Goal: Task Accomplishment & Management: Manage account settings

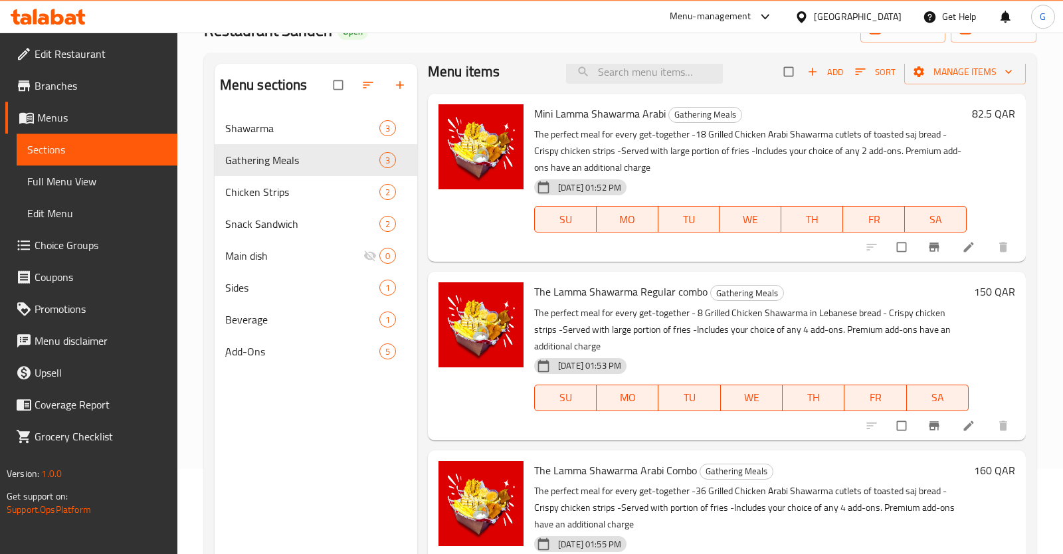
scroll to position [140, 0]
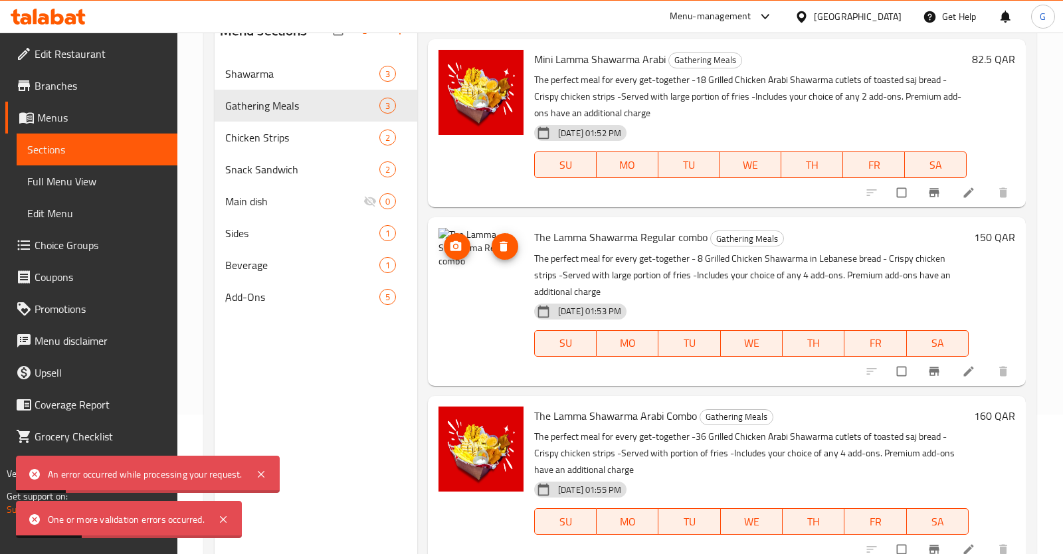
click at [484, 275] on img at bounding box center [481, 270] width 85 height 85
click at [460, 250] on icon "upload picture" at bounding box center [455, 246] width 11 height 10
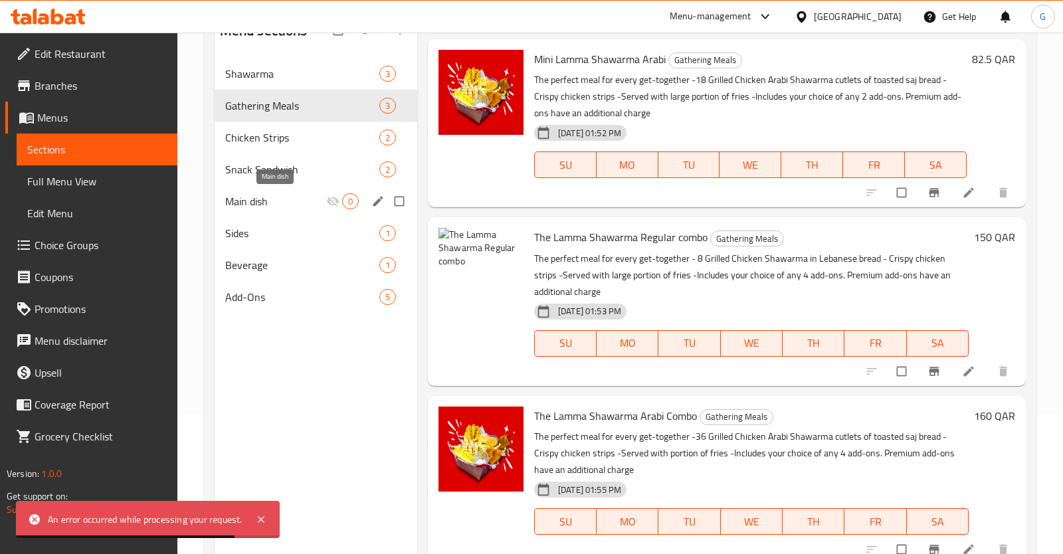
scroll to position [0, 0]
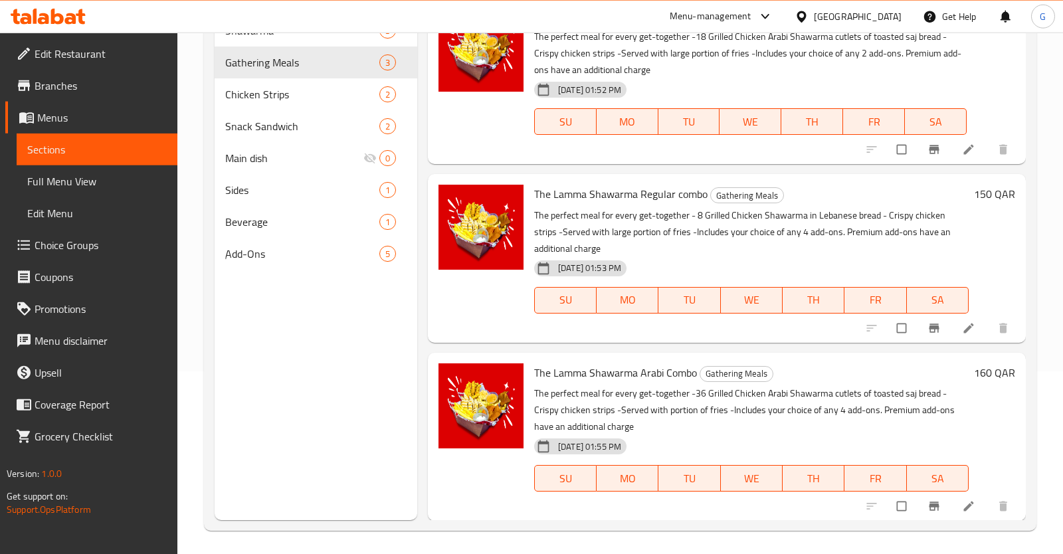
scroll to position [186, 0]
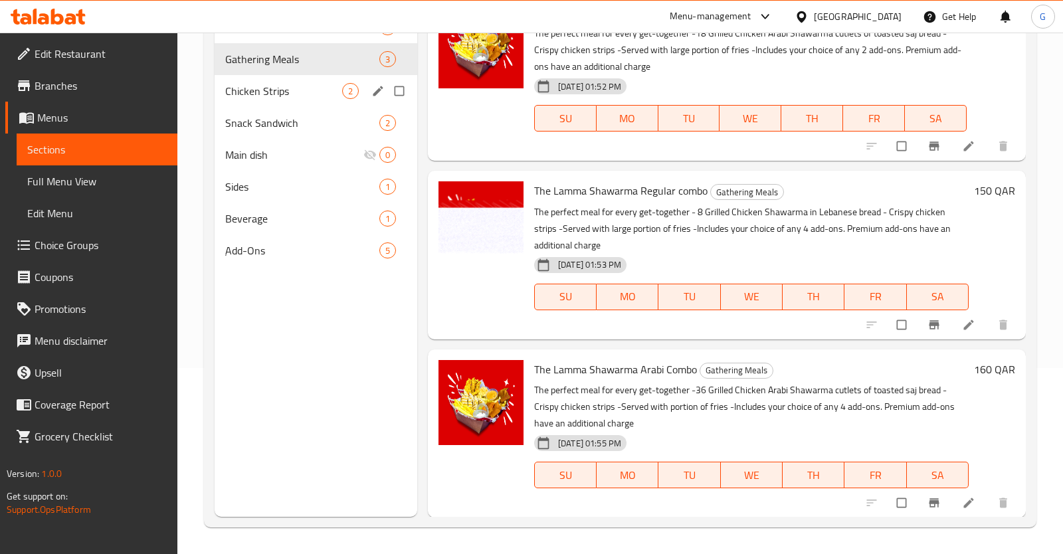
click at [275, 81] on div "Chicken Strips 2" at bounding box center [316, 91] width 203 height 32
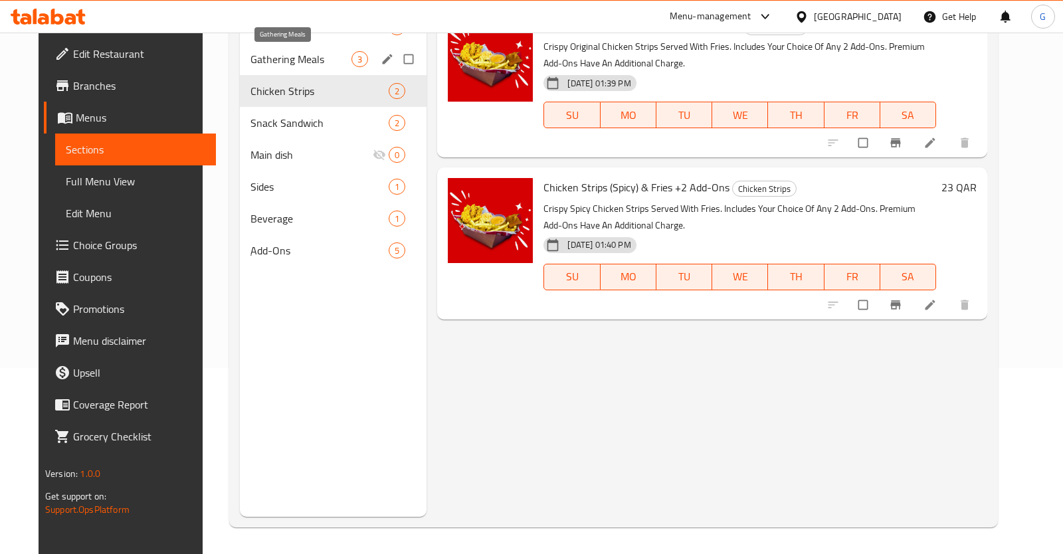
click at [250, 53] on span "Gathering Meals" at bounding box center [300, 59] width 101 height 16
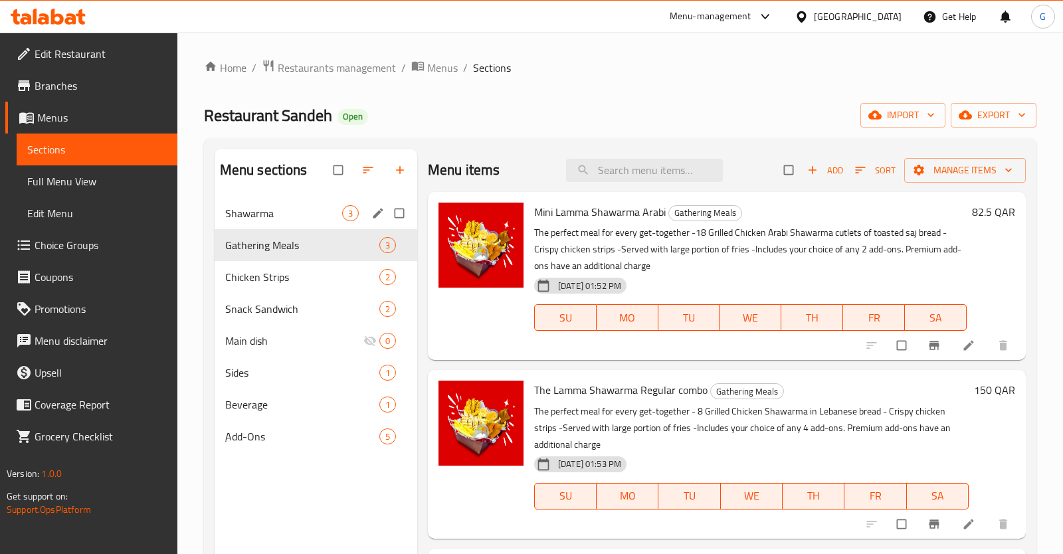
click at [284, 215] on span "Shawarma" at bounding box center [283, 213] width 117 height 16
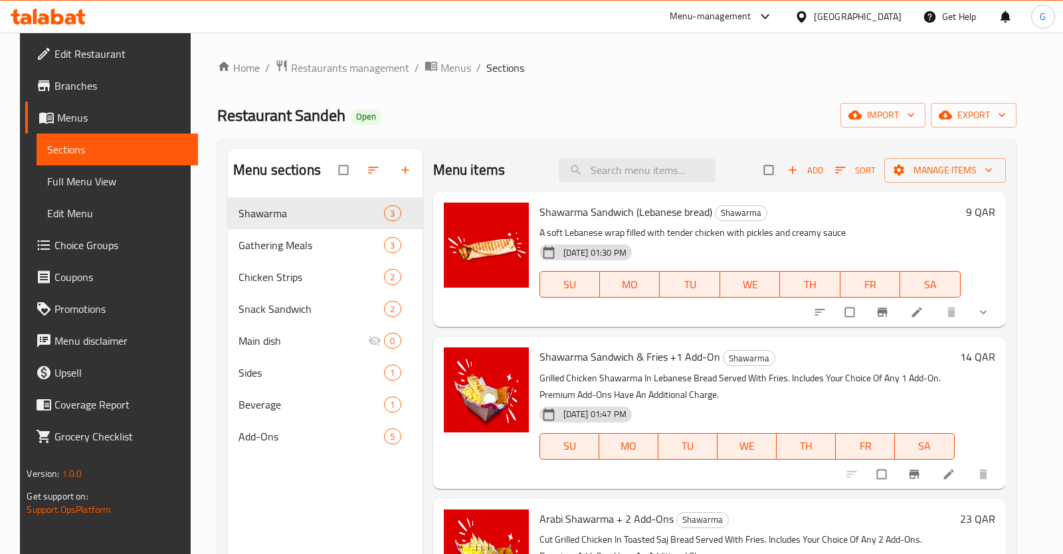
click at [145, 244] on span "Choice Groups" at bounding box center [120, 245] width 132 height 16
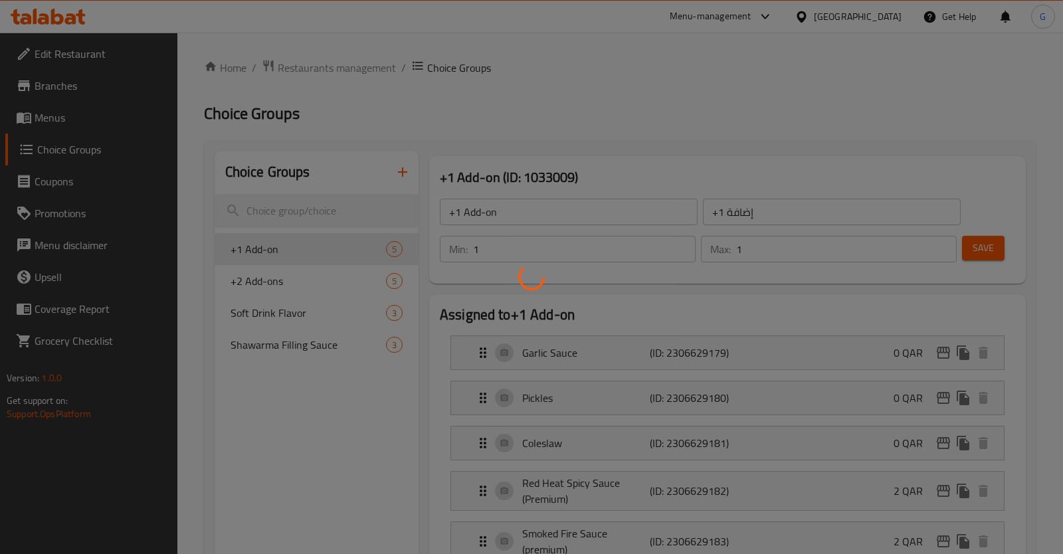
click at [294, 347] on div at bounding box center [531, 277] width 1063 height 554
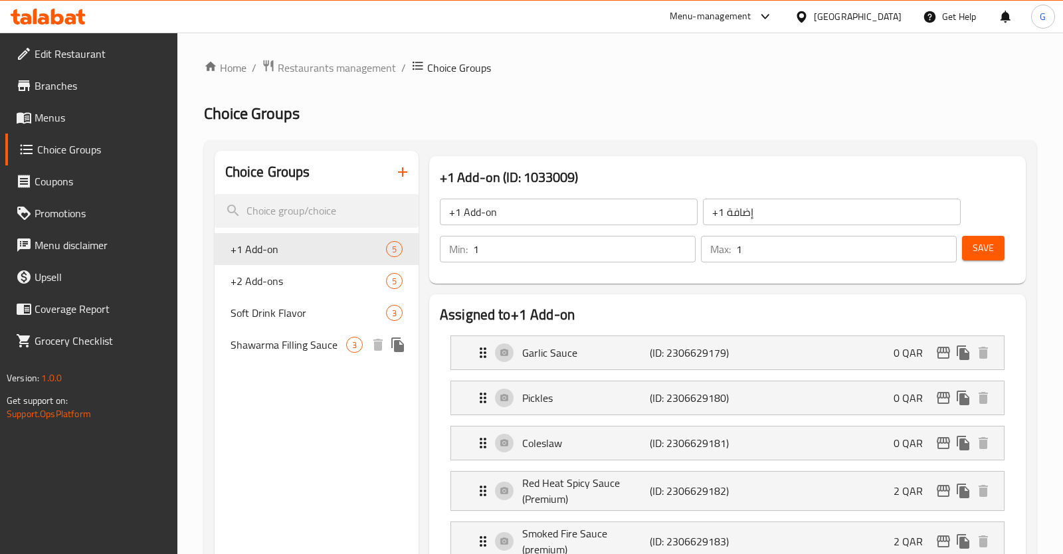
click at [311, 341] on span "Shawarma Filling Sauce" at bounding box center [289, 345] width 116 height 16
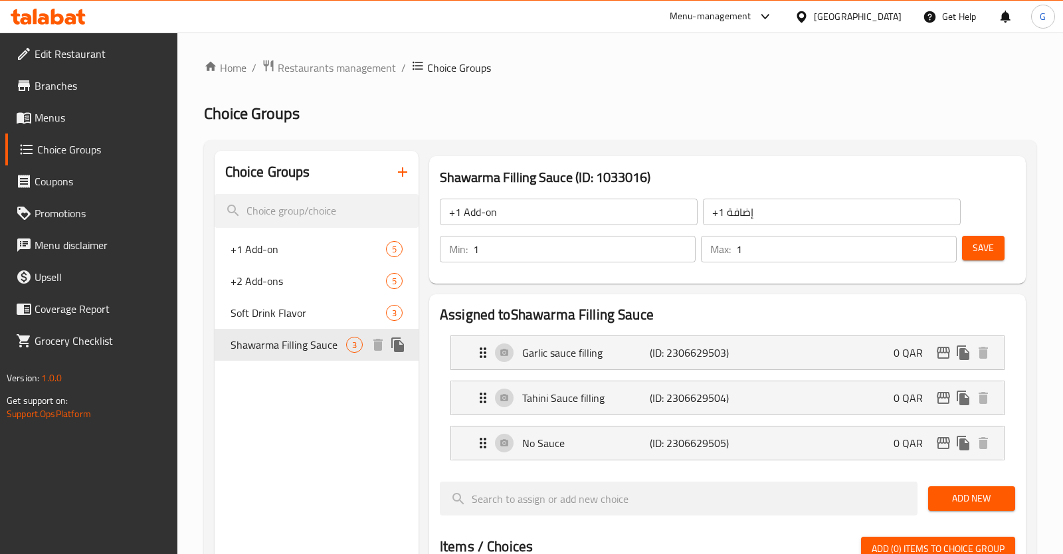
type input "Shawarma Filling Sauce"
type input "صلصة حشوة الشاورما"
click at [94, 114] on span "Menus" at bounding box center [101, 118] width 132 height 16
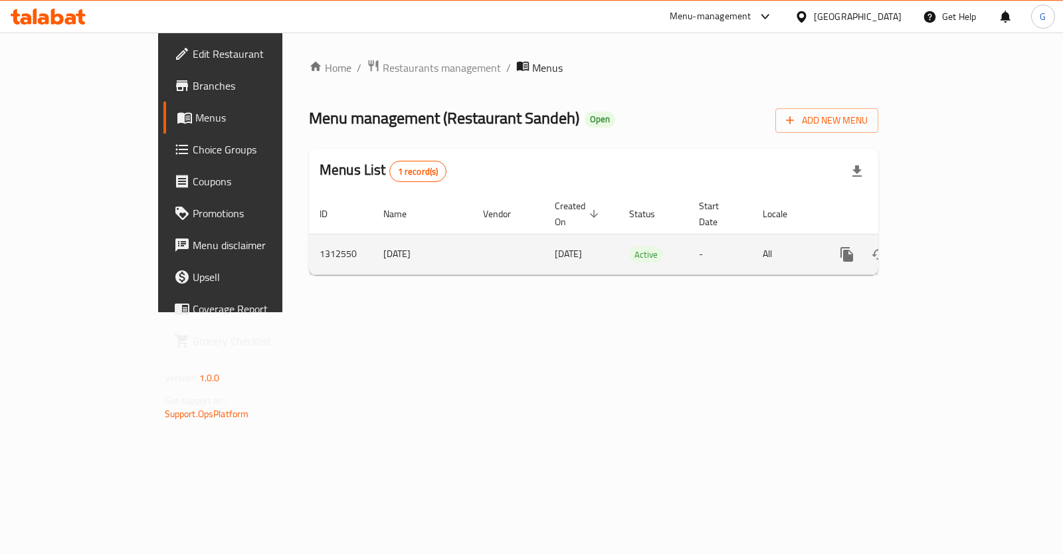
click at [951, 246] on icon "enhanced table" at bounding box center [943, 254] width 16 height 16
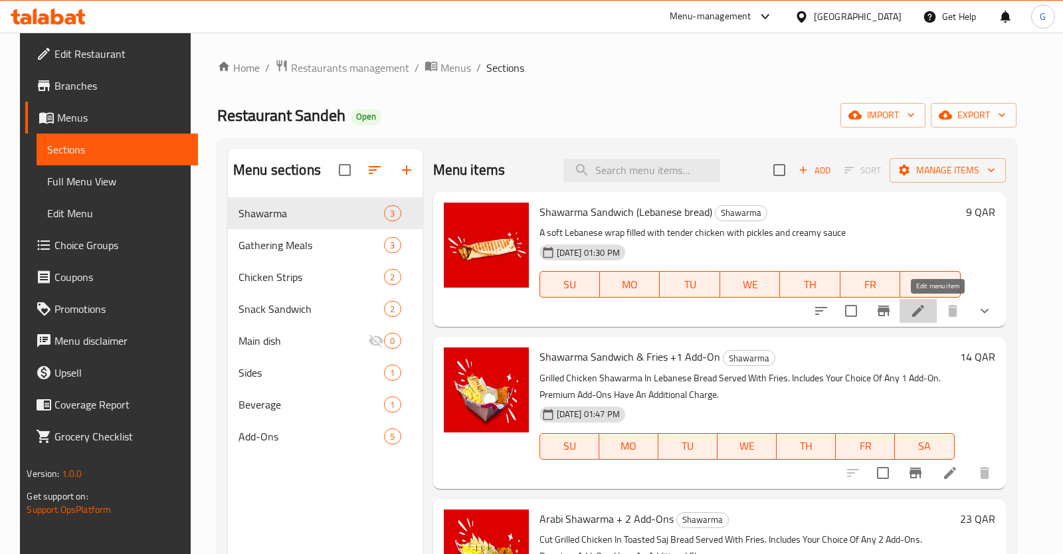
click at [926, 317] on icon at bounding box center [918, 311] width 16 height 16
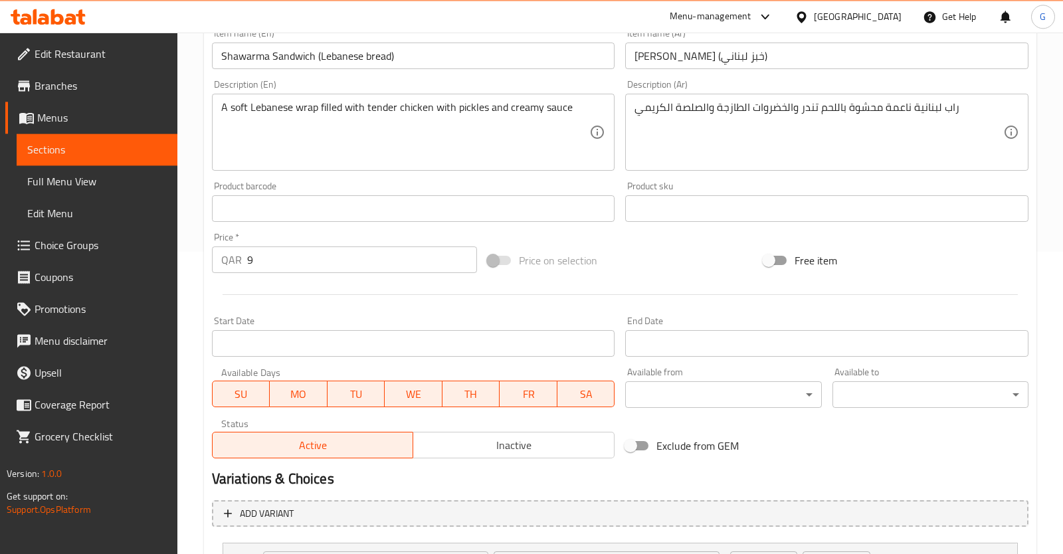
scroll to position [425, 0]
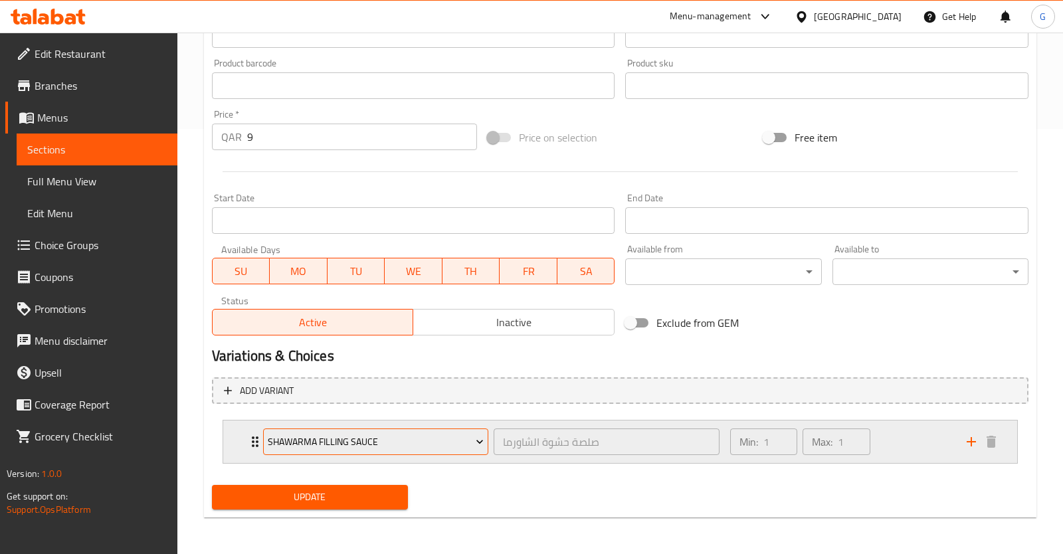
click at [393, 438] on span "Shawarma Filling Sauce" at bounding box center [376, 442] width 216 height 17
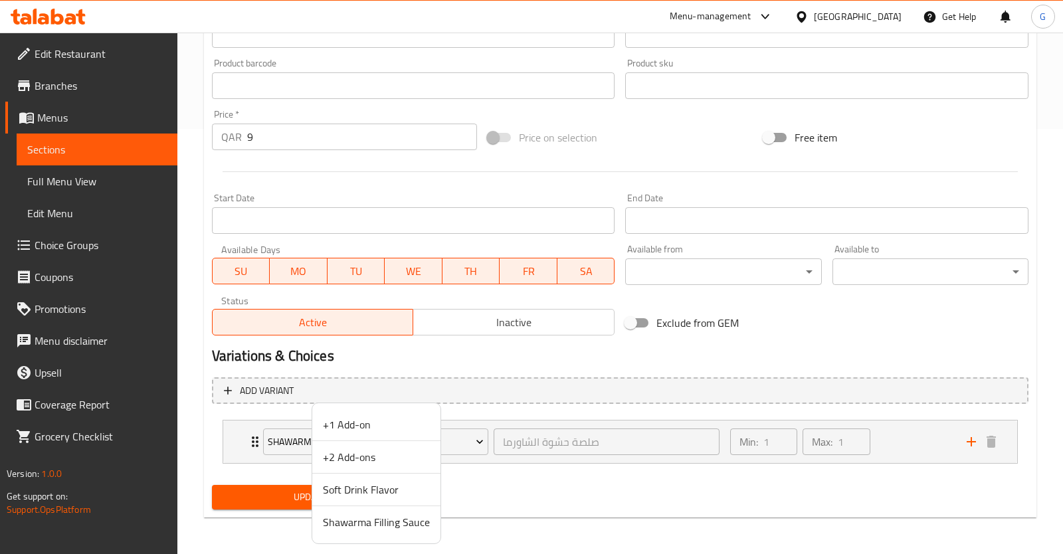
click at [373, 522] on span "Shawarma Filling Sauce" at bounding box center [376, 522] width 107 height 16
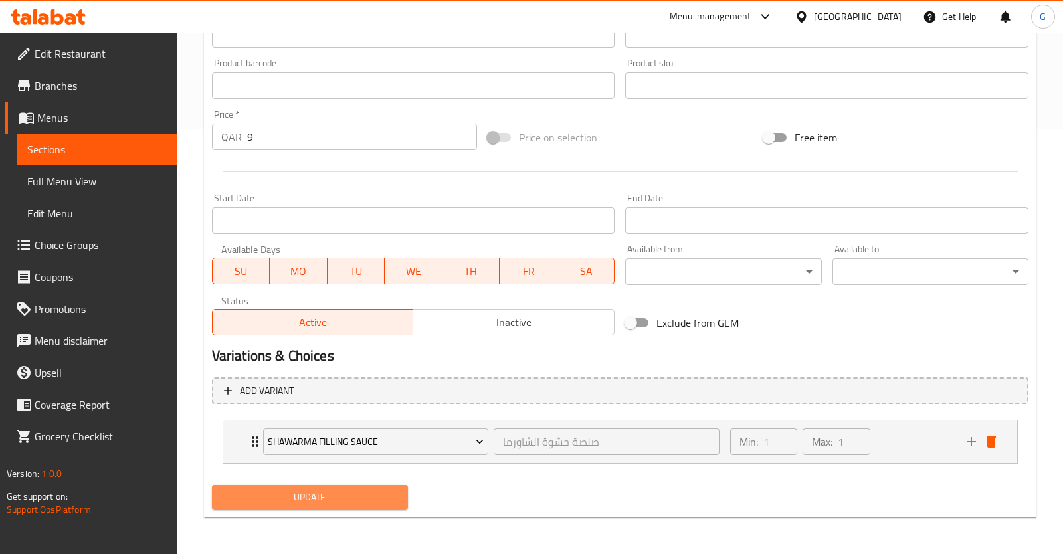
click at [380, 501] on span "Update" at bounding box center [310, 497] width 175 height 17
click at [401, 509] on button "Update" at bounding box center [310, 497] width 196 height 25
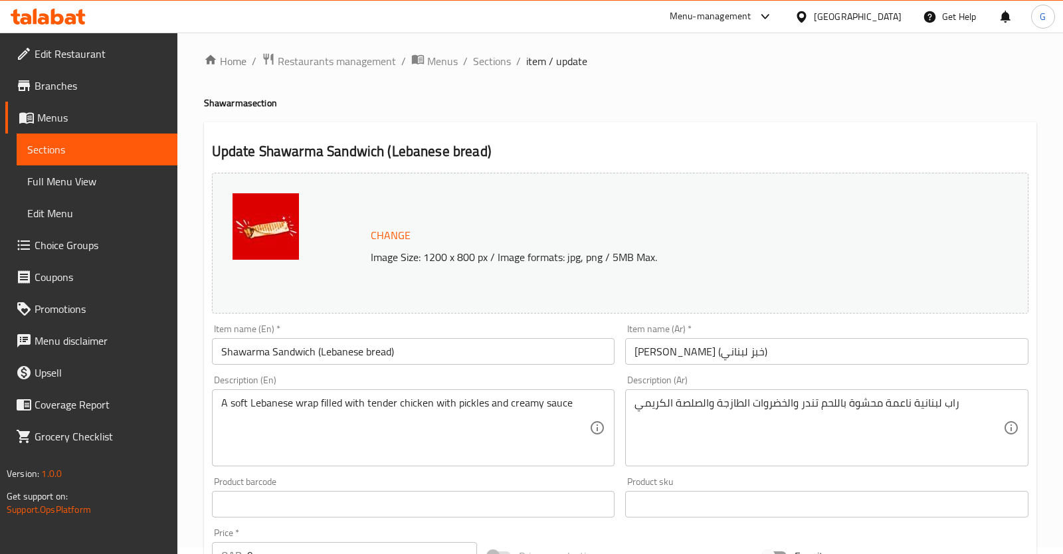
scroll to position [0, 0]
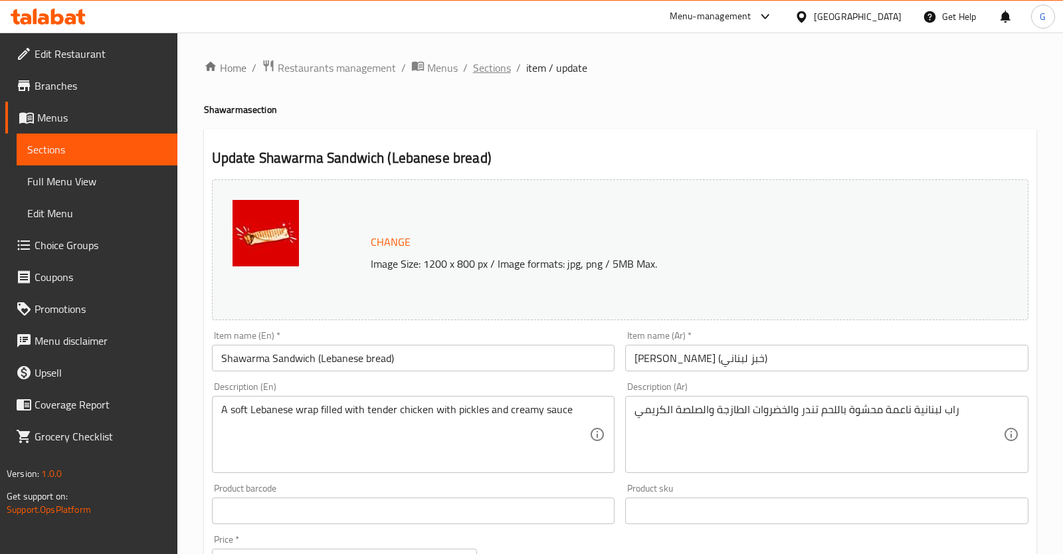
click at [484, 73] on span "Sections" at bounding box center [492, 68] width 38 height 16
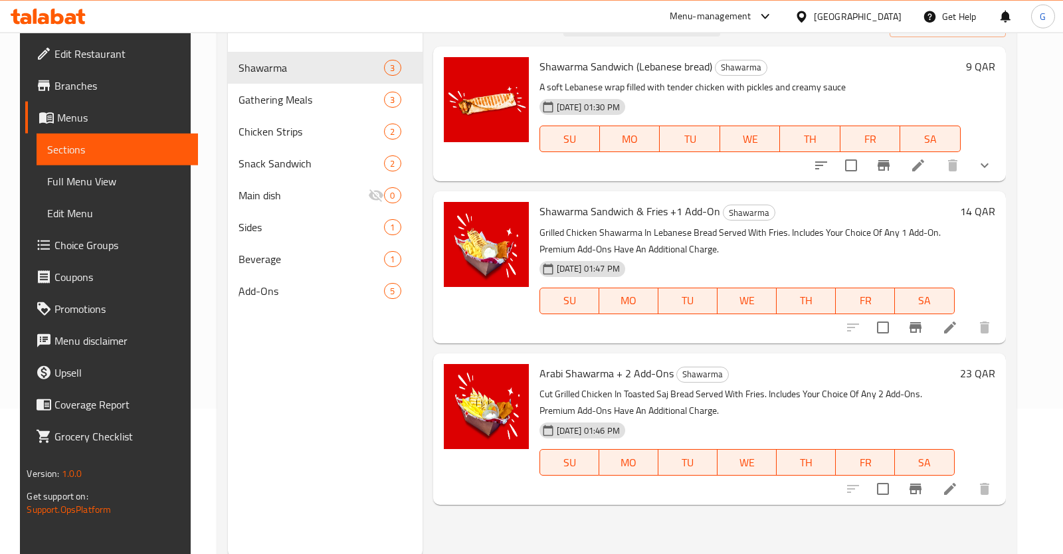
scroll to position [186, 0]
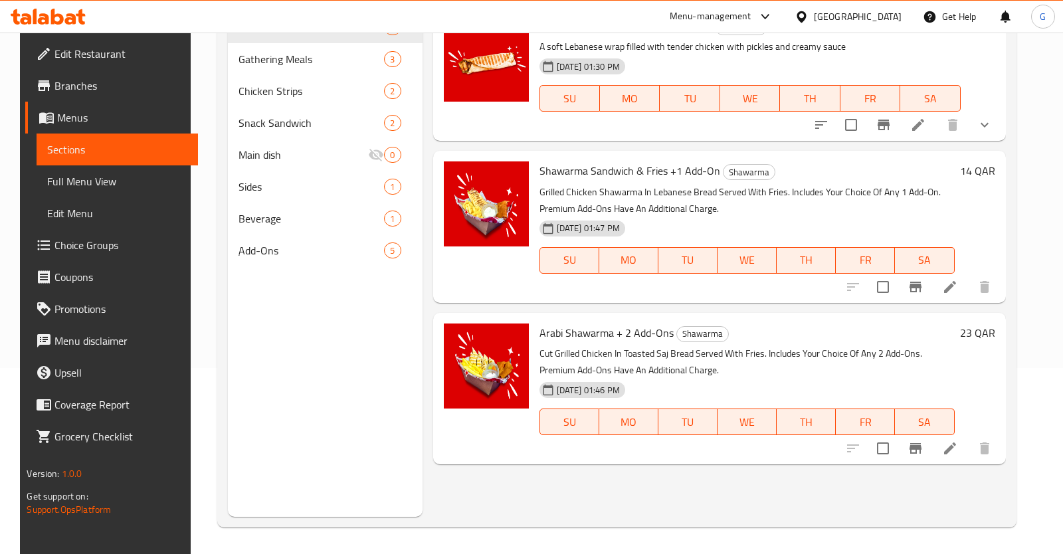
click at [956, 290] on icon at bounding box center [950, 287] width 12 height 12
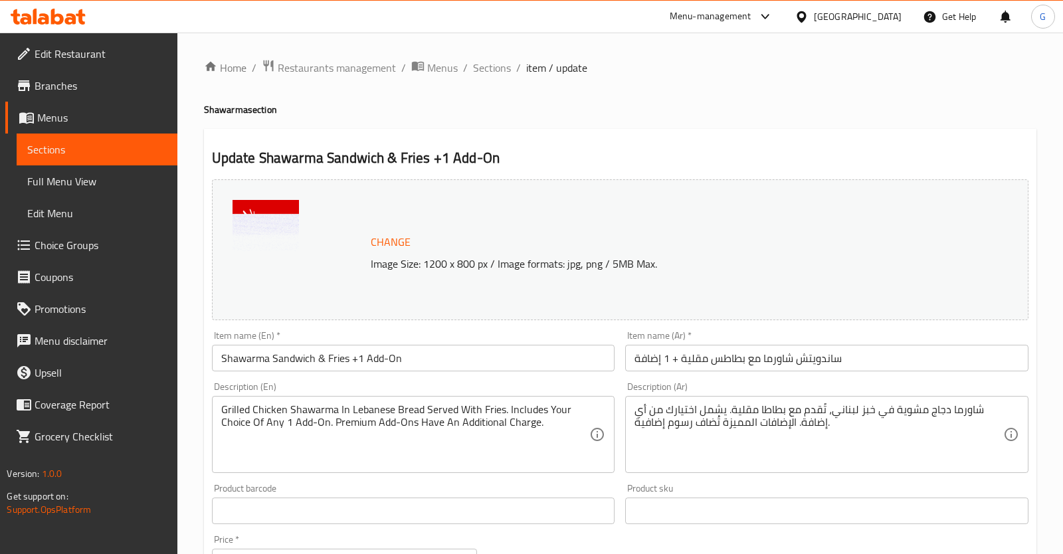
scroll to position [403, 0]
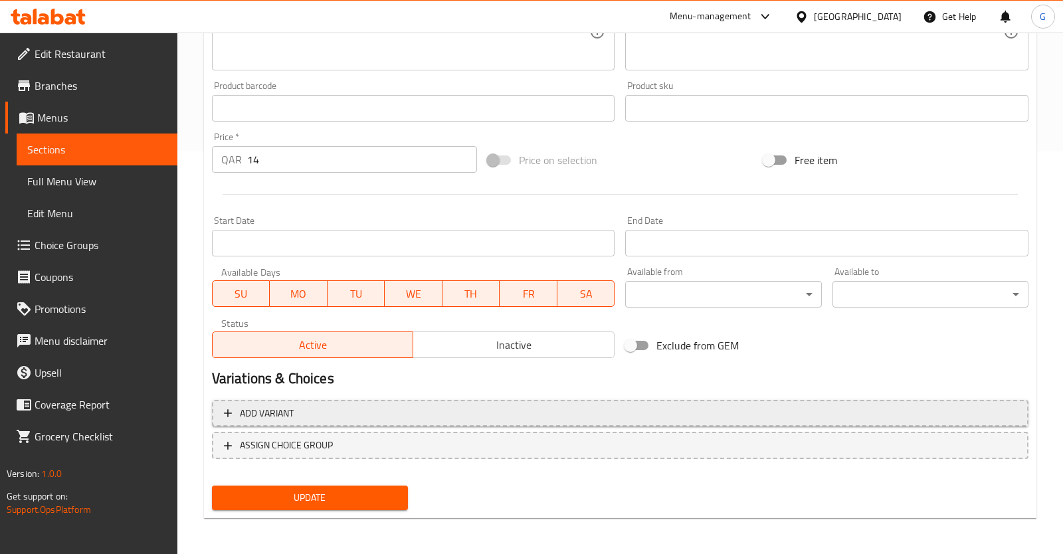
click at [383, 420] on span "Add variant" at bounding box center [620, 413] width 793 height 17
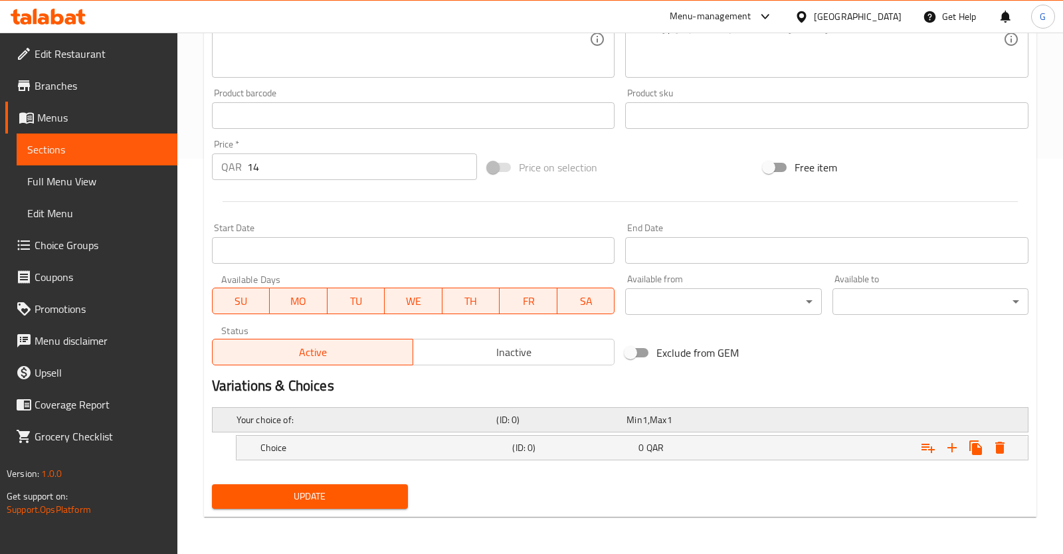
scroll to position [394, 0]
click at [386, 420] on h5 "Your choice of:" at bounding box center [364, 421] width 255 height 13
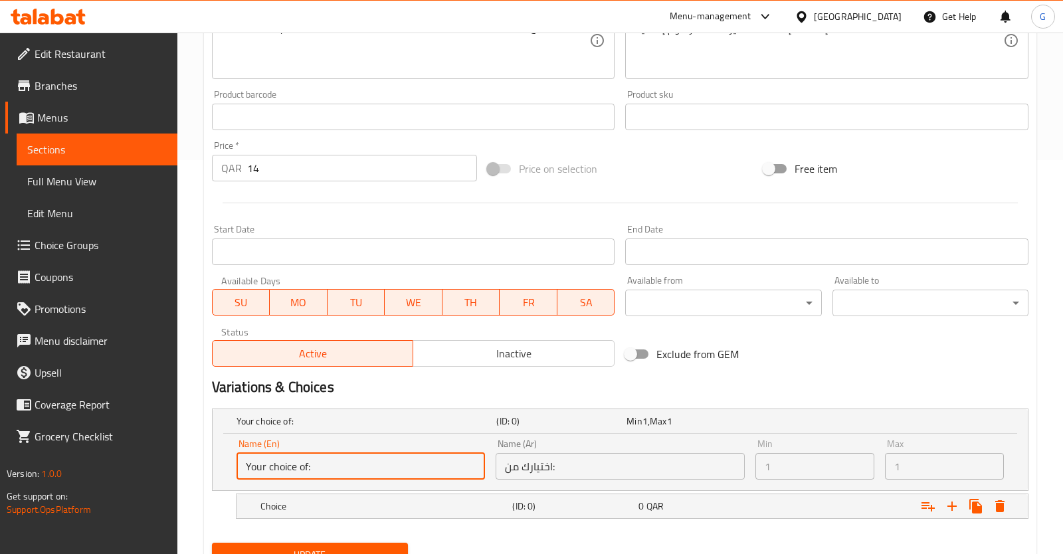
click at [377, 460] on input "Your choice of:" at bounding box center [361, 466] width 248 height 27
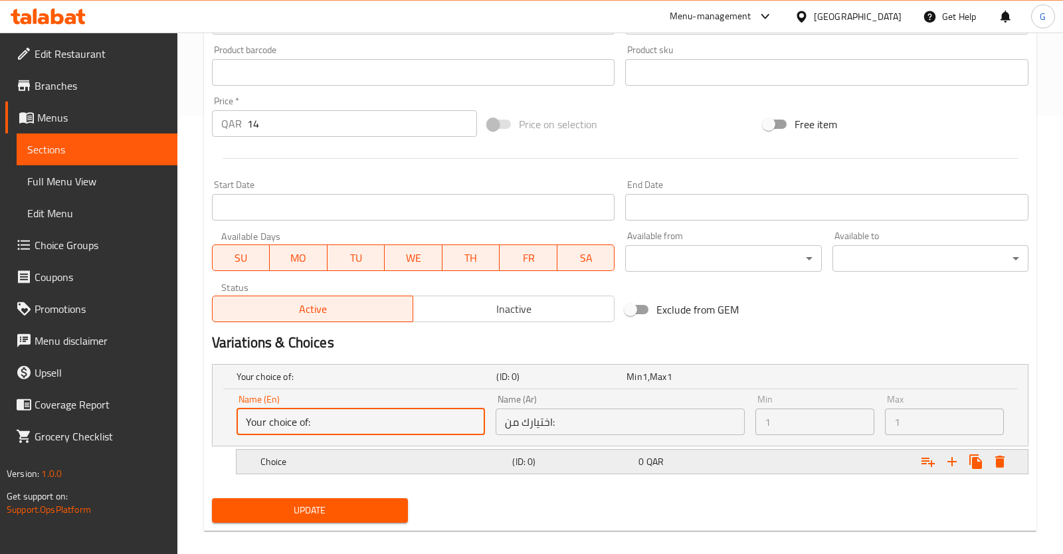
scroll to position [451, 0]
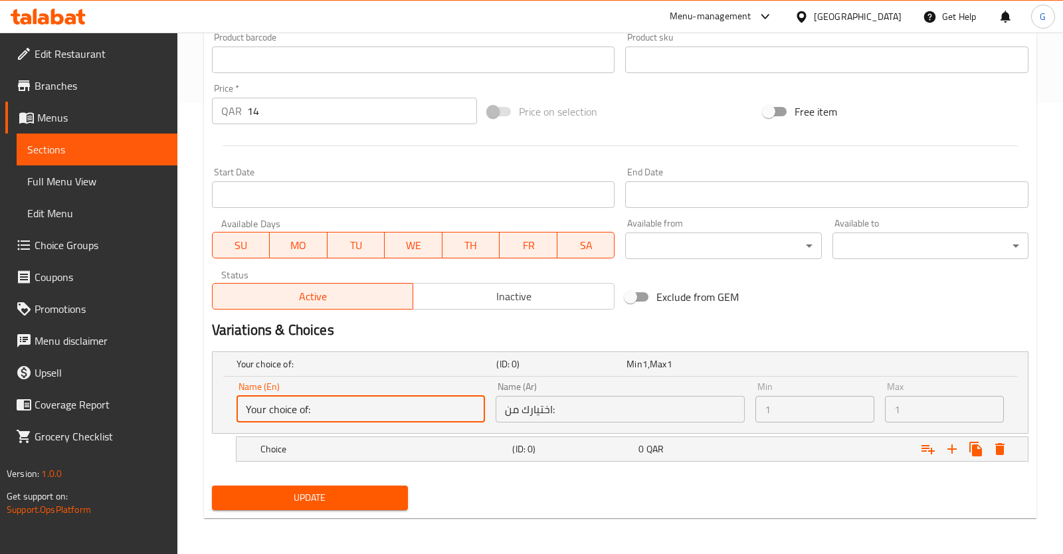
click at [385, 417] on input "Your choice of:" at bounding box center [361, 409] width 248 height 27
click at [393, 374] on div "Your choice of: (ID: 0) Min 1 , Max 1" at bounding box center [624, 363] width 781 height 29
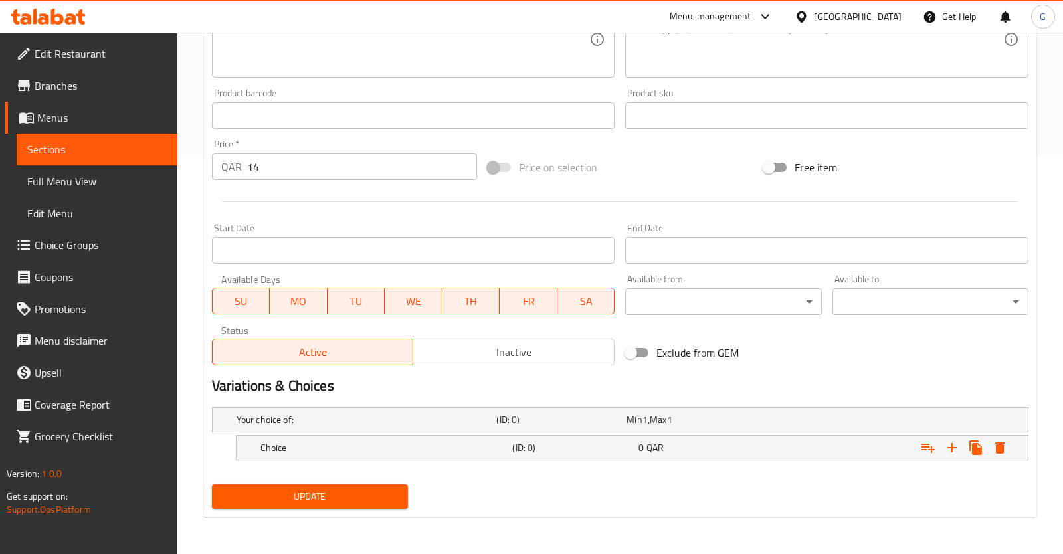
scroll to position [394, 0]
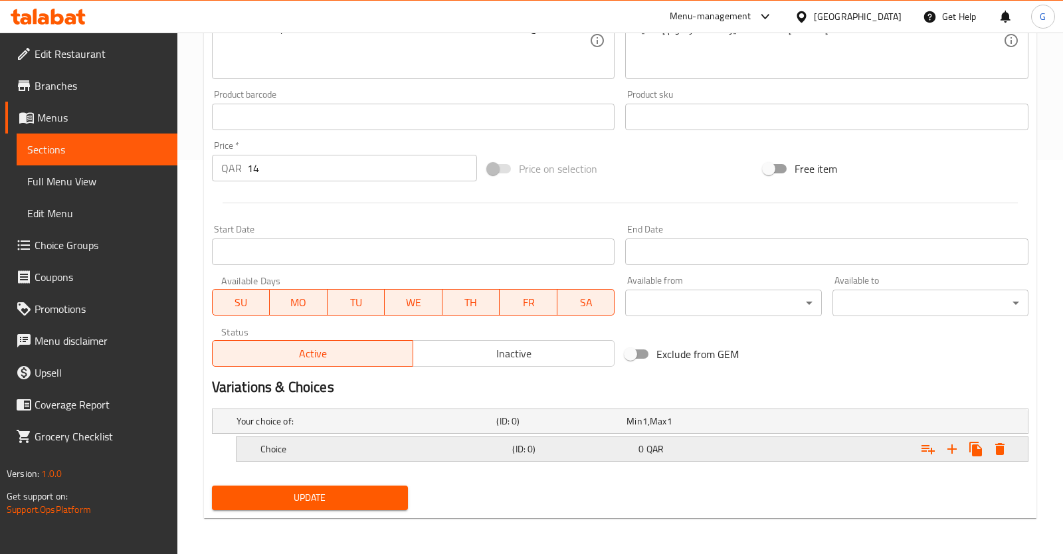
click at [391, 454] on h5 "Choice" at bounding box center [383, 448] width 247 height 13
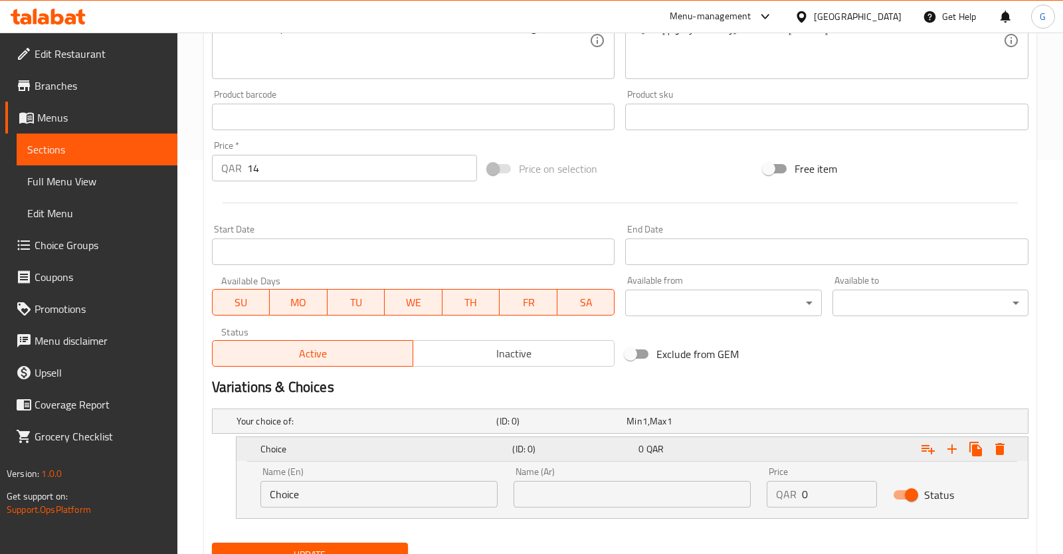
click at [391, 453] on h5 "Choice" at bounding box center [383, 448] width 247 height 13
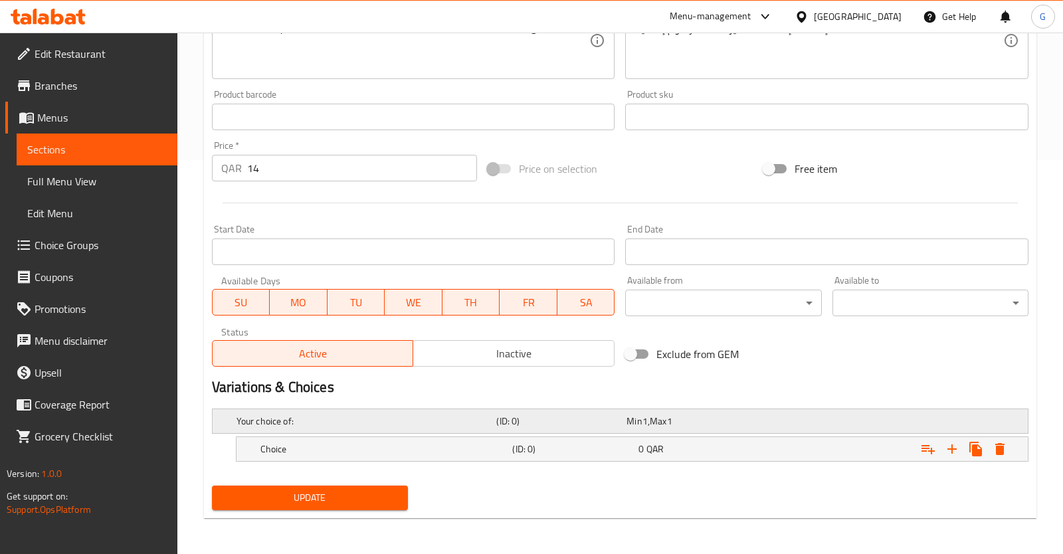
click at [380, 409] on div "Your choice of: (ID: 0) Min 1 , Max 1" at bounding box center [624, 421] width 781 height 29
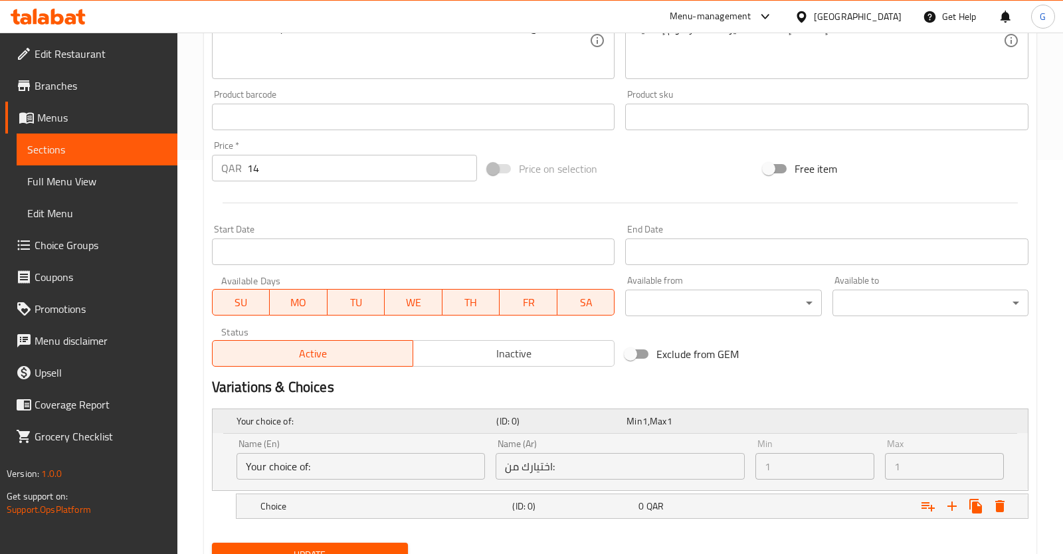
click at [380, 409] on div "Your choice of: (ID: 0) Min 1 , Max 1" at bounding box center [624, 421] width 781 height 29
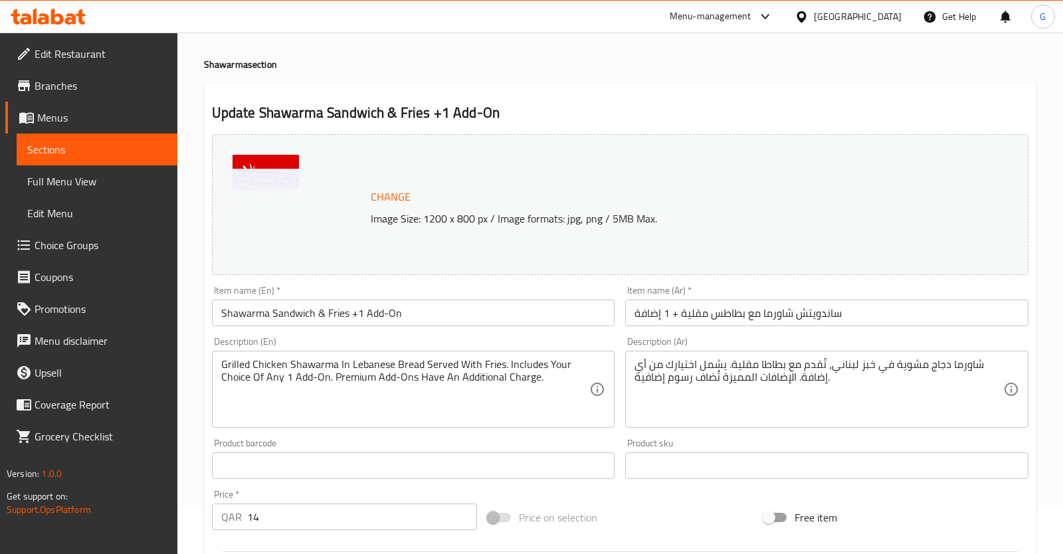
scroll to position [0, 0]
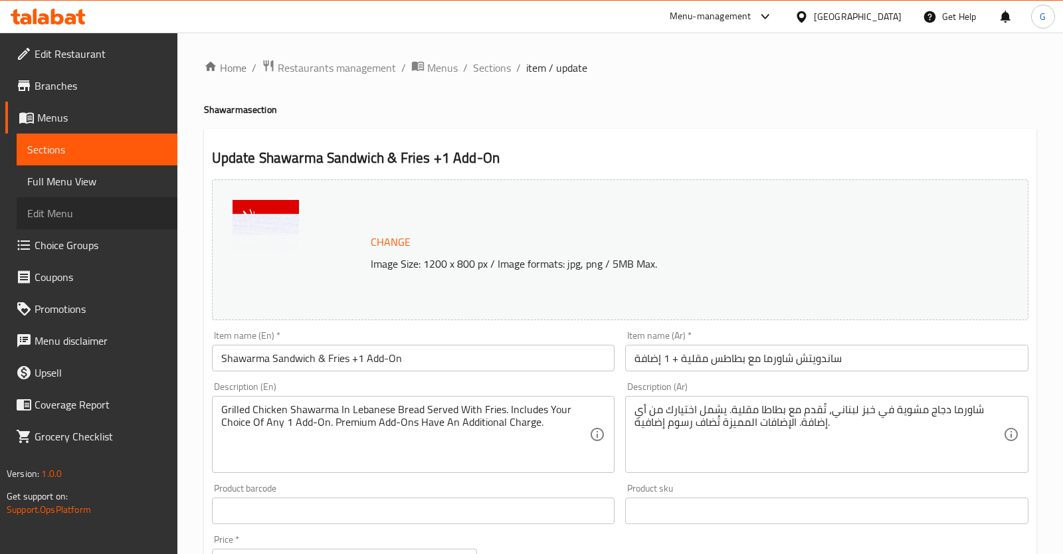
click at [106, 201] on link "Edit Menu" at bounding box center [97, 213] width 161 height 32
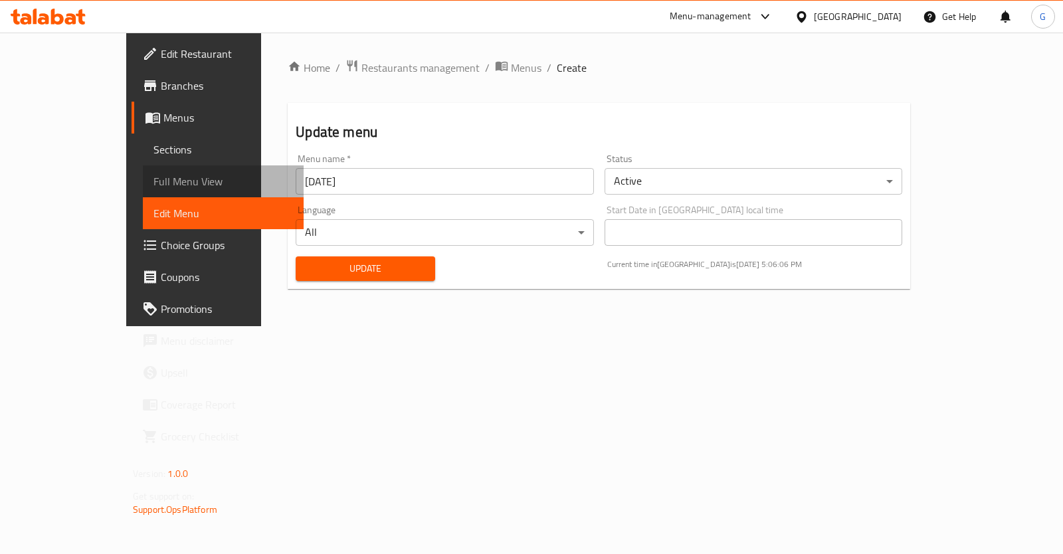
click at [143, 191] on link "Full Menu View" at bounding box center [223, 181] width 161 height 32
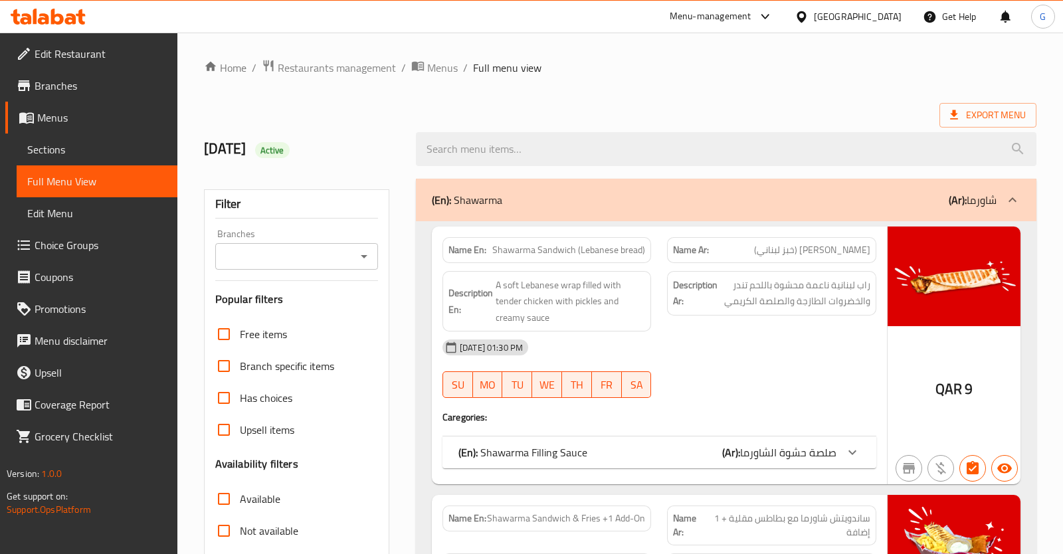
click at [125, 149] on span "Sections" at bounding box center [97, 150] width 140 height 16
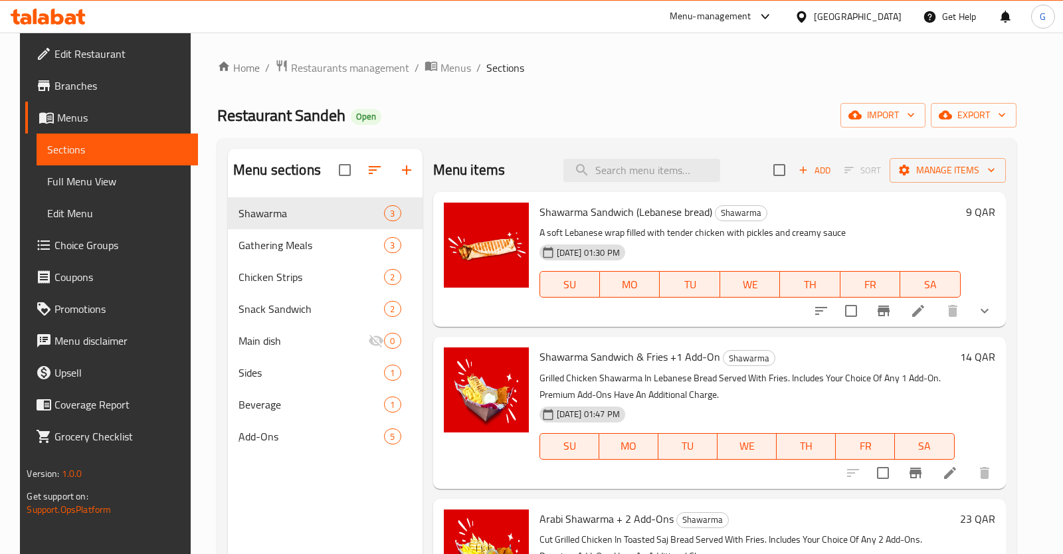
scroll to position [140, 0]
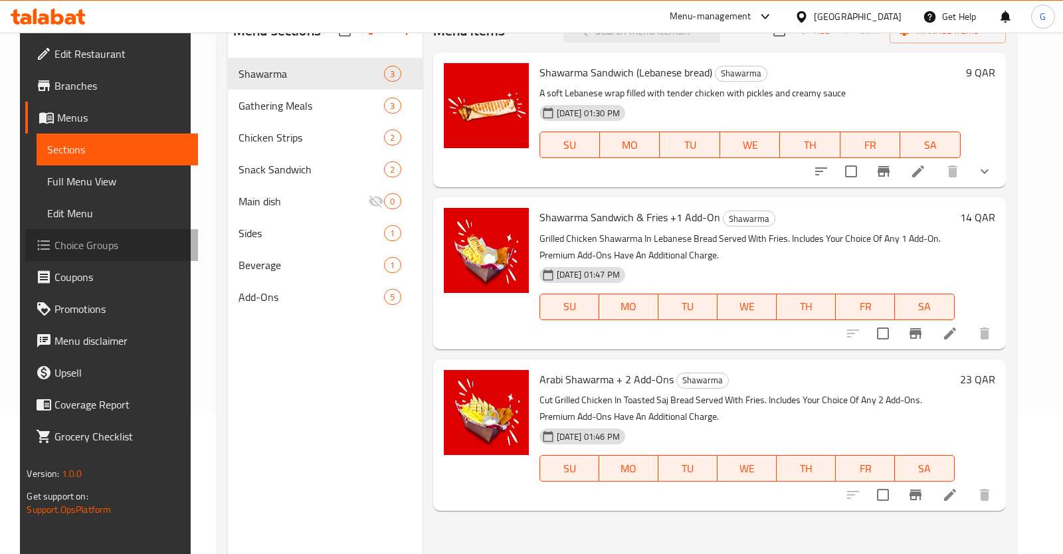
click at [152, 232] on link "Choice Groups" at bounding box center [111, 245] width 172 height 32
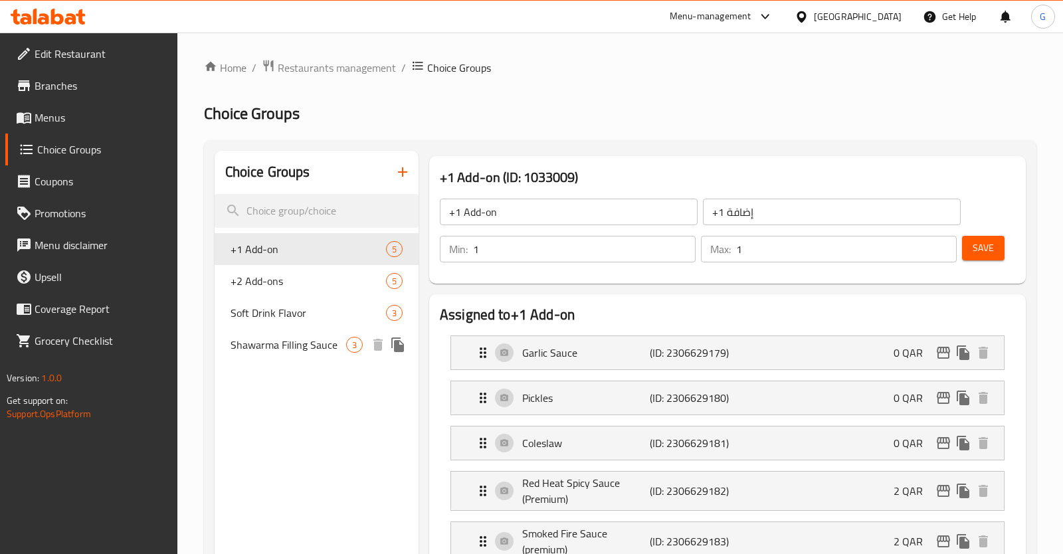
click at [311, 353] on span "Shawarma Filling Sauce" at bounding box center [289, 345] width 116 height 16
type input "Shawarma Filling Sauce"
type input "صلصة حشوة الشاورما"
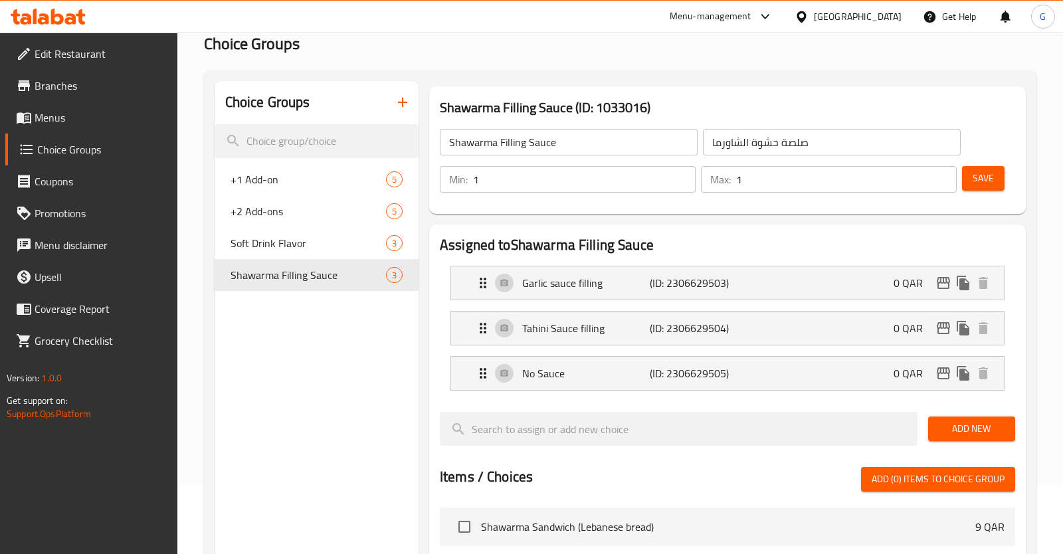
scroll to position [100, 0]
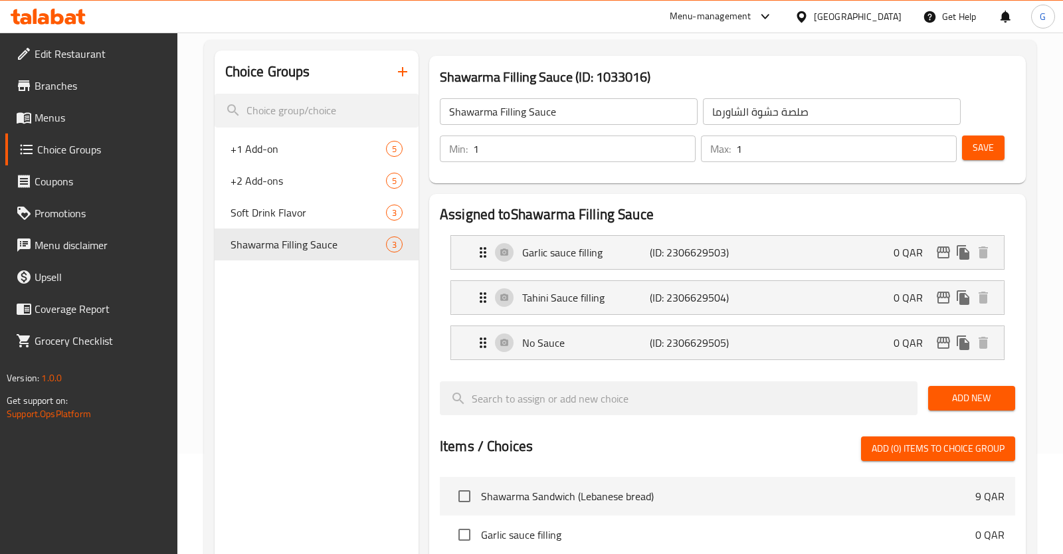
click at [299, 341] on div "Choice Groups +1 Add-on 5 +2 Add-ons 5 Soft Drink Flavor 3 Shawarma Filling Sau…" at bounding box center [317, 481] width 204 height 862
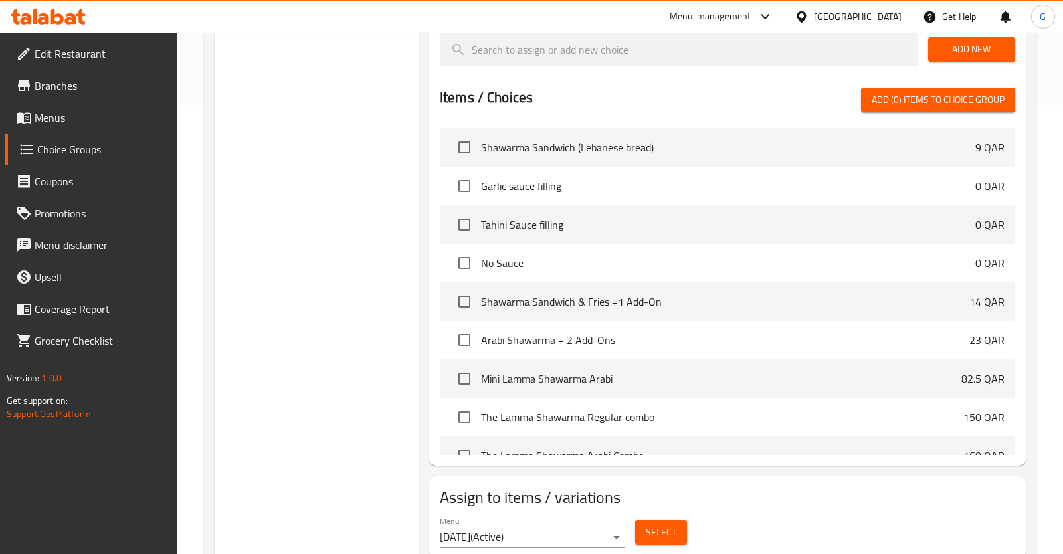
scroll to position [496, 0]
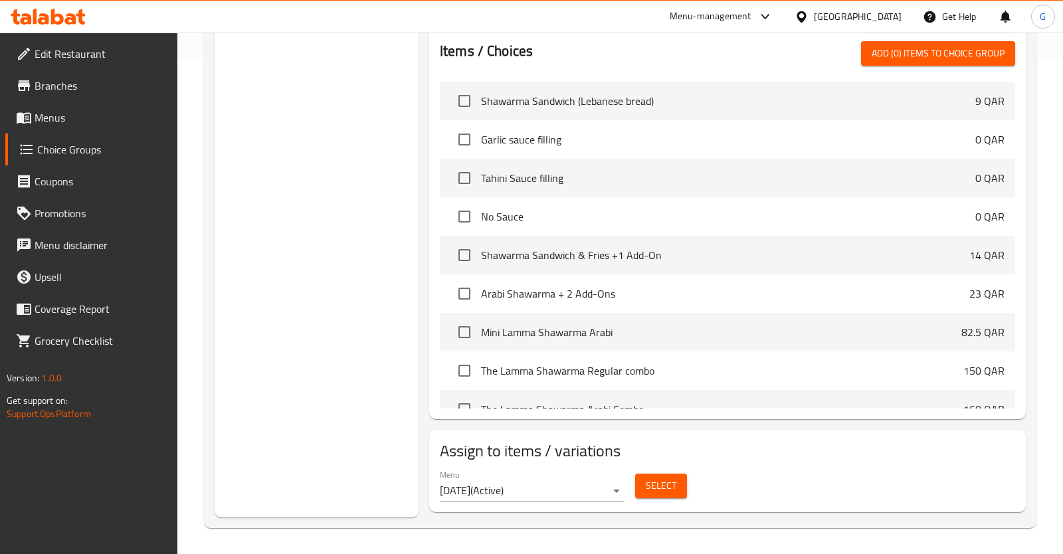
click at [299, 346] on div "Choice Groups +1 Add-on 5 +2 Add-ons 5 Soft Drink Flavor 3 Shawarma Filling Sau…" at bounding box center [317, 86] width 204 height 862
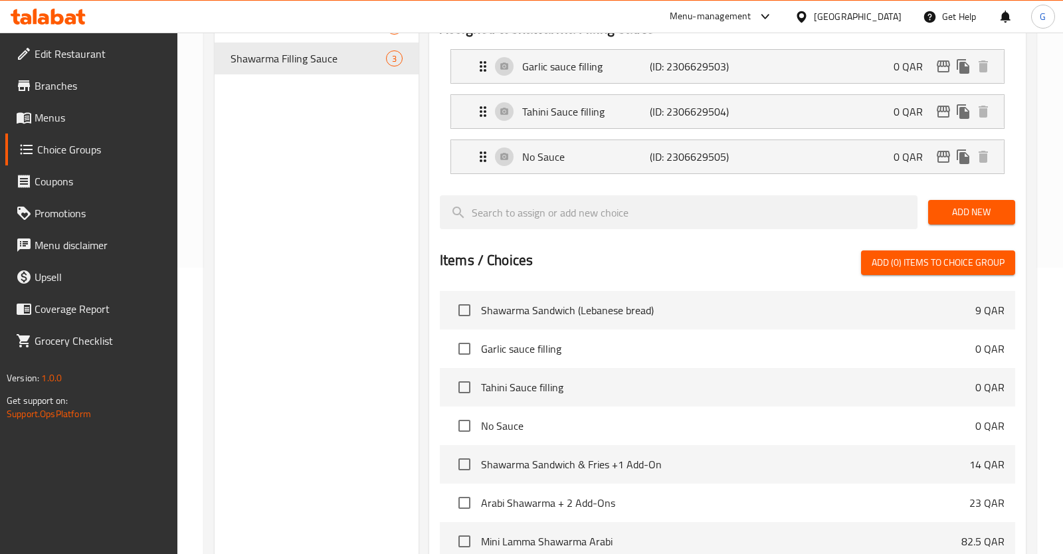
scroll to position [0, 0]
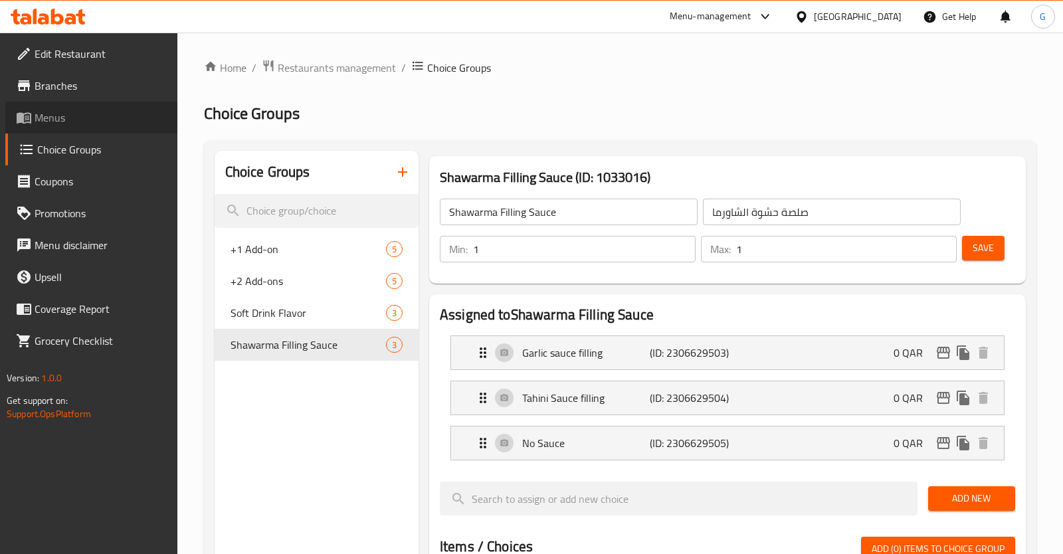
click at [102, 120] on span "Menus" at bounding box center [101, 118] width 132 height 16
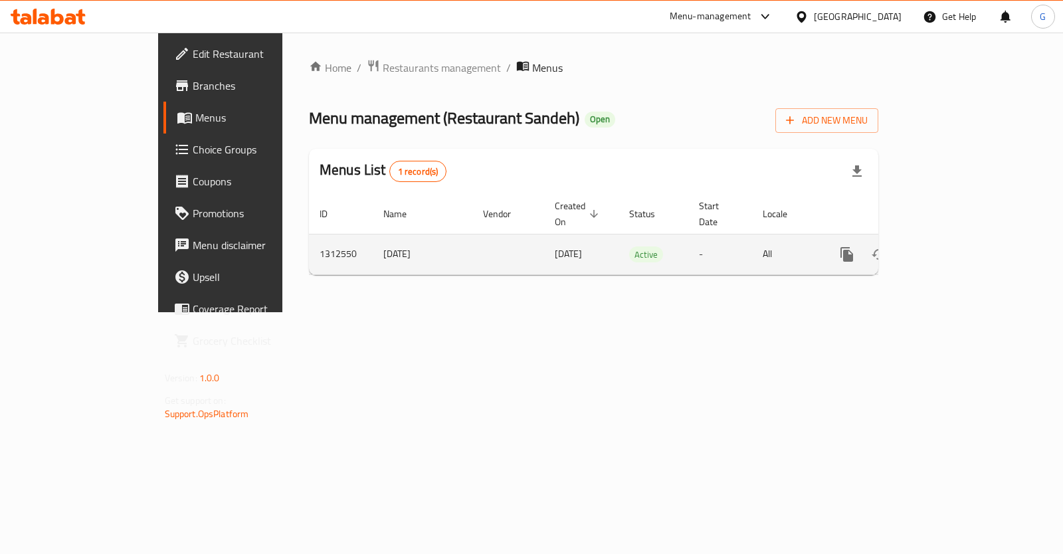
click at [969, 257] on td "enhanced table" at bounding box center [895, 254] width 149 height 41
click at [951, 246] on icon "enhanced table" at bounding box center [943, 254] width 16 height 16
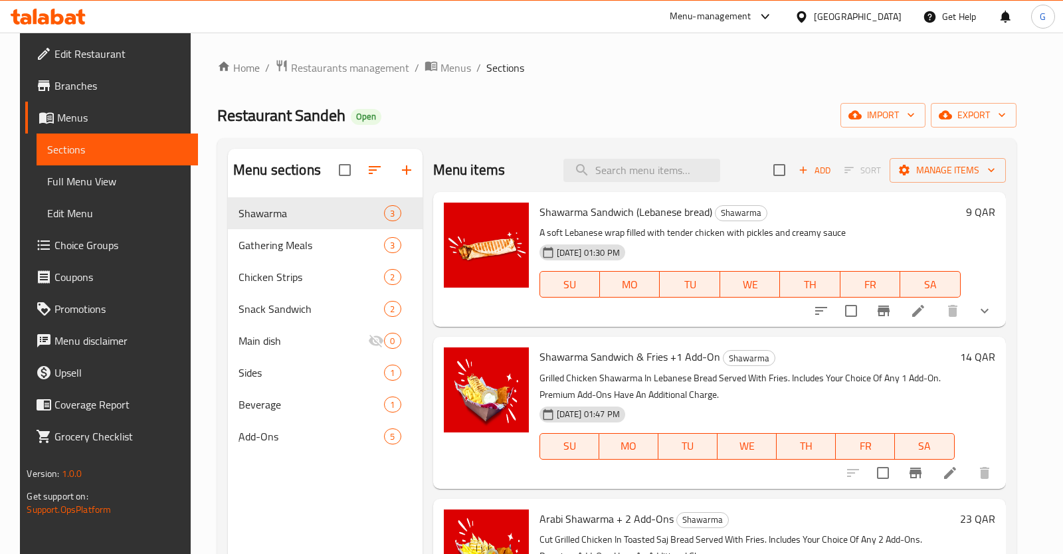
scroll to position [140, 0]
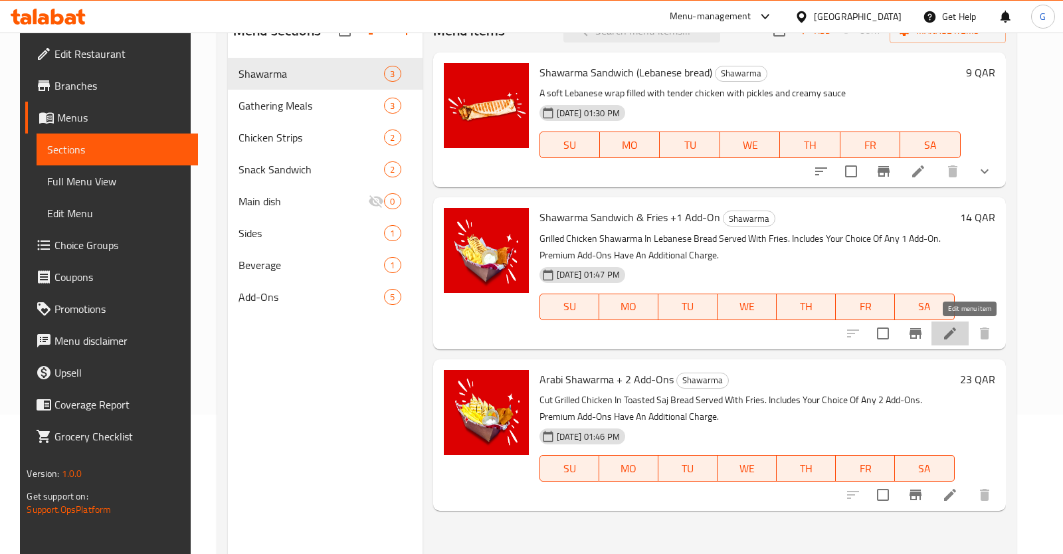
click at [956, 330] on icon at bounding box center [950, 334] width 12 height 12
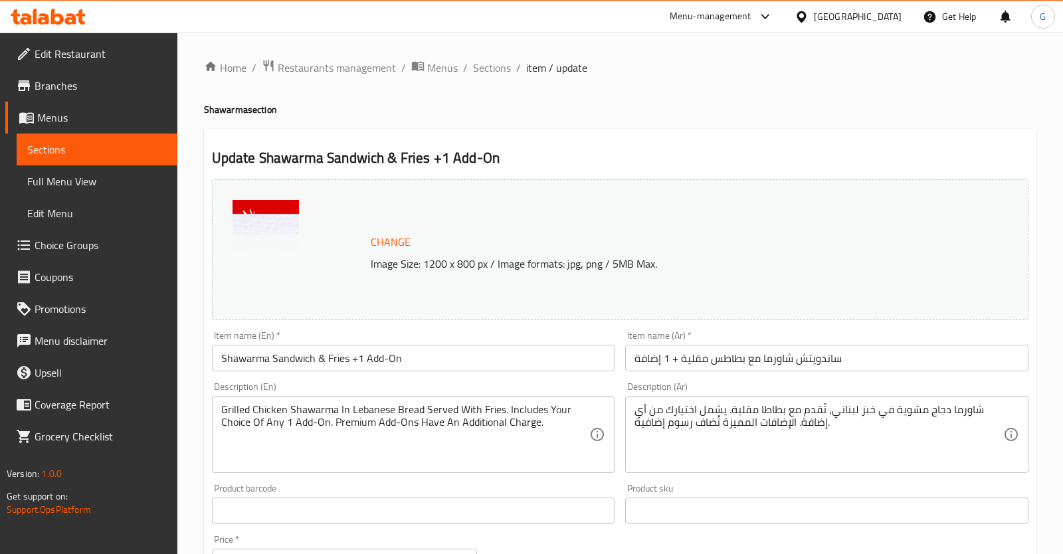
scroll to position [403, 0]
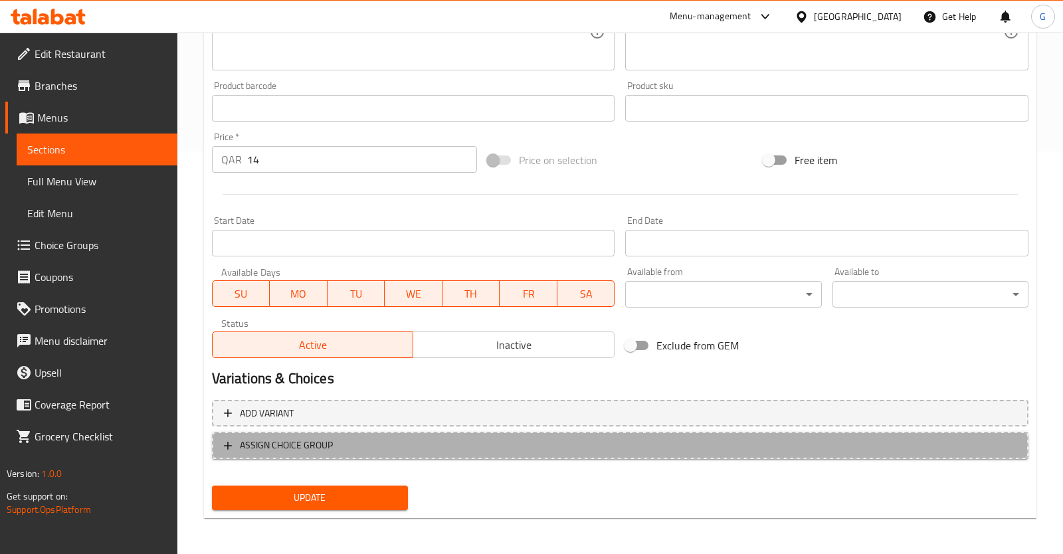
click at [326, 456] on button "ASSIGN CHOICE GROUP" at bounding box center [620, 445] width 817 height 27
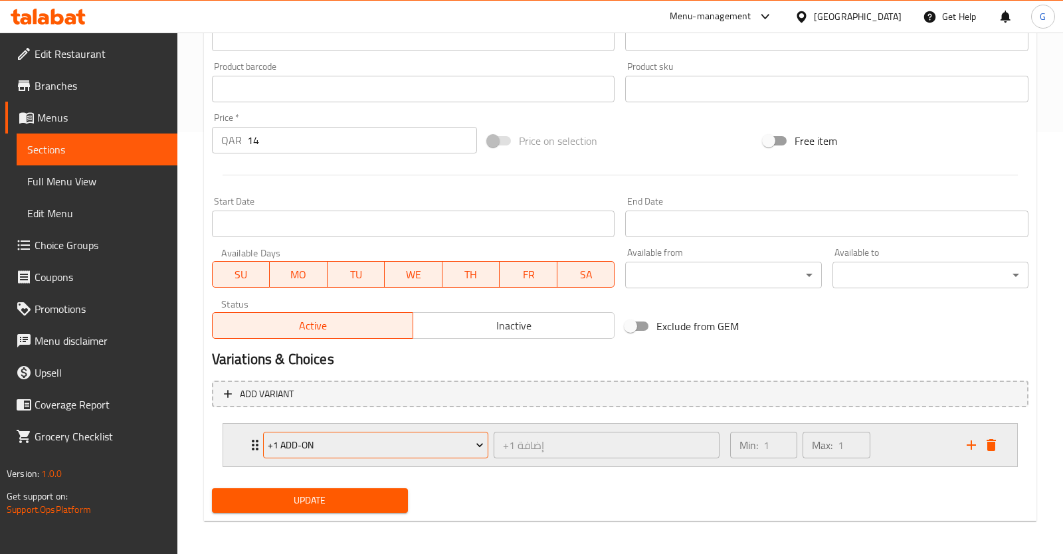
scroll to position [425, 0]
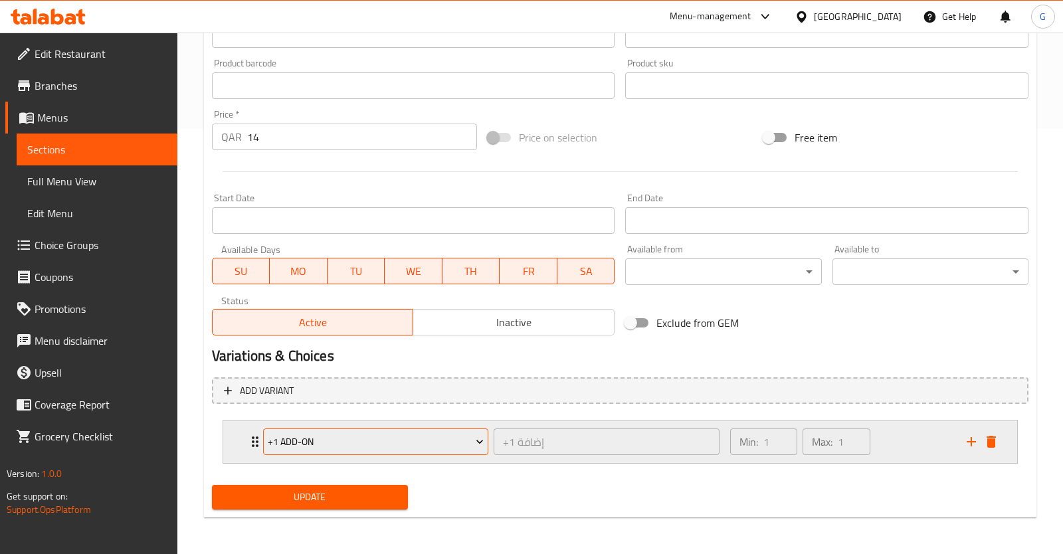
click at [444, 442] on span "+1 Add-on" at bounding box center [376, 442] width 216 height 17
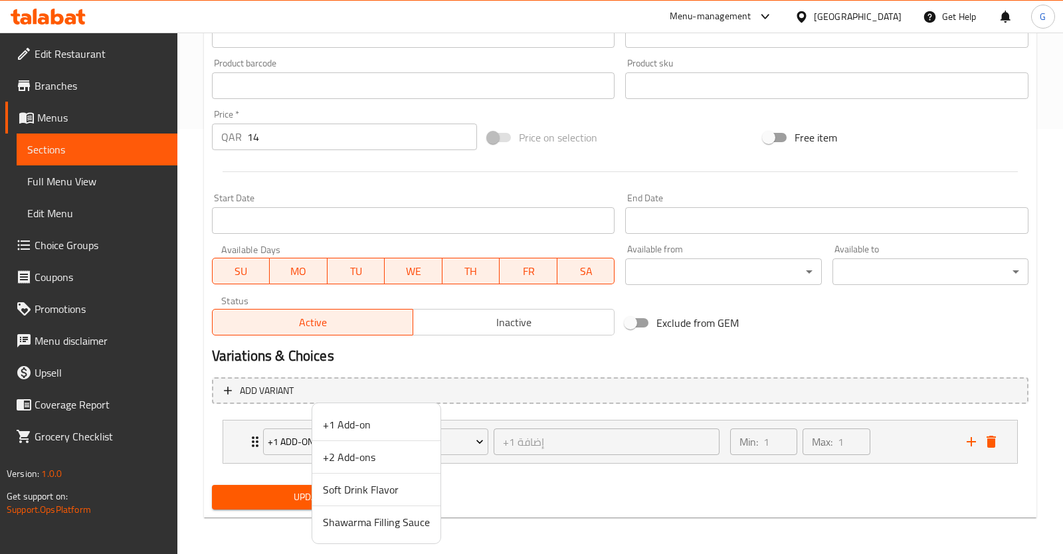
click at [391, 523] on span "Shawarma Filling Sauce" at bounding box center [376, 522] width 107 height 16
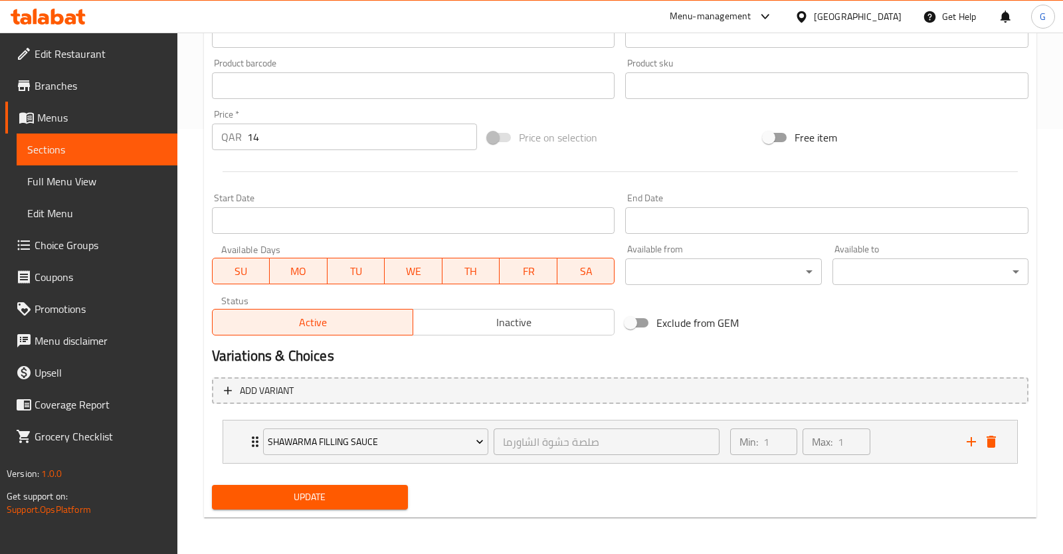
click at [373, 497] on span "Update" at bounding box center [310, 497] width 175 height 17
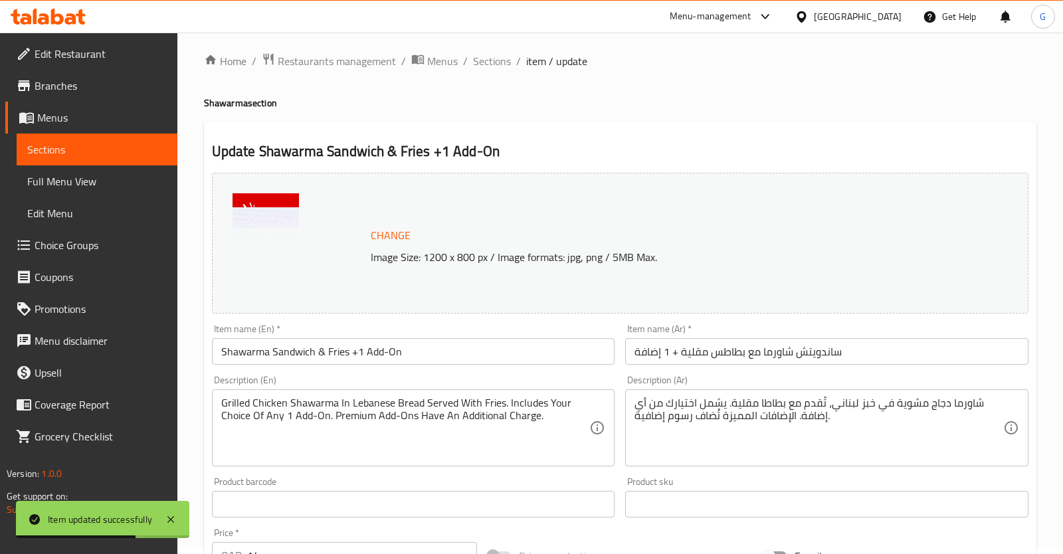
scroll to position [0, 0]
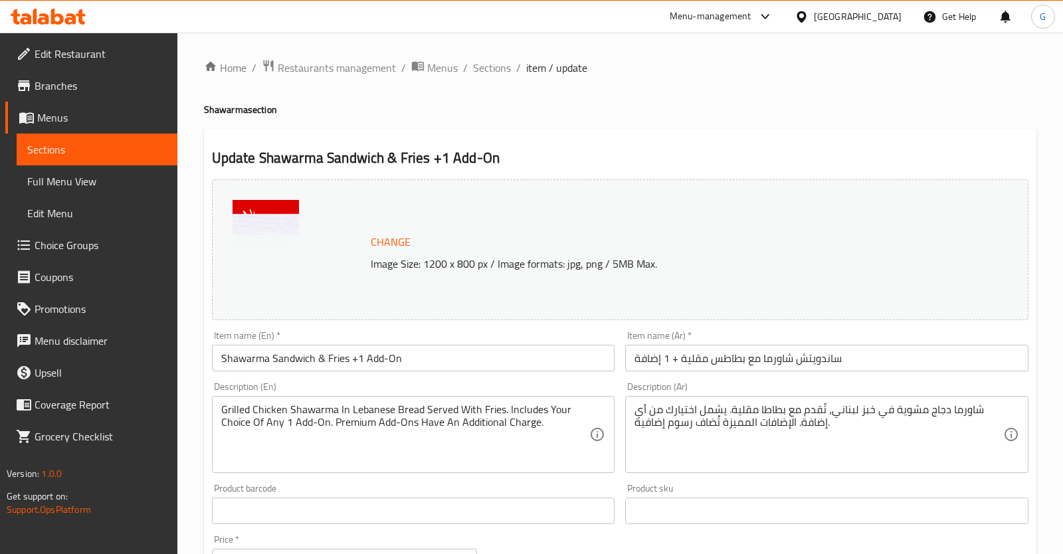
click at [110, 253] on link "Choice Groups" at bounding box center [91, 245] width 172 height 32
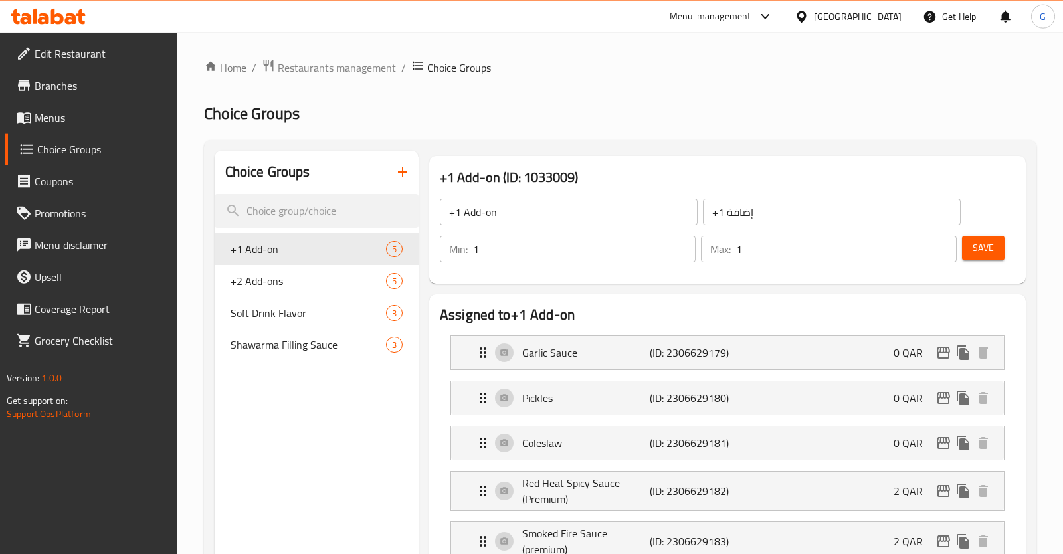
scroll to position [70, 0]
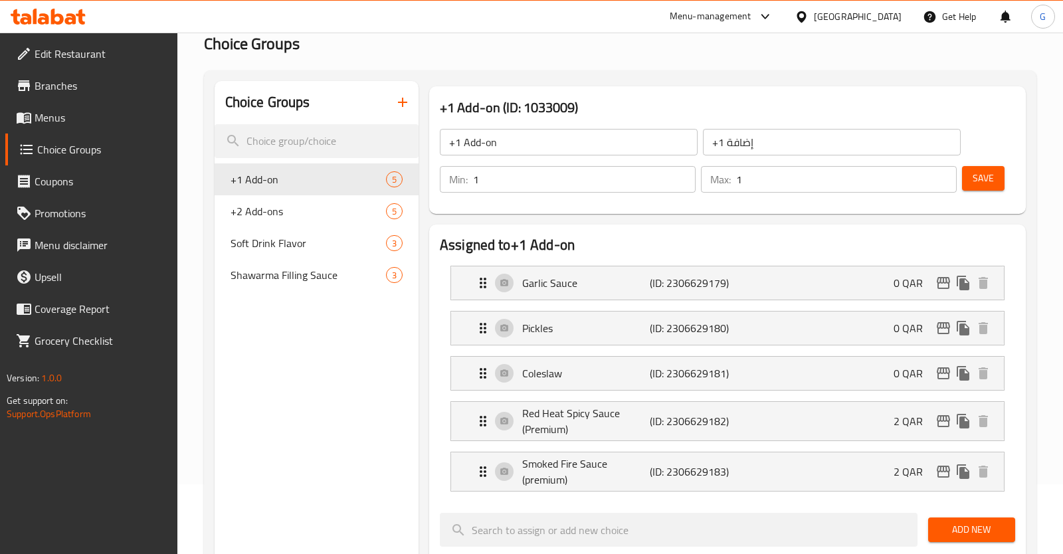
click at [105, 124] on span "Menus" at bounding box center [101, 118] width 132 height 16
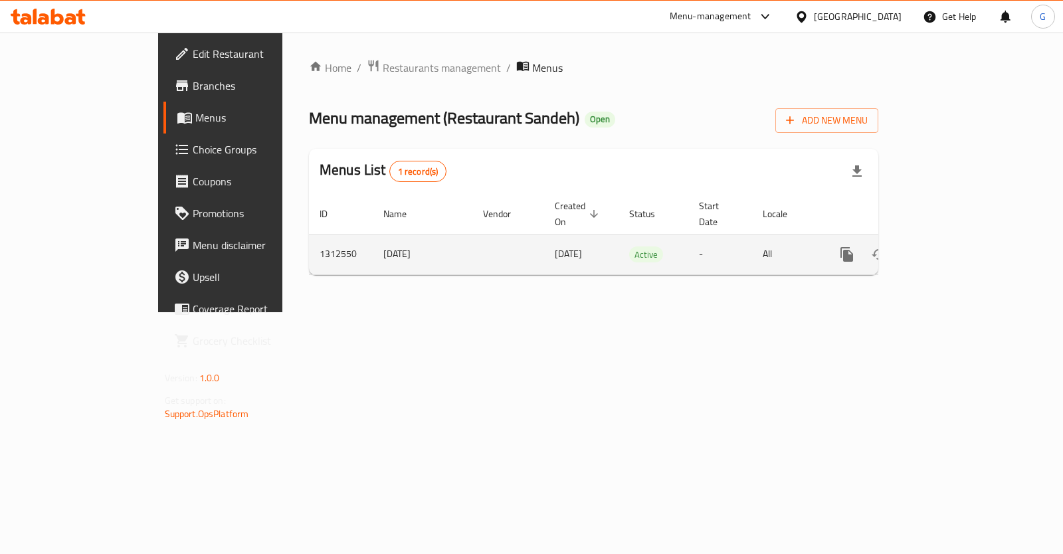
click at [949, 248] on icon "enhanced table" at bounding box center [943, 254] width 12 height 12
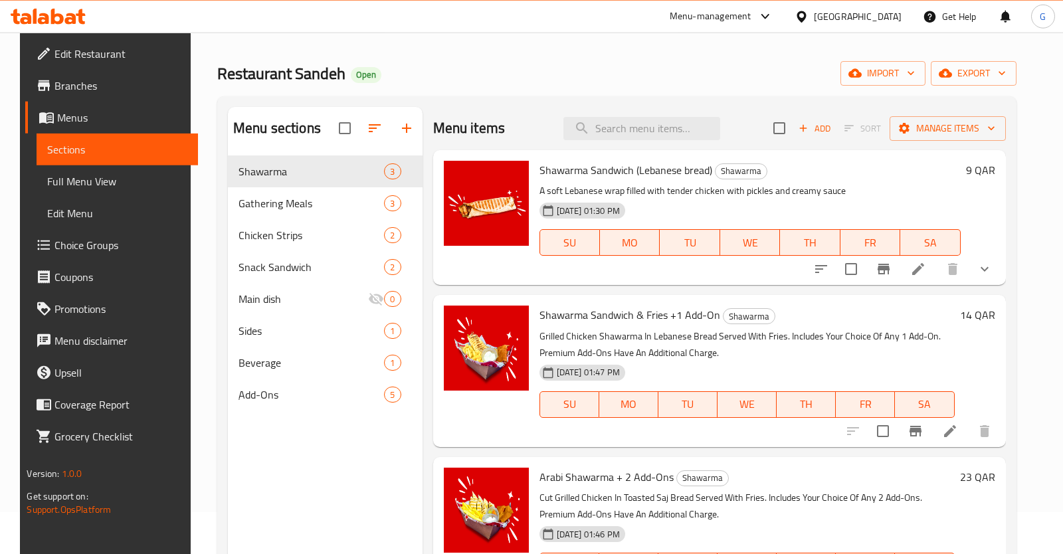
scroll to position [70, 0]
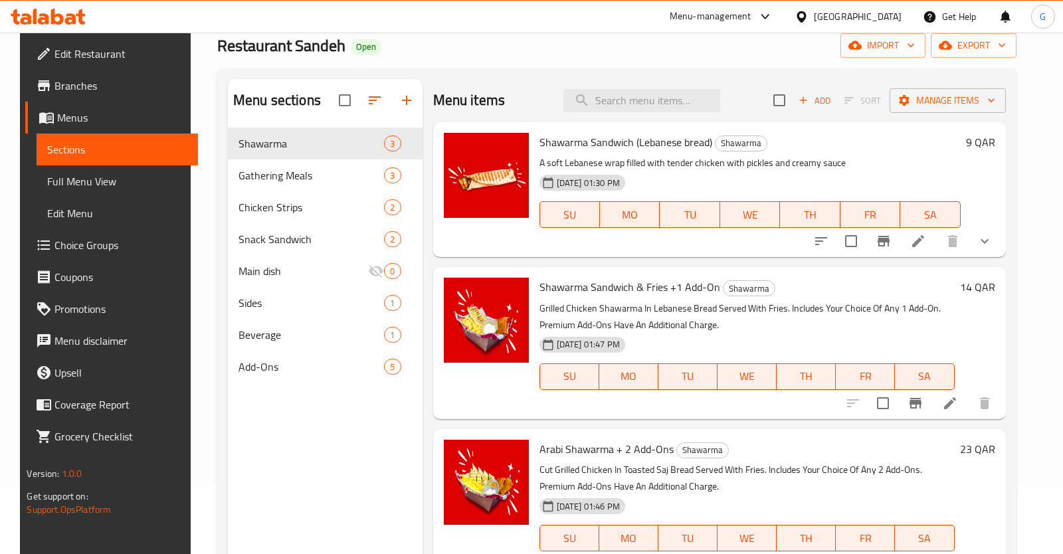
click at [958, 401] on icon at bounding box center [950, 403] width 16 height 16
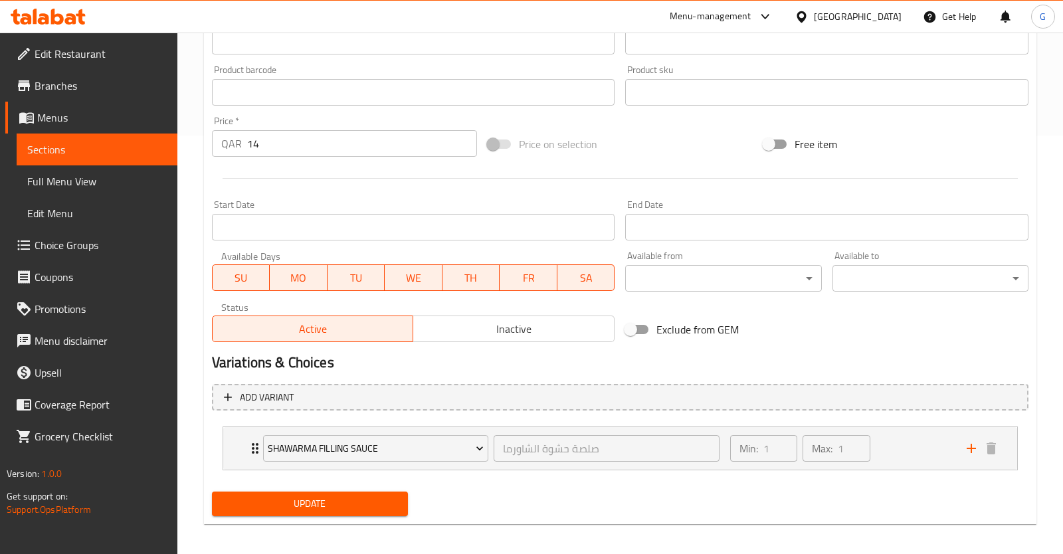
scroll to position [425, 0]
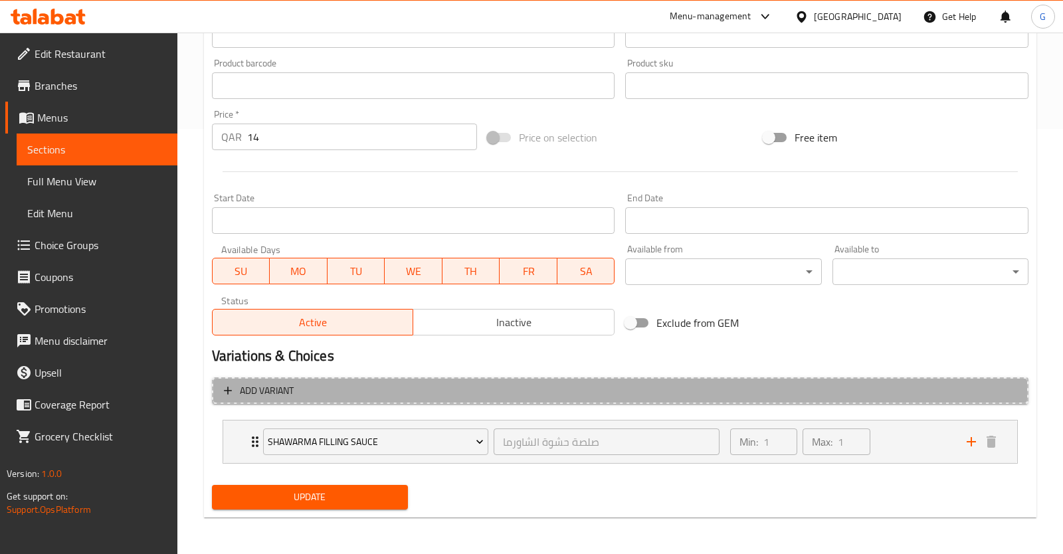
click at [306, 396] on span "Add variant" at bounding box center [620, 391] width 793 height 17
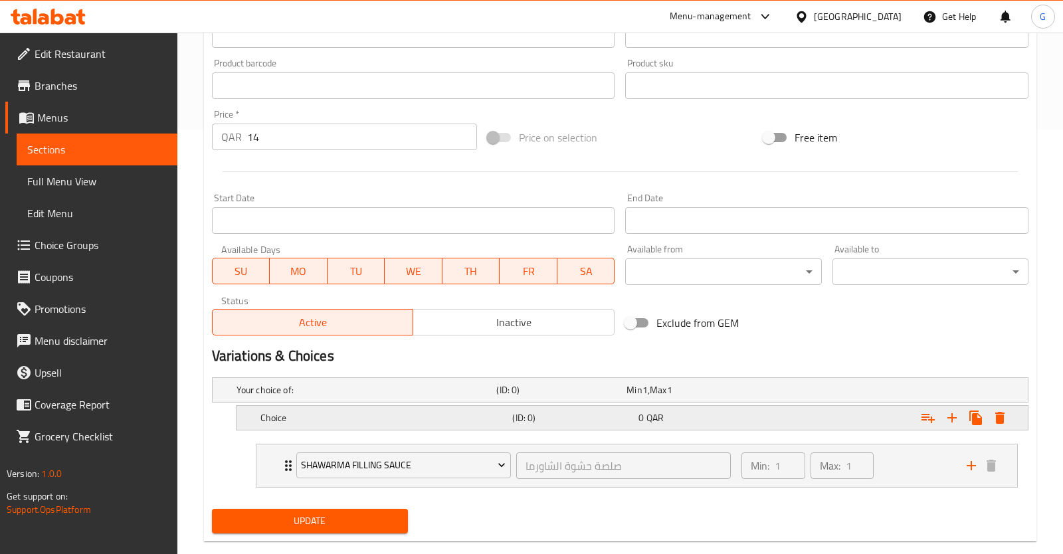
click at [312, 409] on div "Choice" at bounding box center [384, 418] width 252 height 19
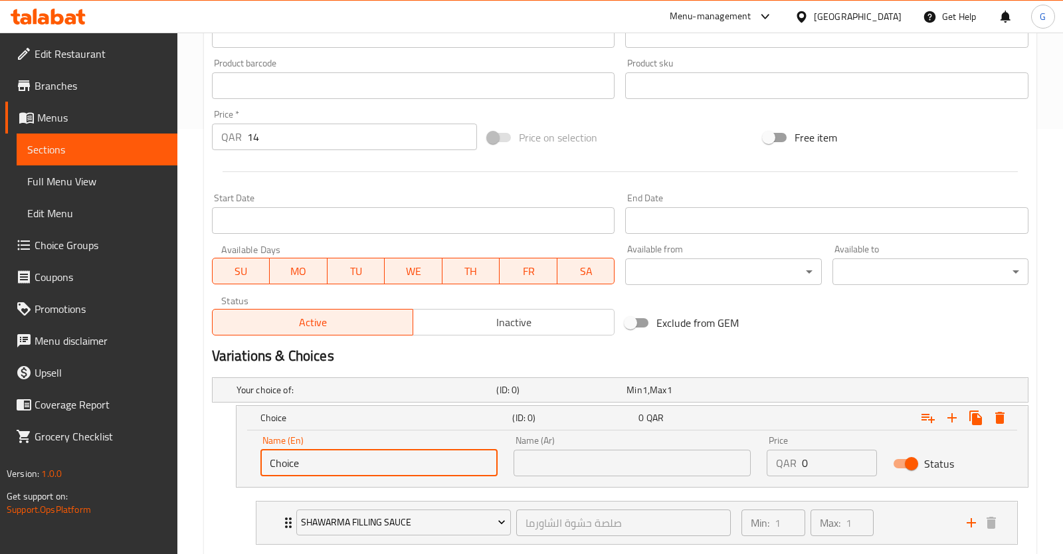
click at [321, 454] on input "Choice" at bounding box center [378, 463] width 237 height 27
click at [318, 385] on h5 "Your choice of:" at bounding box center [364, 389] width 255 height 13
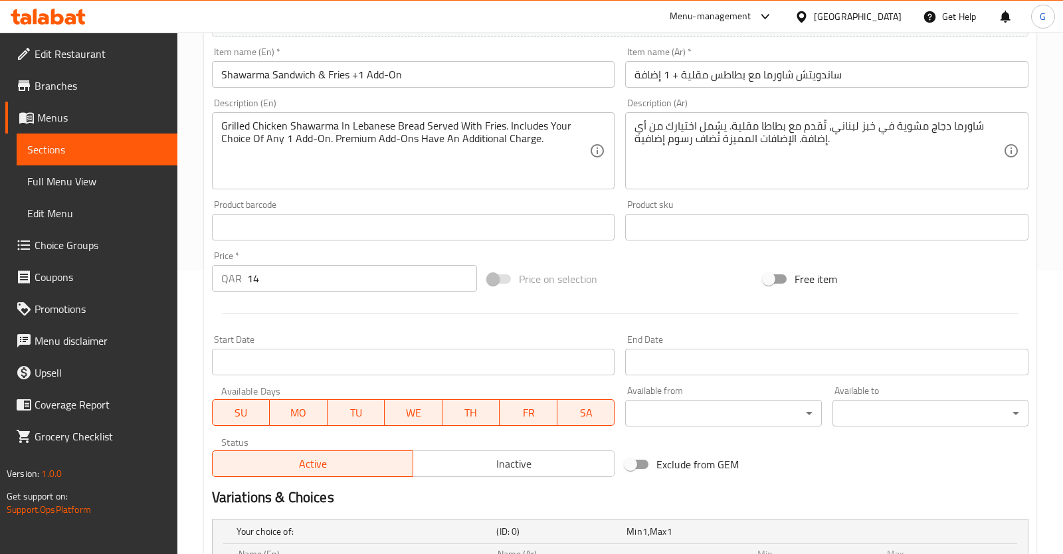
scroll to position [0, 0]
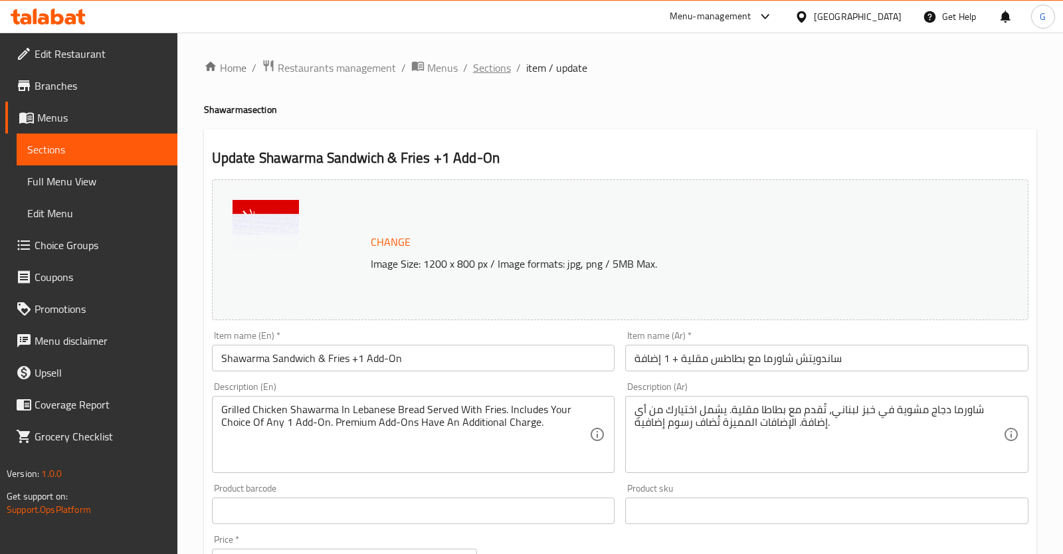
click at [488, 76] on span "Sections" at bounding box center [492, 68] width 38 height 16
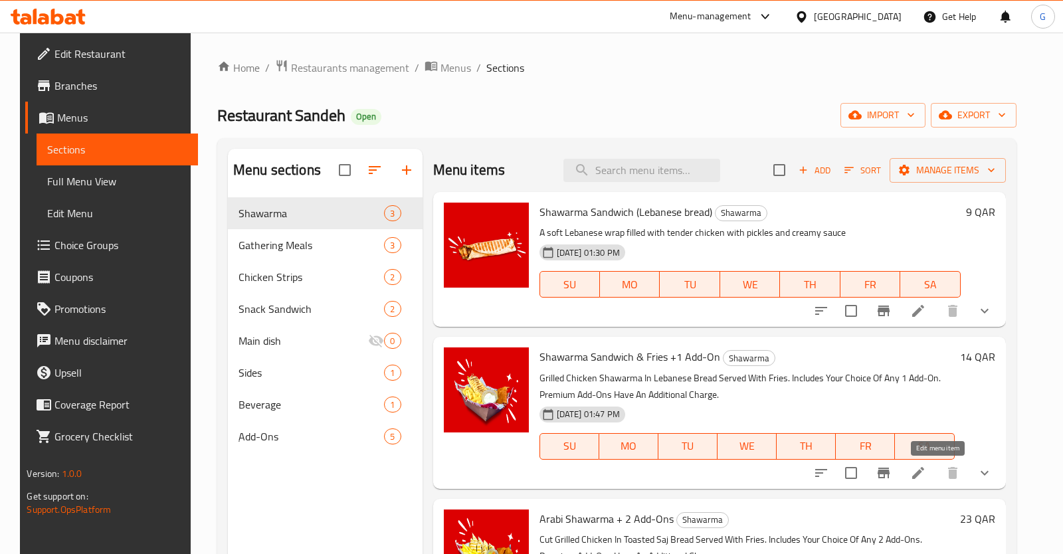
click at [926, 478] on icon at bounding box center [918, 473] width 16 height 16
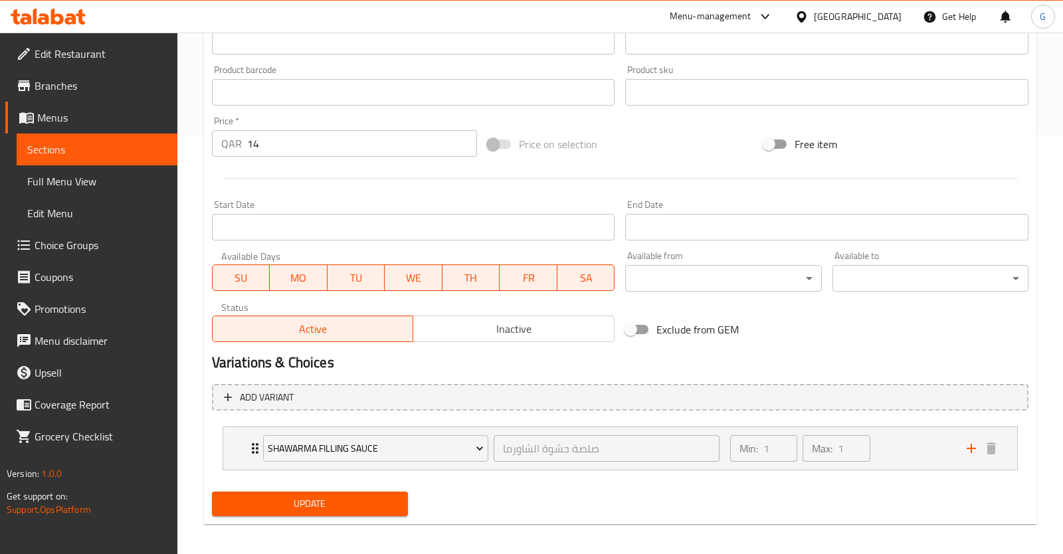
scroll to position [425, 0]
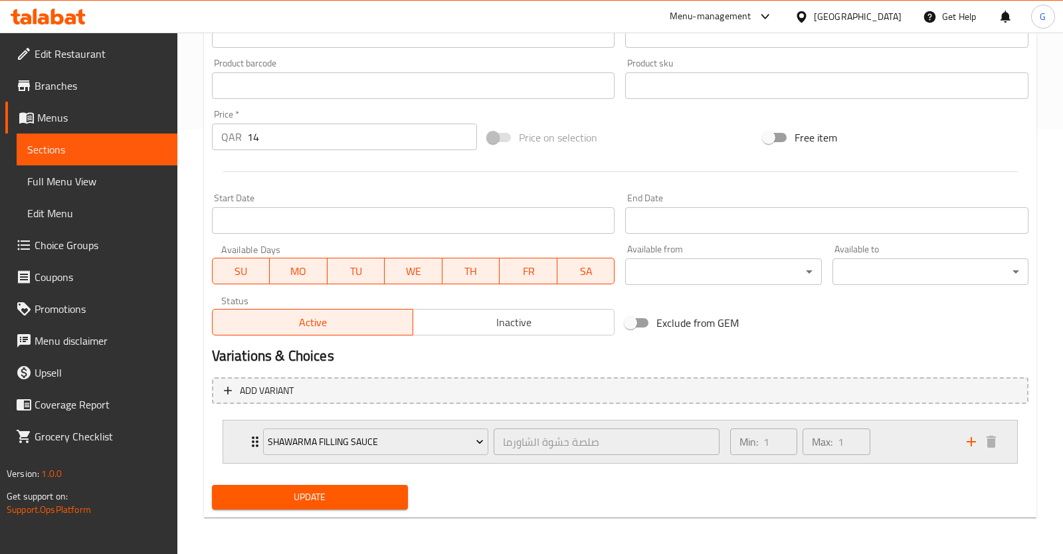
click at [939, 448] on div "Min: 1 ​ Max: 1 ​" at bounding box center [840, 442] width 237 height 43
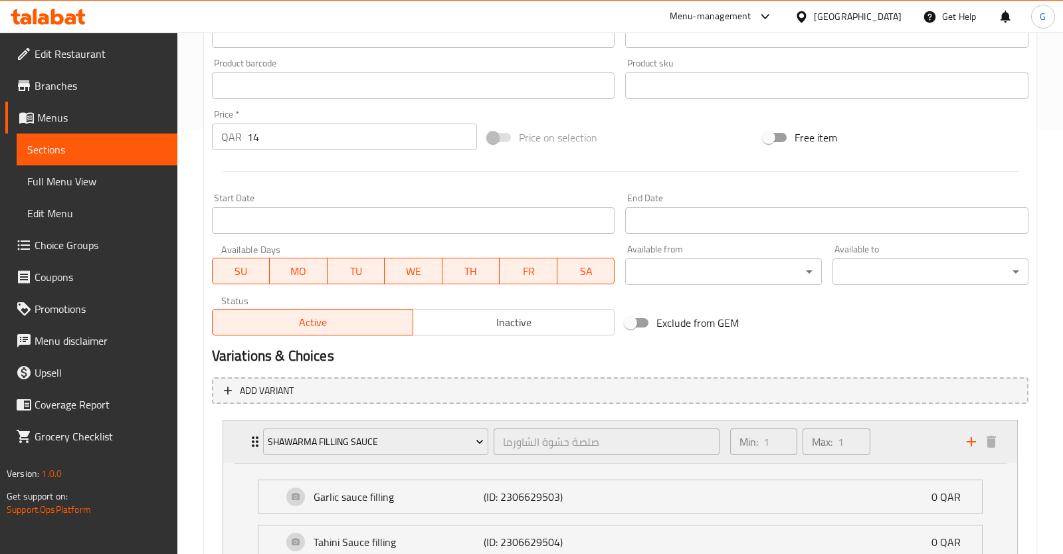
click at [939, 450] on div "Min: 1 ​ Max: 1 ​" at bounding box center [840, 442] width 237 height 43
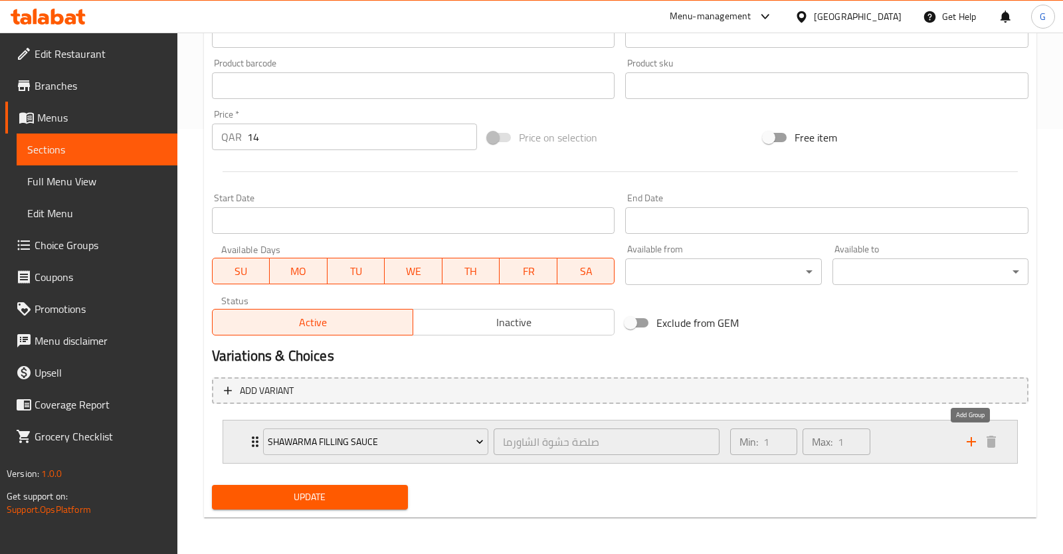
click at [975, 444] on icon "add" at bounding box center [971, 442] width 16 height 16
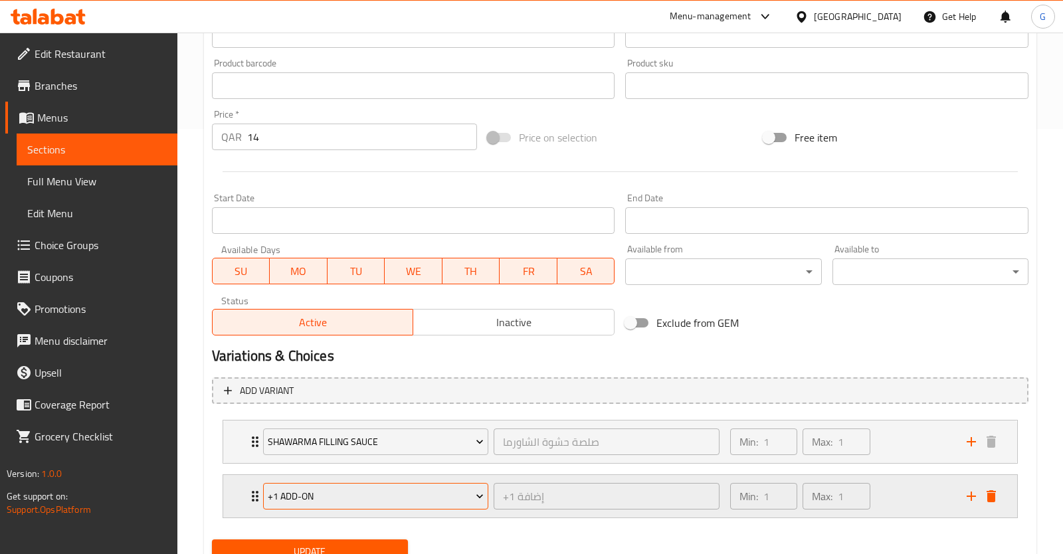
click at [387, 503] on span "+1 Add-on" at bounding box center [376, 496] width 216 height 17
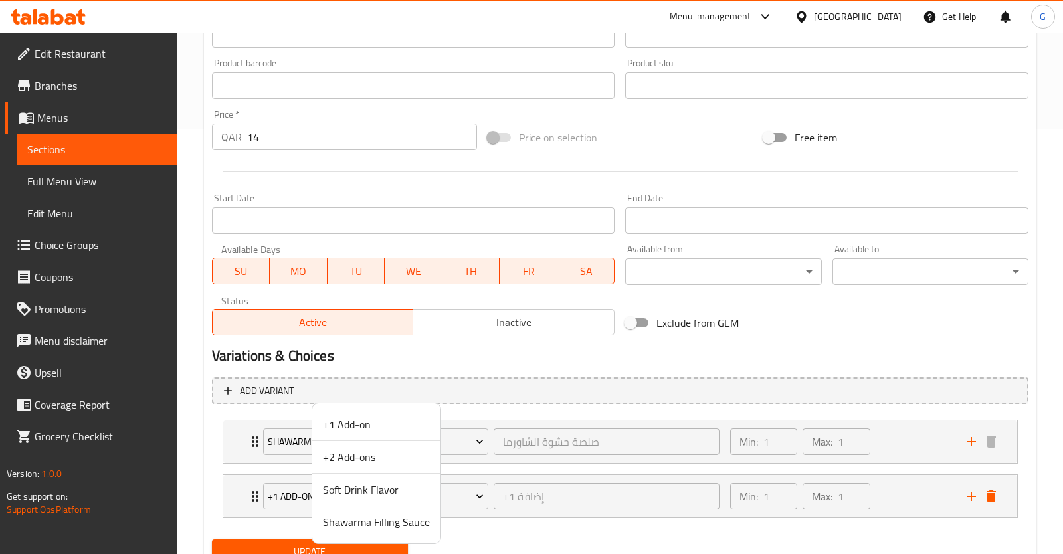
click at [405, 427] on span "+1 Add-on" at bounding box center [376, 425] width 107 height 16
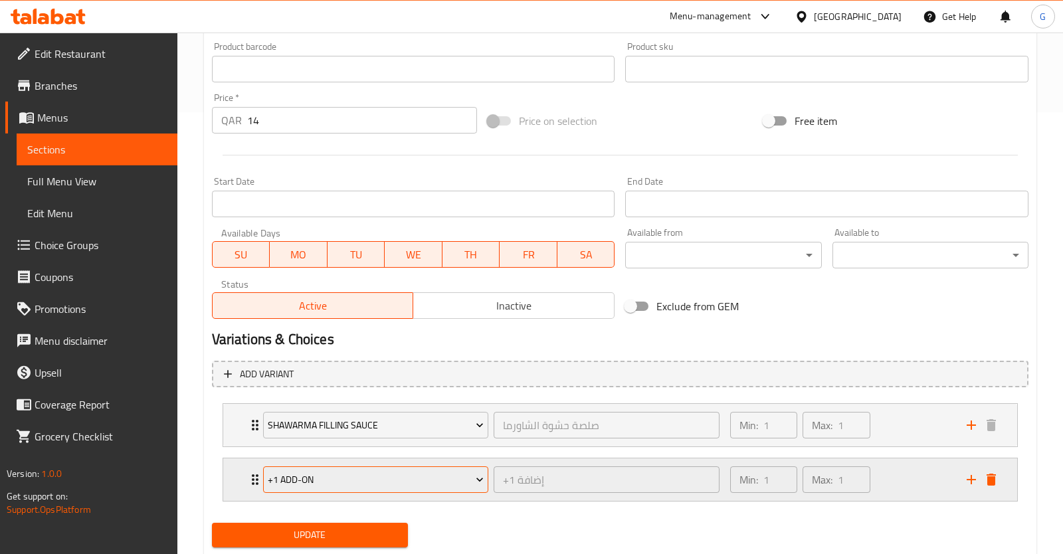
scroll to position [479, 0]
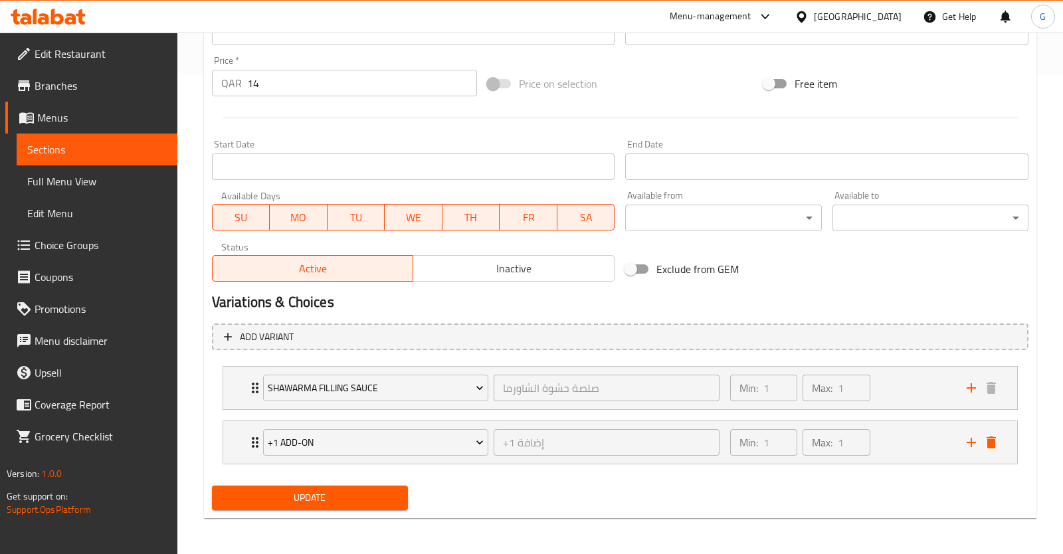
click at [374, 507] on button "Update" at bounding box center [310, 498] width 196 height 25
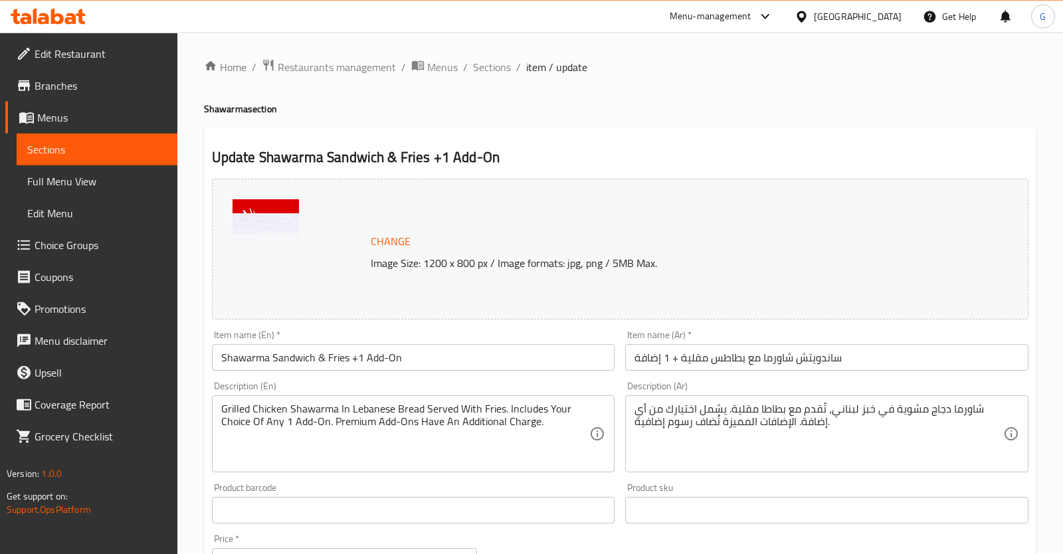
scroll to position [0, 0]
click at [493, 71] on span "Sections" at bounding box center [492, 68] width 38 height 16
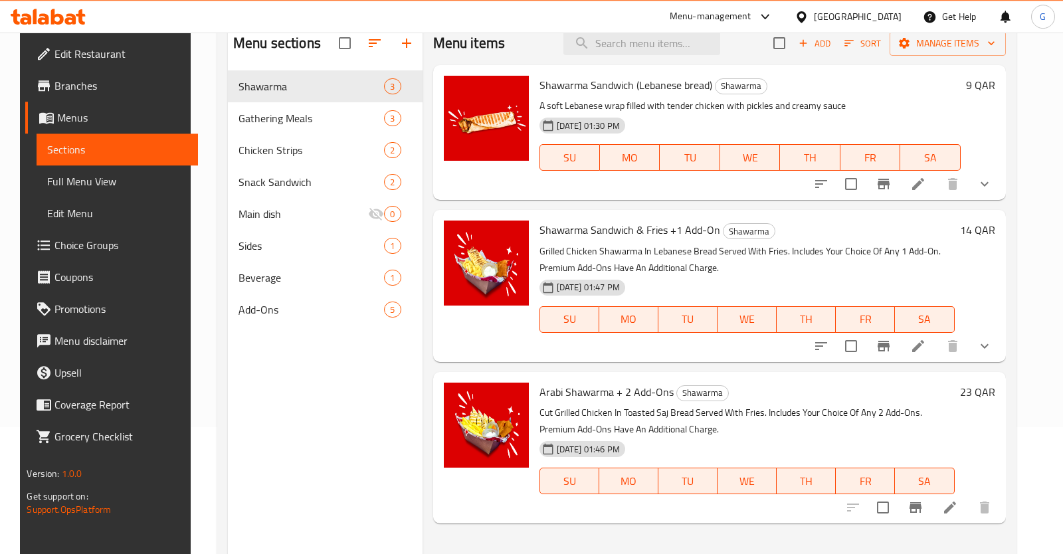
scroll to position [186, 0]
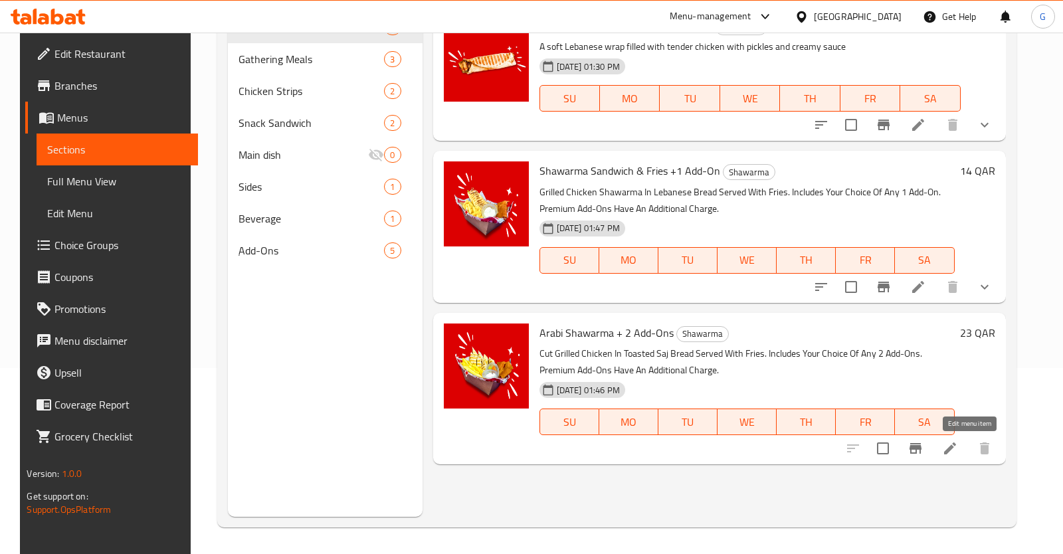
click at [956, 450] on icon at bounding box center [950, 448] width 12 height 12
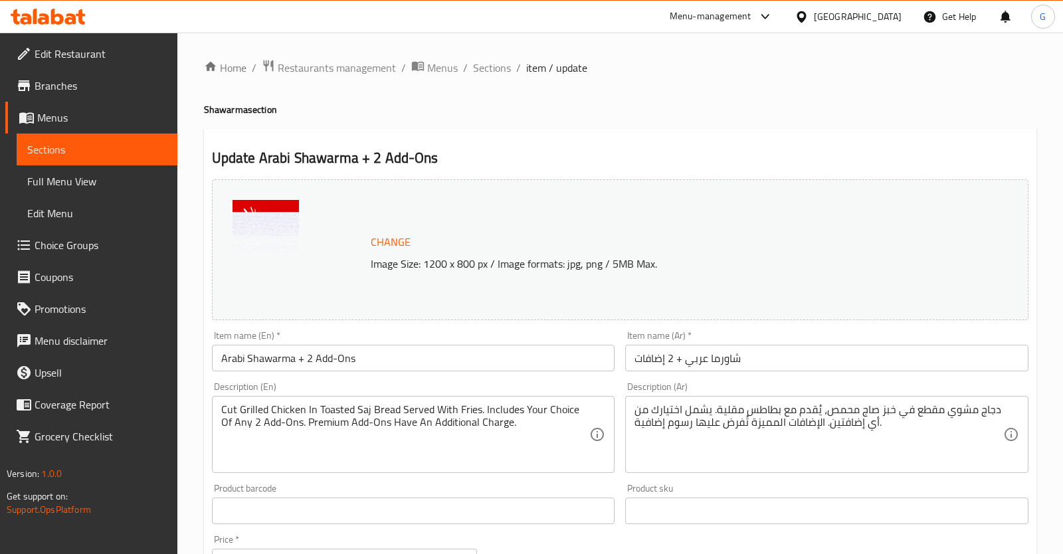
scroll to position [403, 0]
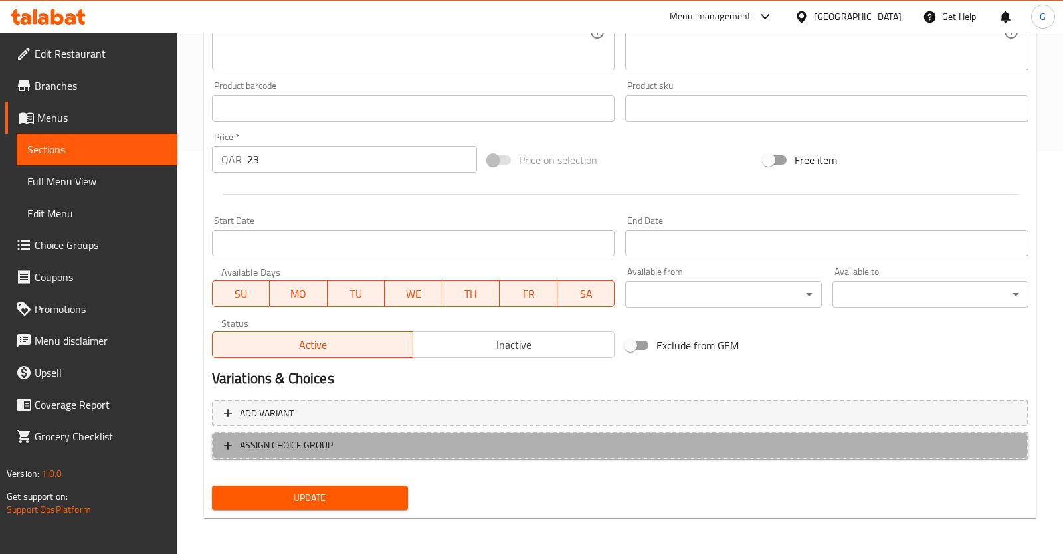
click at [400, 452] on span "ASSIGN CHOICE GROUP" at bounding box center [620, 445] width 793 height 17
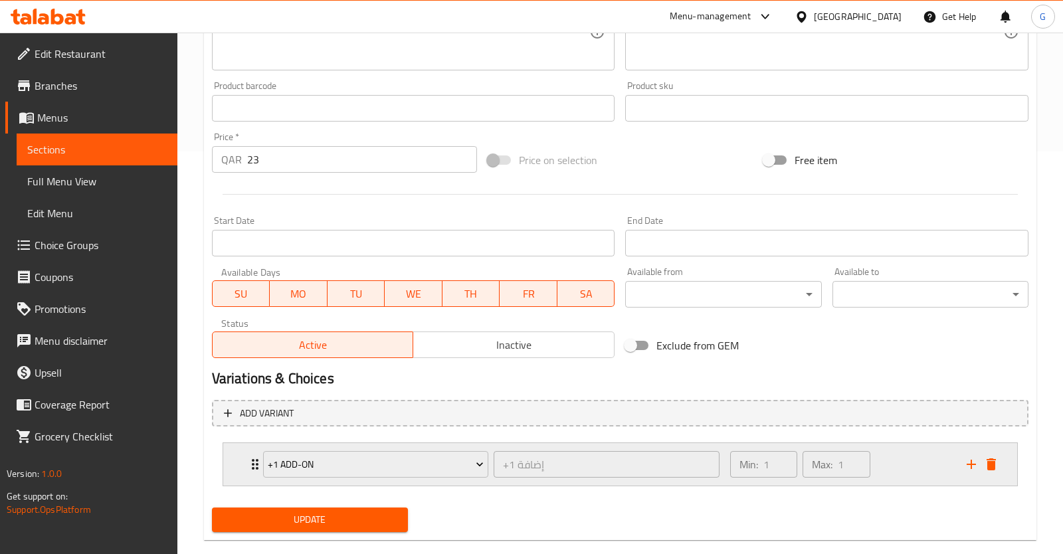
scroll to position [425, 0]
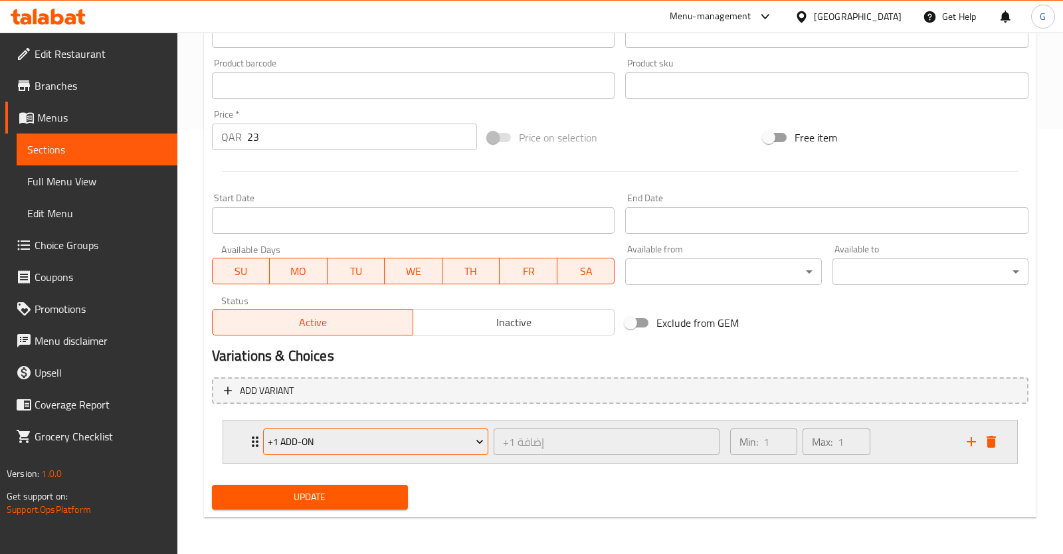
click at [446, 442] on span "+1 Add-on" at bounding box center [376, 442] width 216 height 17
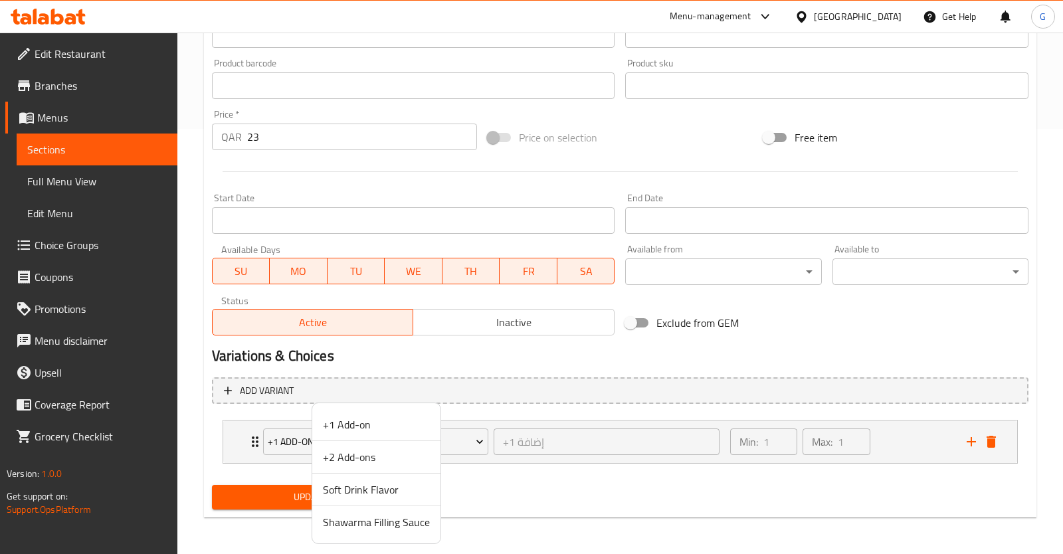
click at [388, 520] on span "Shawarma Filling Sauce" at bounding box center [376, 522] width 107 height 16
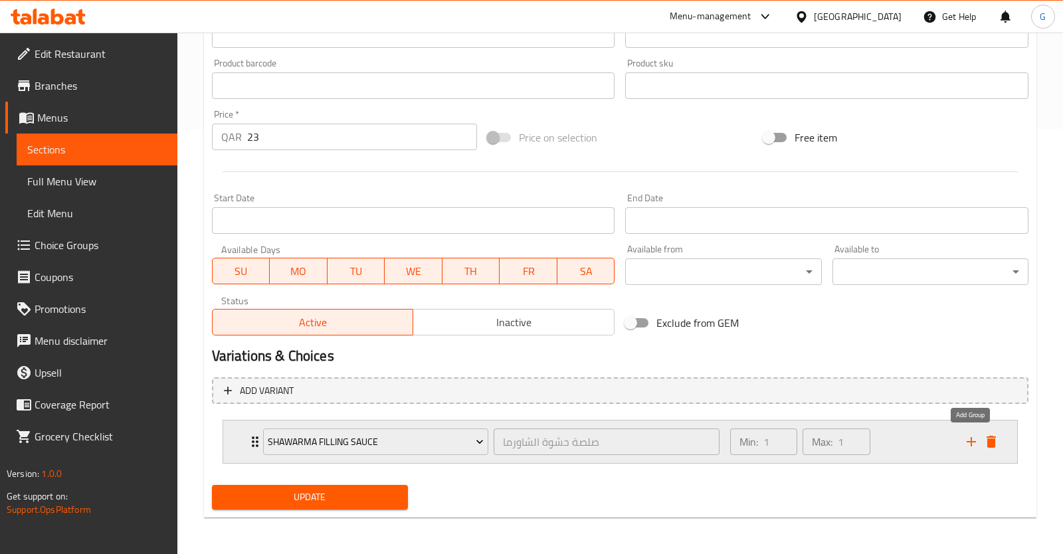
click at [976, 445] on icon "add" at bounding box center [971, 442] width 16 height 16
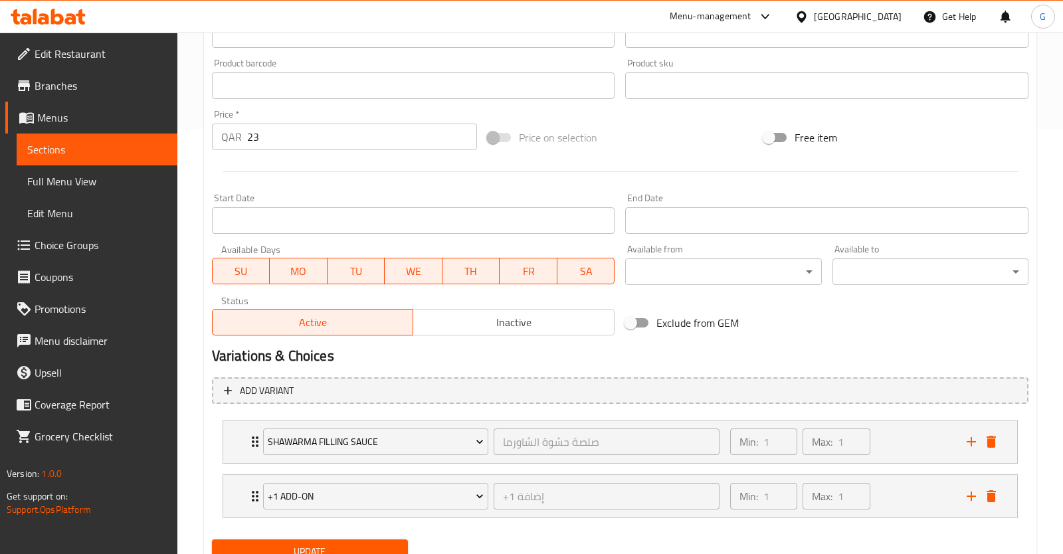
scroll to position [479, 0]
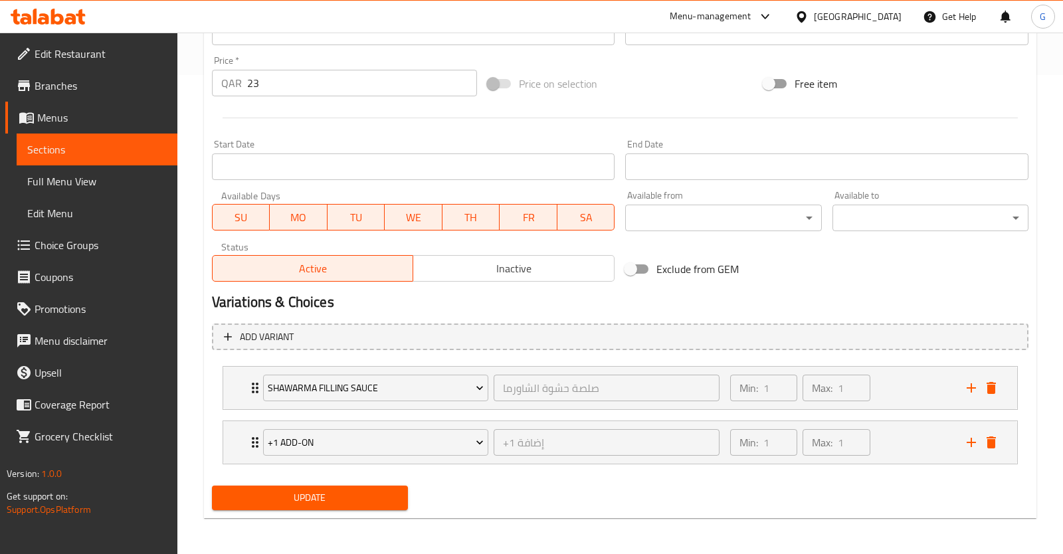
click at [375, 504] on span "Update" at bounding box center [310, 498] width 175 height 17
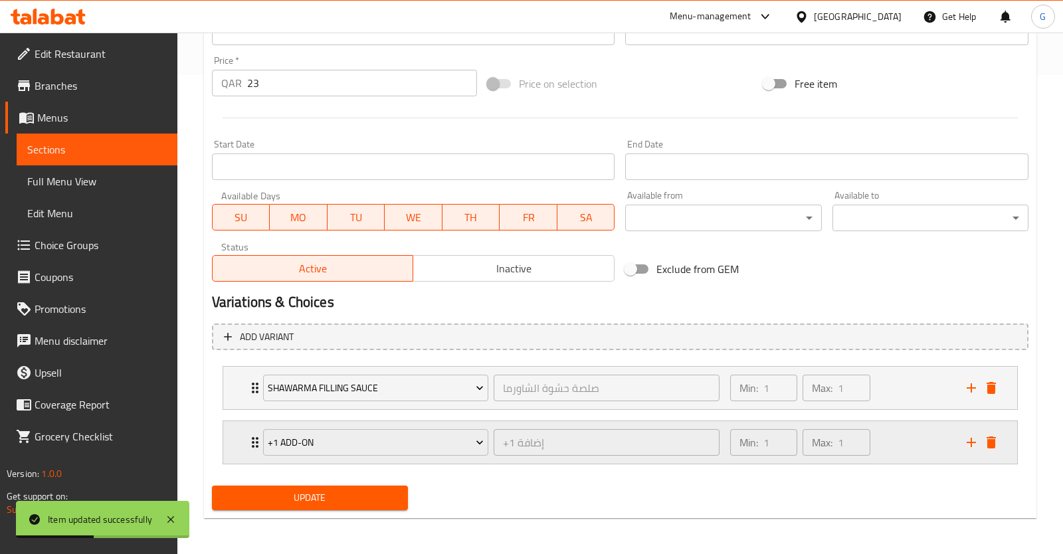
click at [904, 442] on div "Min: 1 ​ Max: 1 ​" at bounding box center [840, 442] width 237 height 43
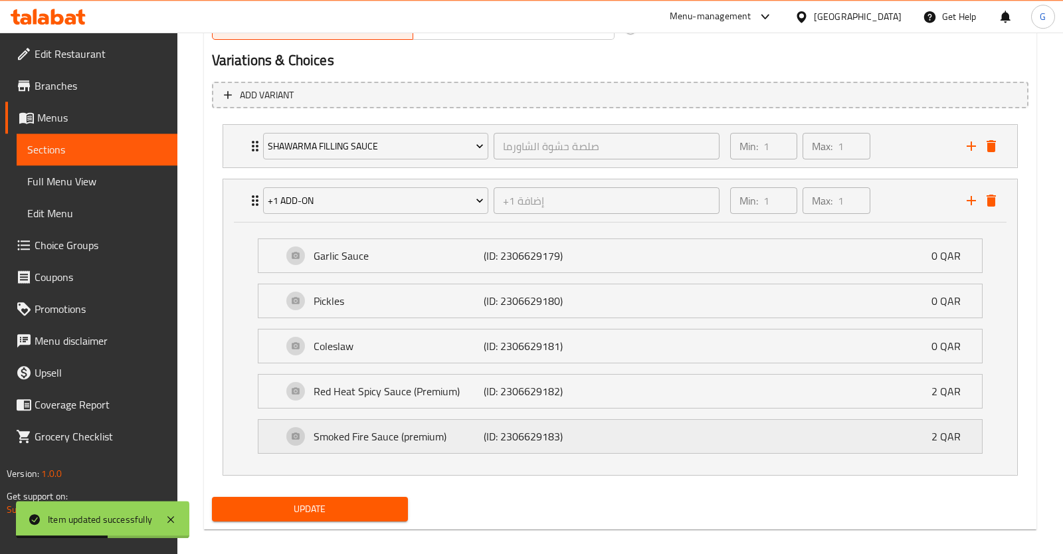
scroll to position [731, 0]
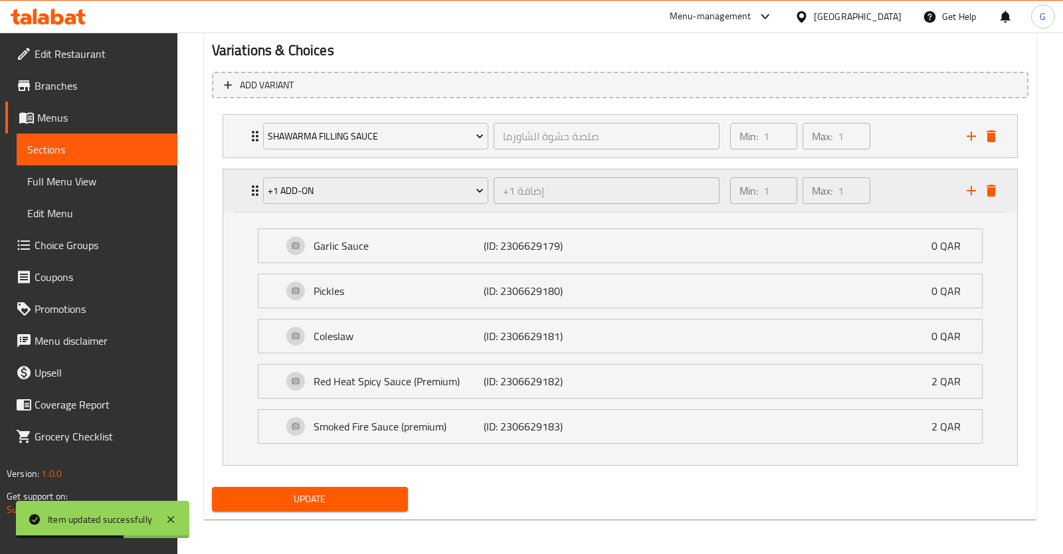
click at [928, 202] on div "Min: 1 ​ Max: 1 ​" at bounding box center [840, 190] width 237 height 43
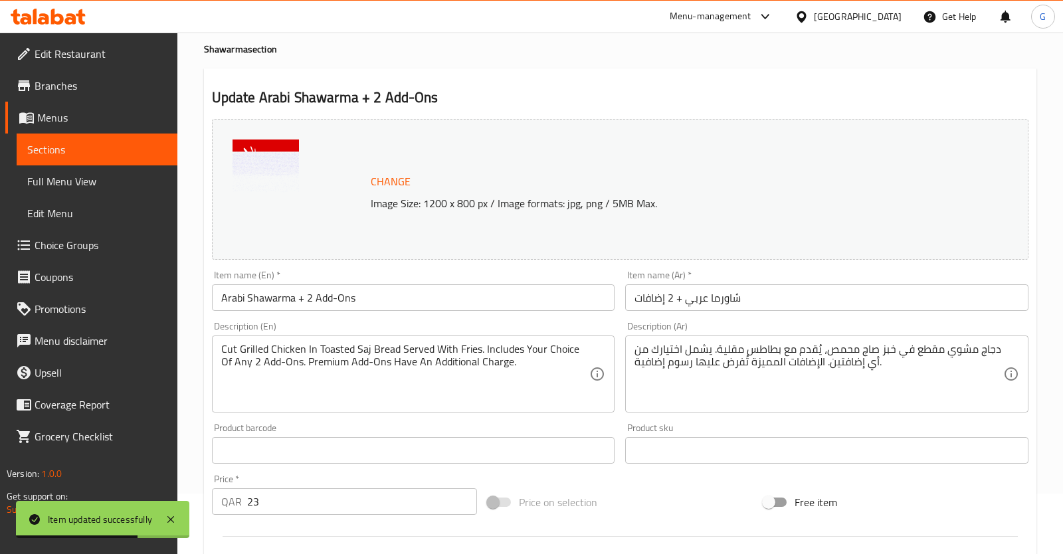
scroll to position [0, 0]
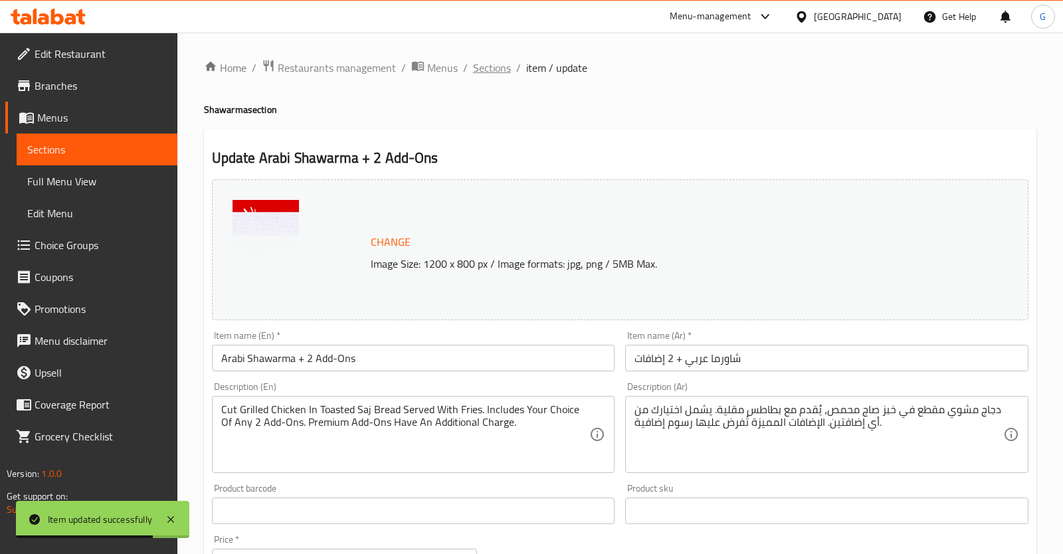
click at [500, 65] on span "Sections" at bounding box center [492, 68] width 38 height 16
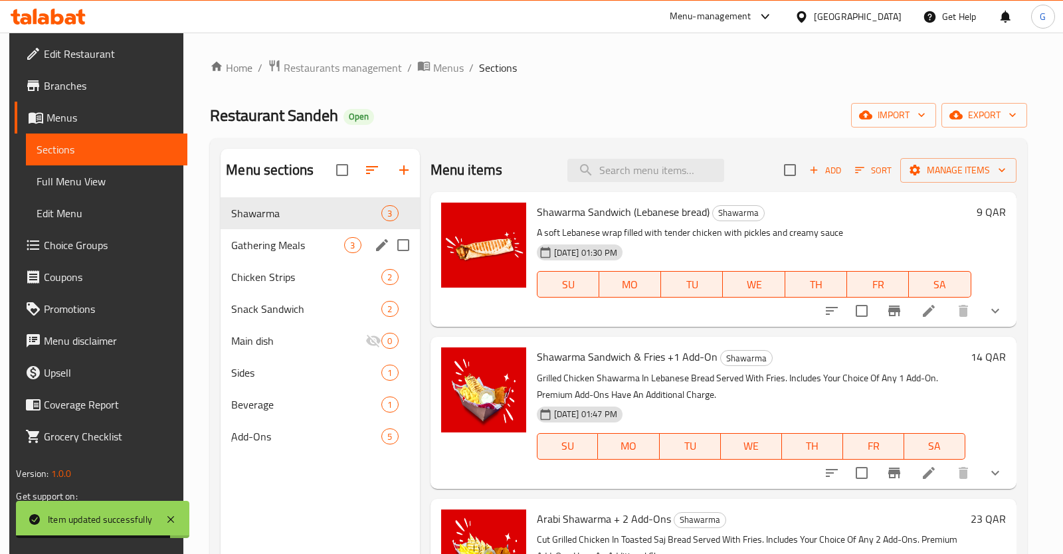
click at [288, 248] on span "Gathering Meals" at bounding box center [287, 245] width 113 height 16
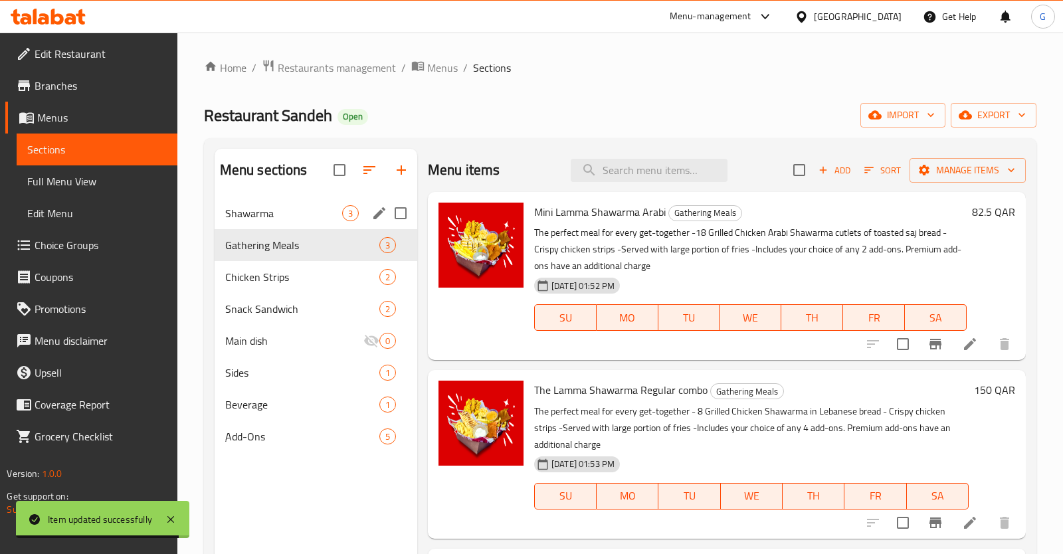
click at [288, 223] on div "Shawarma 3" at bounding box center [316, 213] width 203 height 32
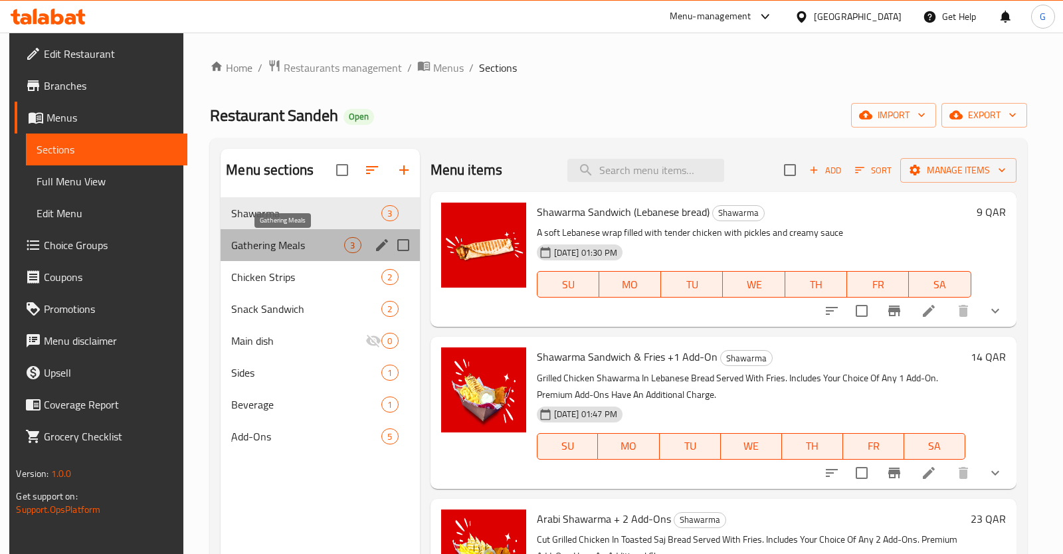
click at [258, 241] on span "Gathering Meals" at bounding box center [287, 245] width 113 height 16
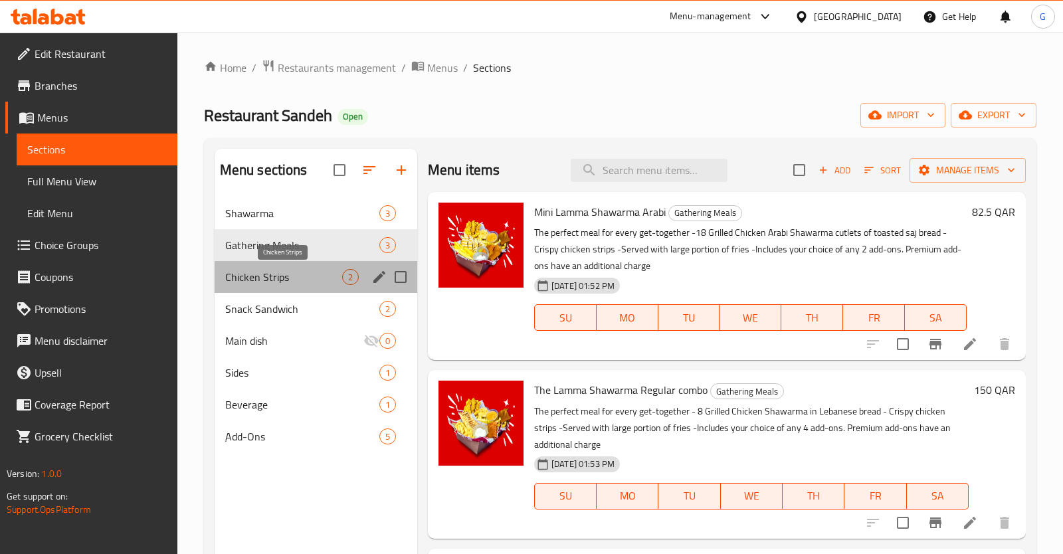
click at [284, 274] on span "Chicken Strips" at bounding box center [283, 277] width 117 height 16
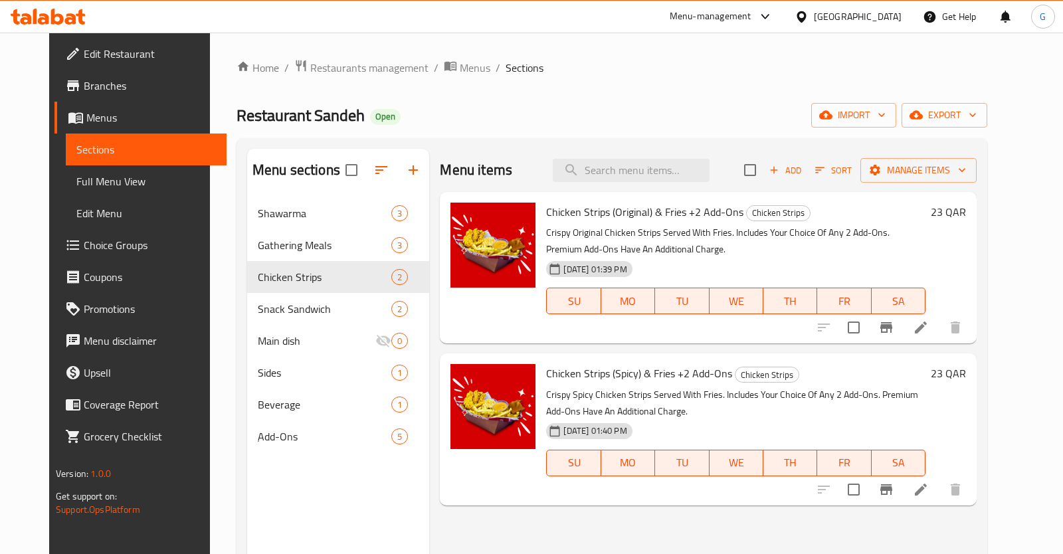
click at [929, 332] on icon at bounding box center [921, 328] width 16 height 16
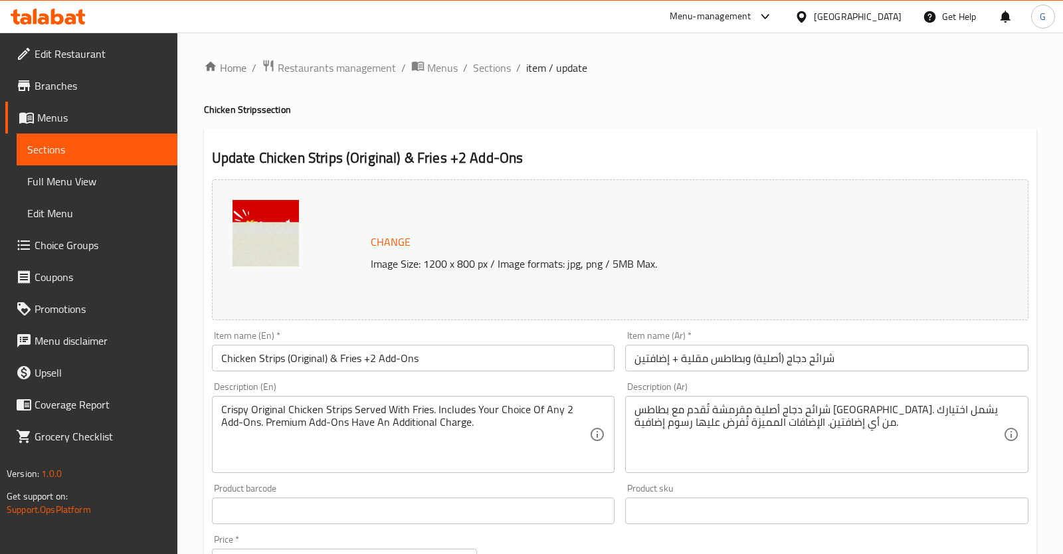
scroll to position [403, 0]
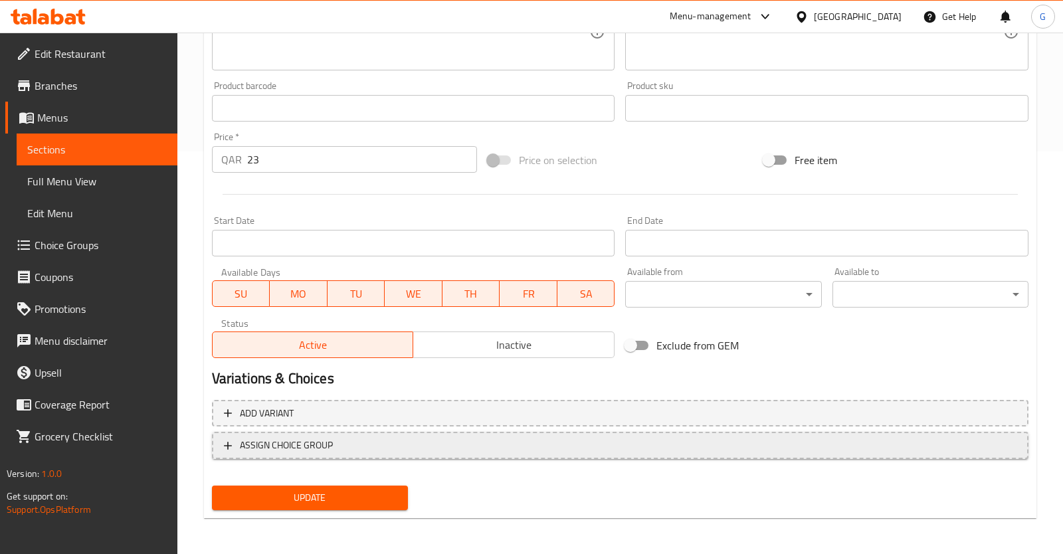
click at [341, 437] on span "ASSIGN CHOICE GROUP" at bounding box center [620, 445] width 793 height 17
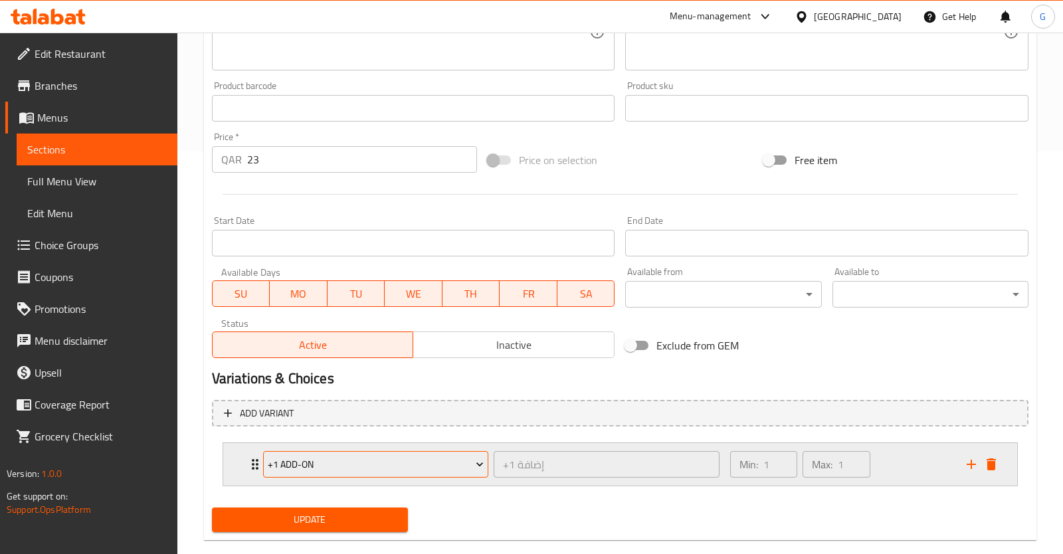
scroll to position [425, 0]
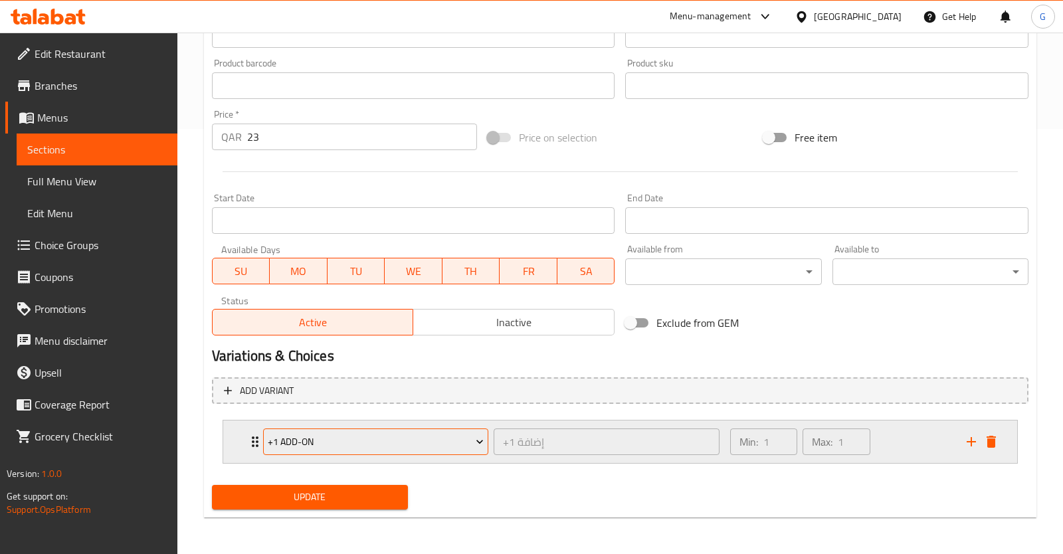
click at [420, 449] on span "+1 Add-on" at bounding box center [376, 442] width 216 height 17
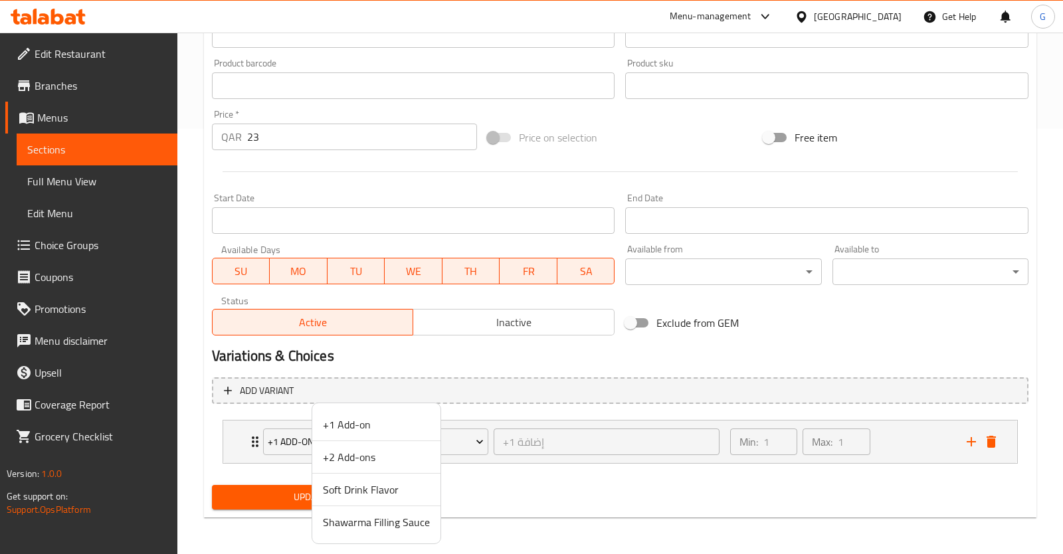
click at [550, 498] on div at bounding box center [531, 277] width 1063 height 554
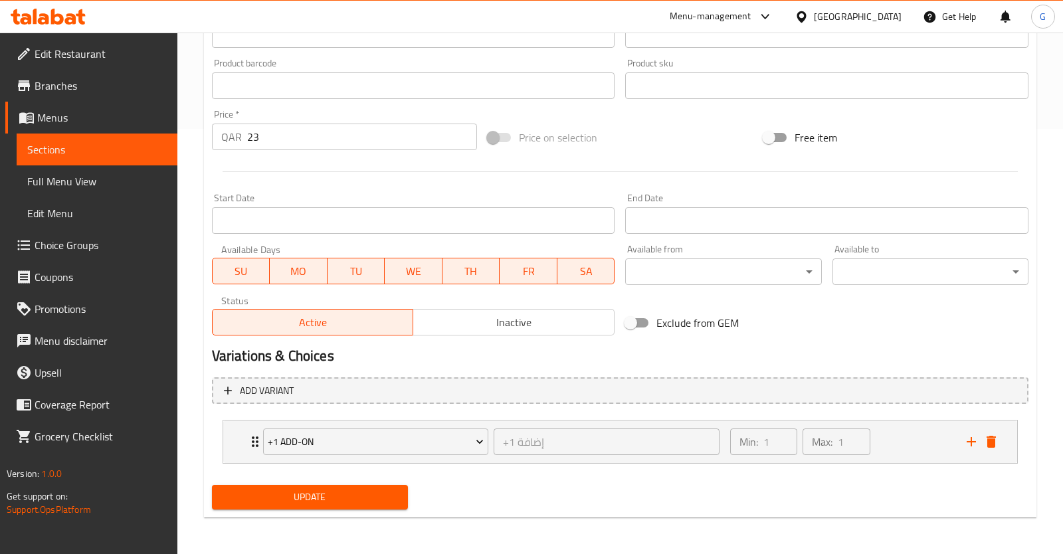
click at [374, 495] on span "Update" at bounding box center [310, 497] width 175 height 17
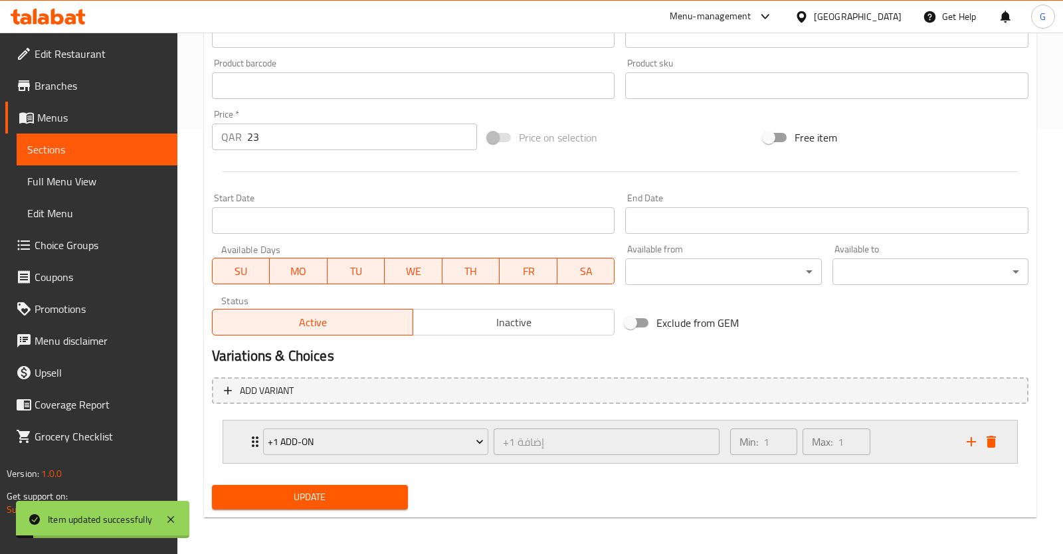
click at [886, 437] on div "Min: 1 ​ Max: 1 ​" at bounding box center [840, 442] width 237 height 43
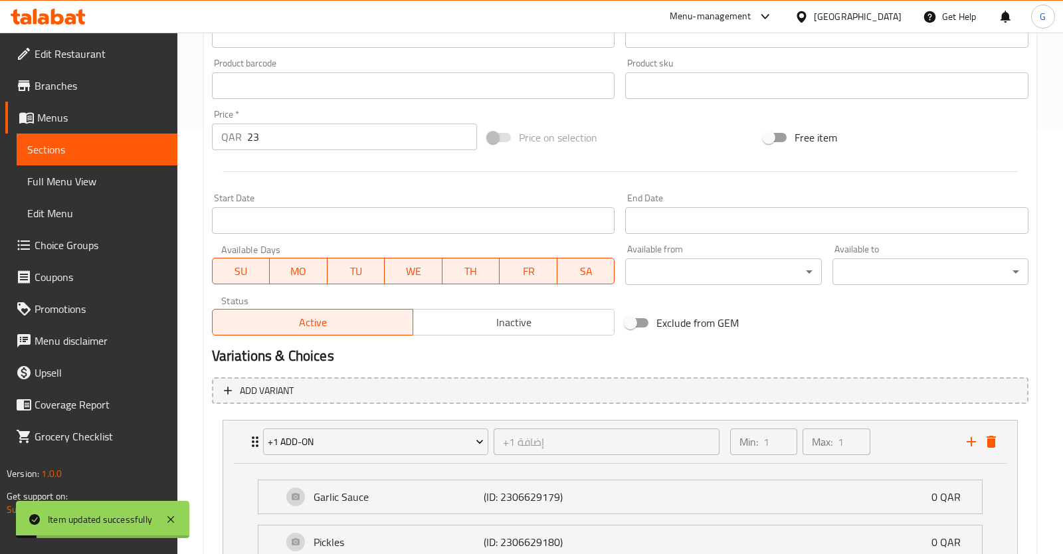
scroll to position [662, 0]
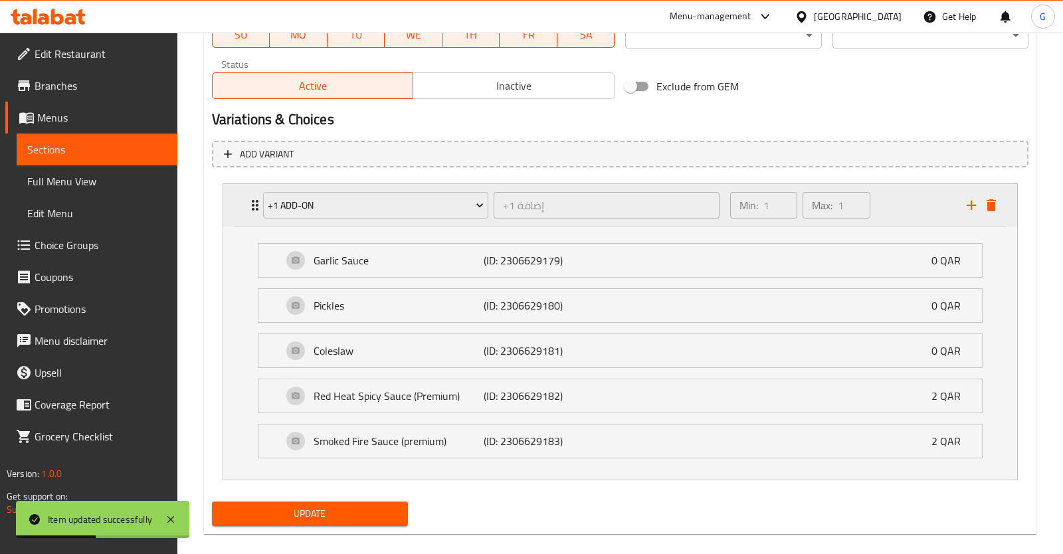
click at [894, 219] on div "Min: 1 ​ Max: 1 ​" at bounding box center [840, 205] width 237 height 43
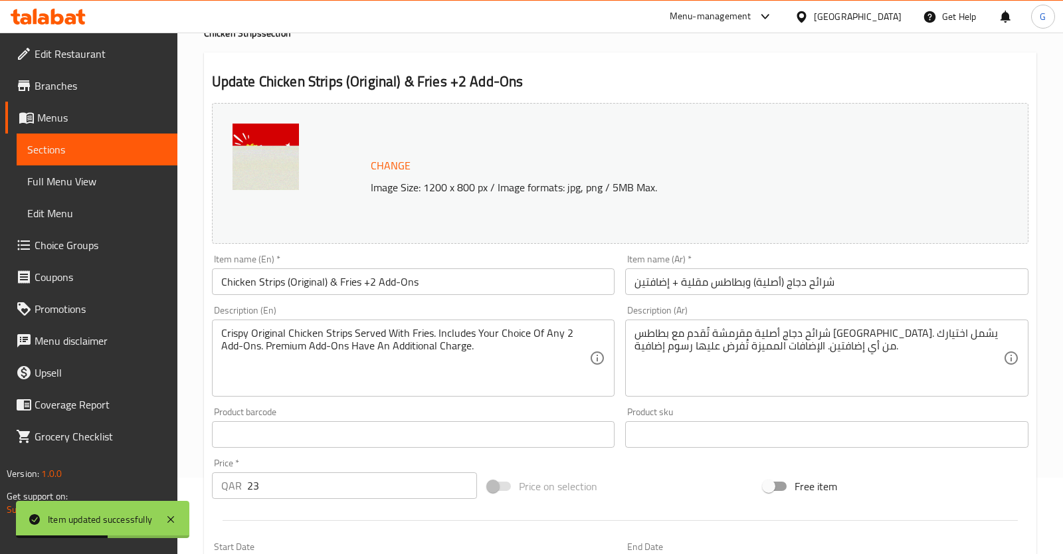
scroll to position [0, 0]
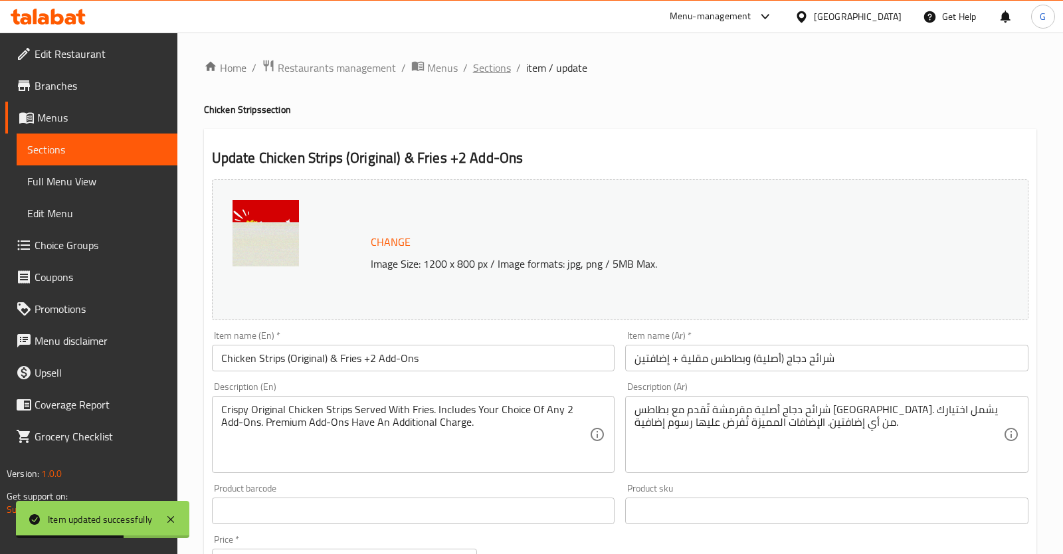
click at [503, 64] on span "Sections" at bounding box center [492, 68] width 38 height 16
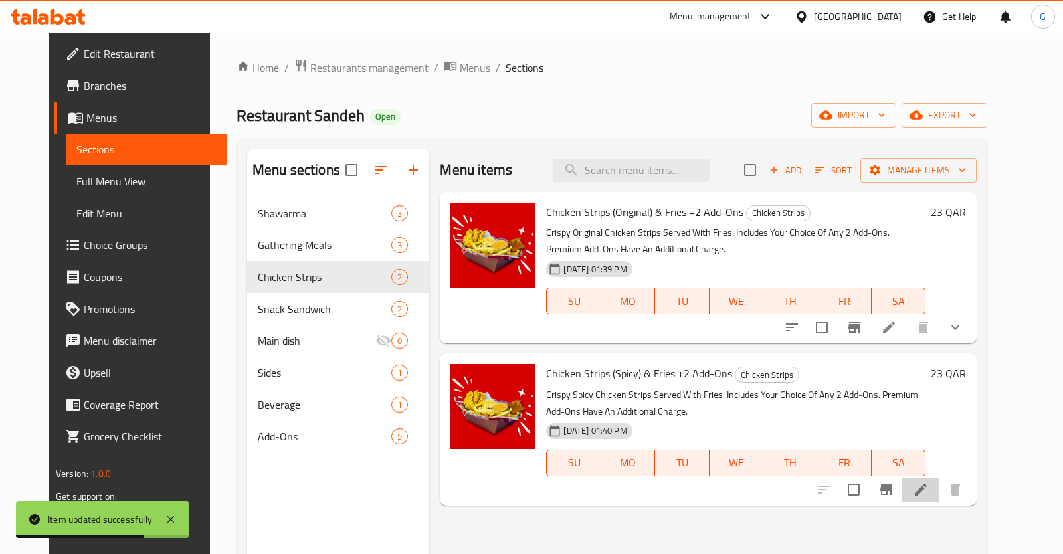
click at [939, 492] on li at bounding box center [920, 490] width 37 height 24
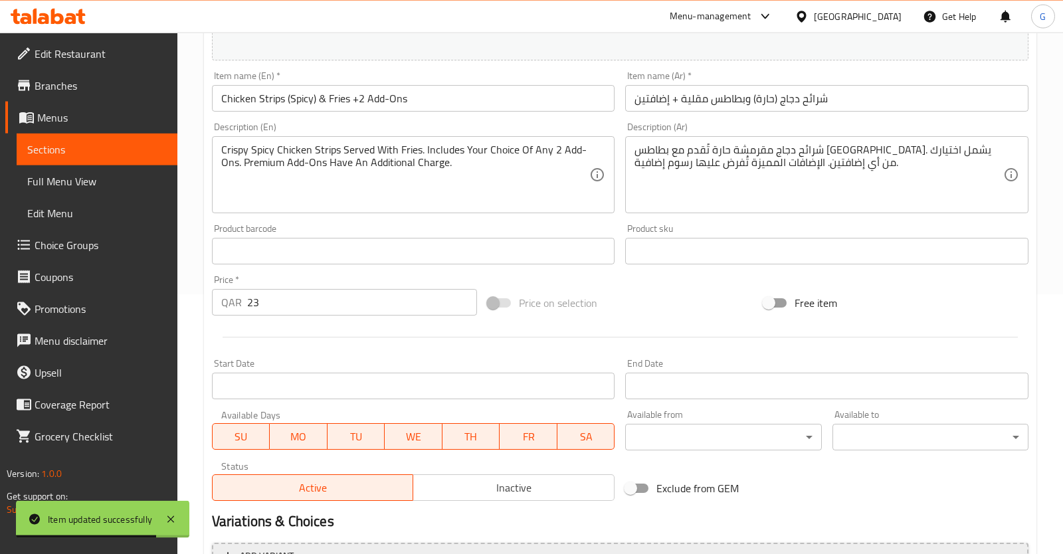
scroll to position [403, 0]
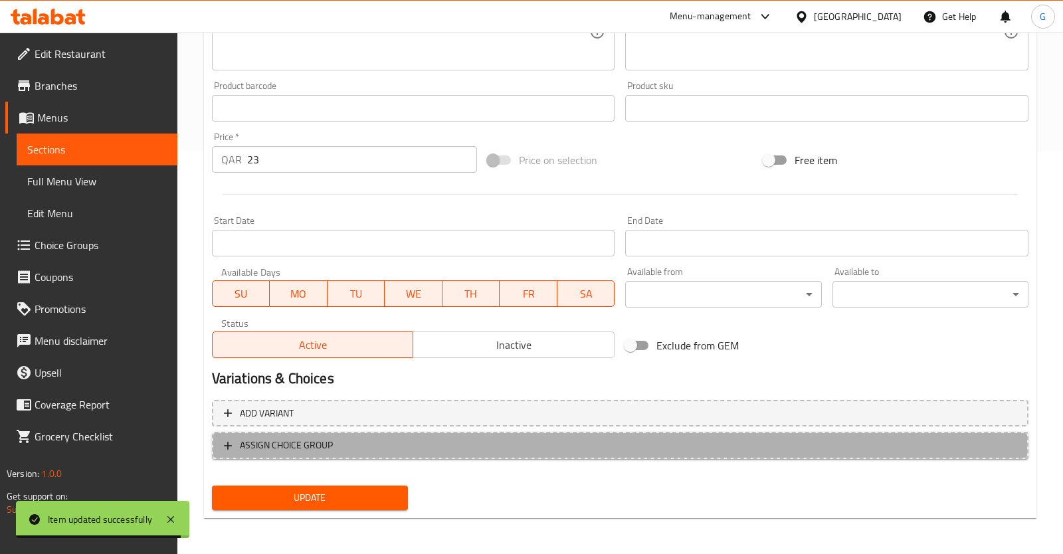
click at [575, 439] on span "ASSIGN CHOICE GROUP" at bounding box center [620, 445] width 793 height 17
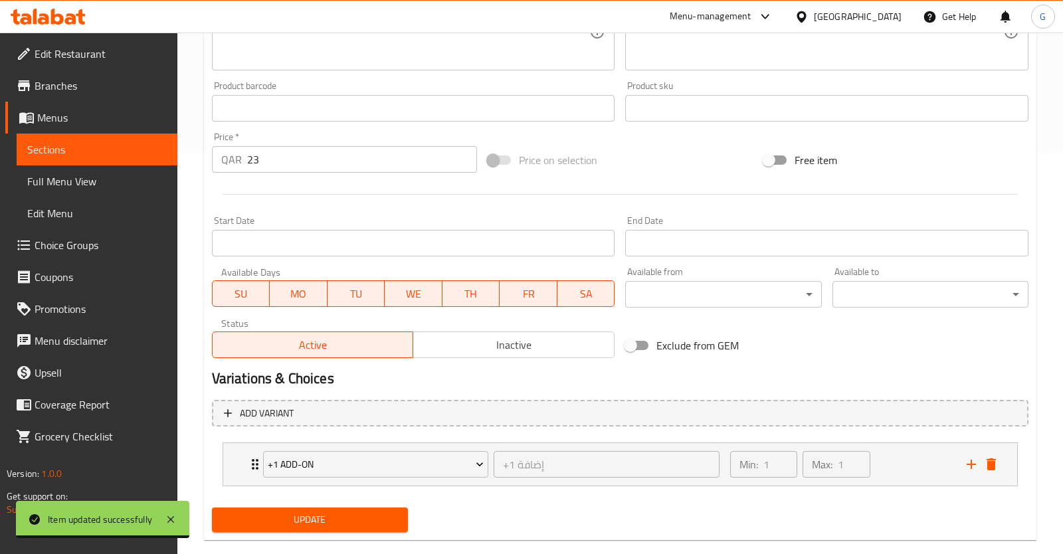
scroll to position [425, 0]
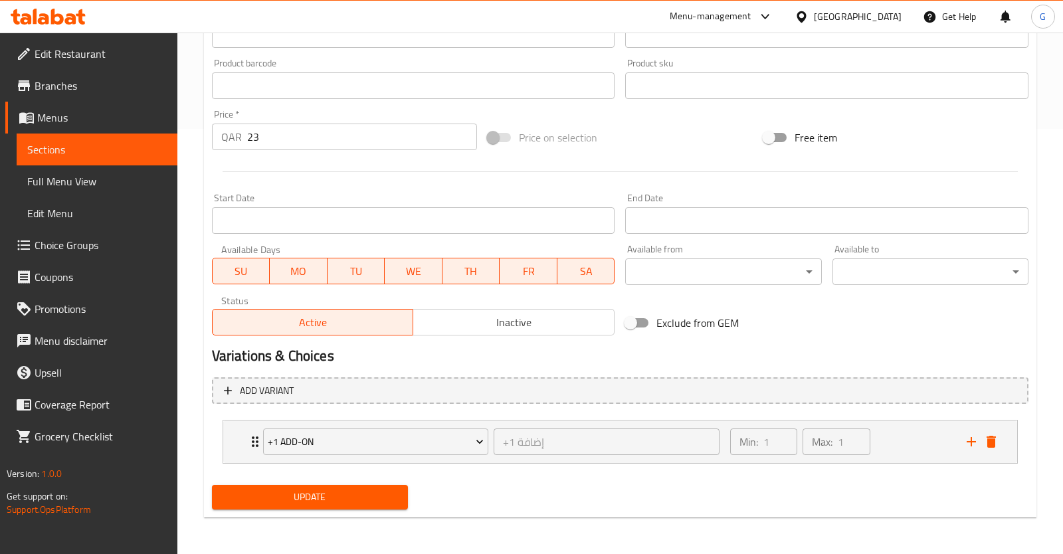
drag, startPoint x: 381, startPoint y: 487, endPoint x: 424, endPoint y: 490, distance: 43.3
click at [380, 487] on button "Update" at bounding box center [310, 497] width 196 height 25
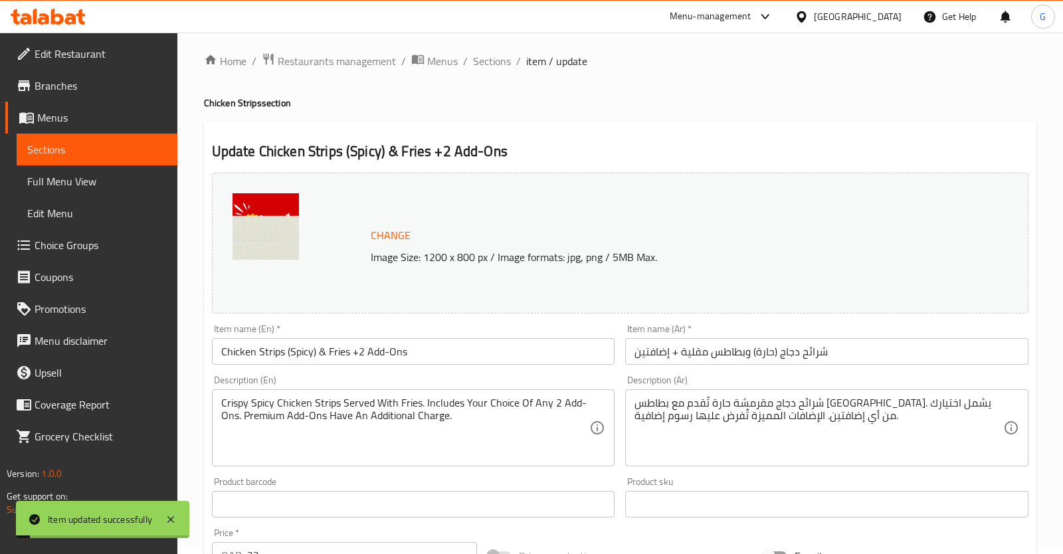
scroll to position [0, 0]
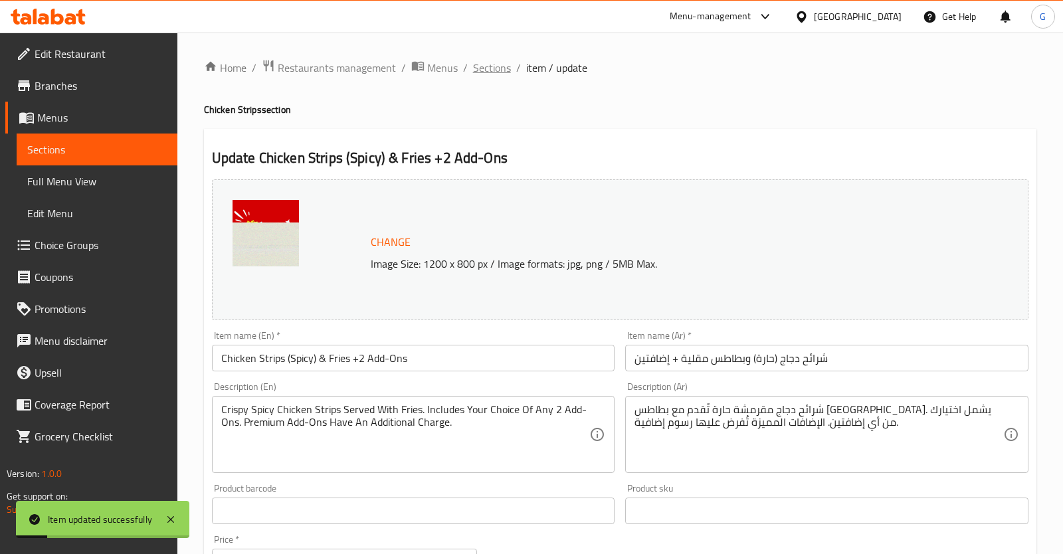
click at [503, 66] on span "Sections" at bounding box center [492, 68] width 38 height 16
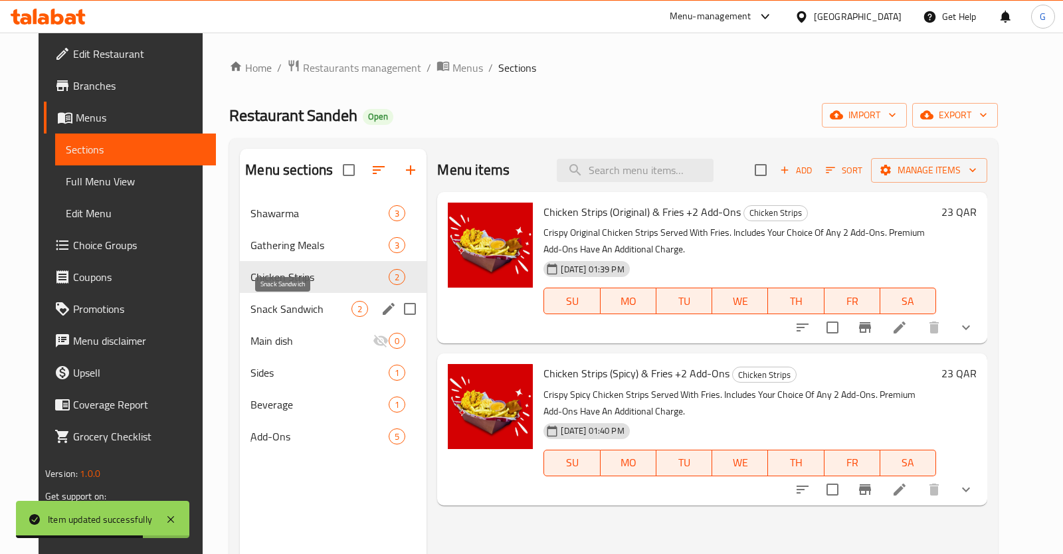
click at [274, 314] on span "Snack Sandwich" at bounding box center [300, 309] width 101 height 16
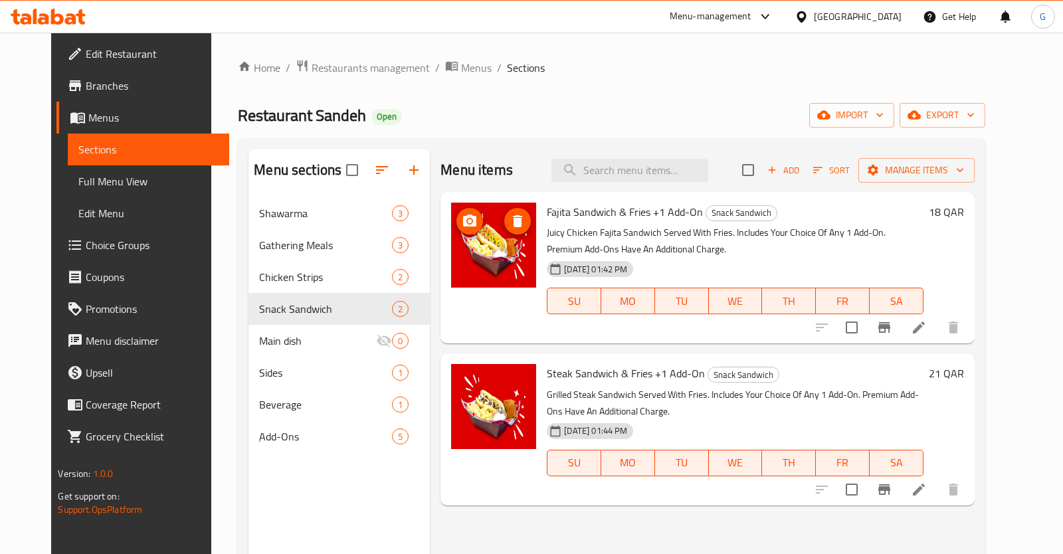
click at [466, 234] on img at bounding box center [493, 245] width 85 height 85
click at [927, 332] on icon at bounding box center [919, 328] width 16 height 16
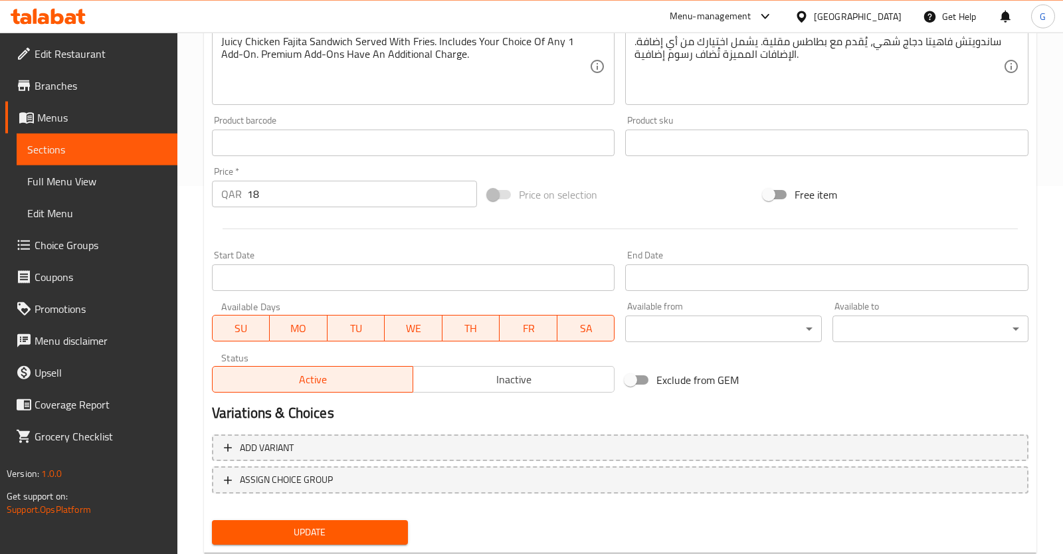
scroll to position [403, 0]
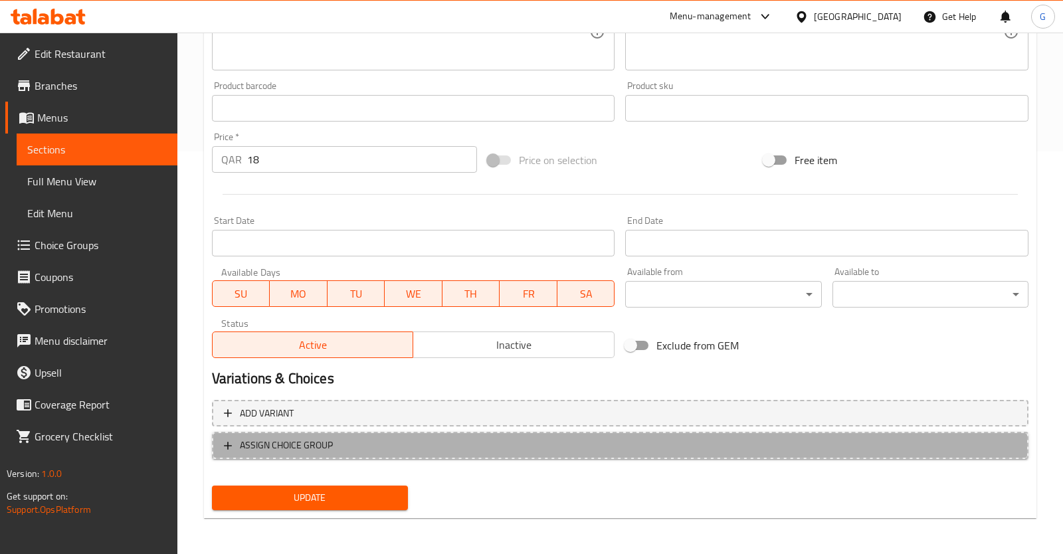
click at [474, 448] on span "ASSIGN CHOICE GROUP" at bounding box center [620, 445] width 793 height 17
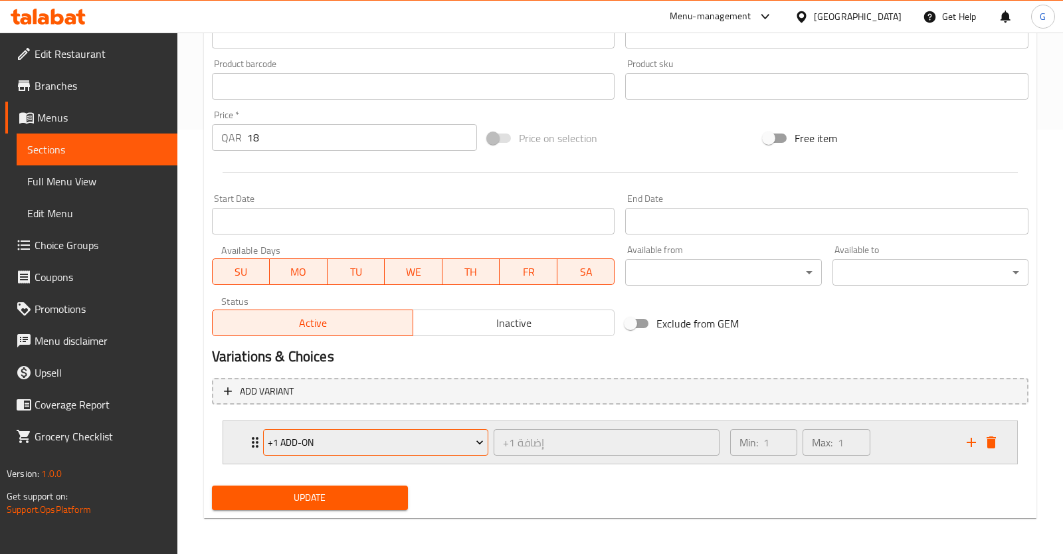
scroll to position [425, 0]
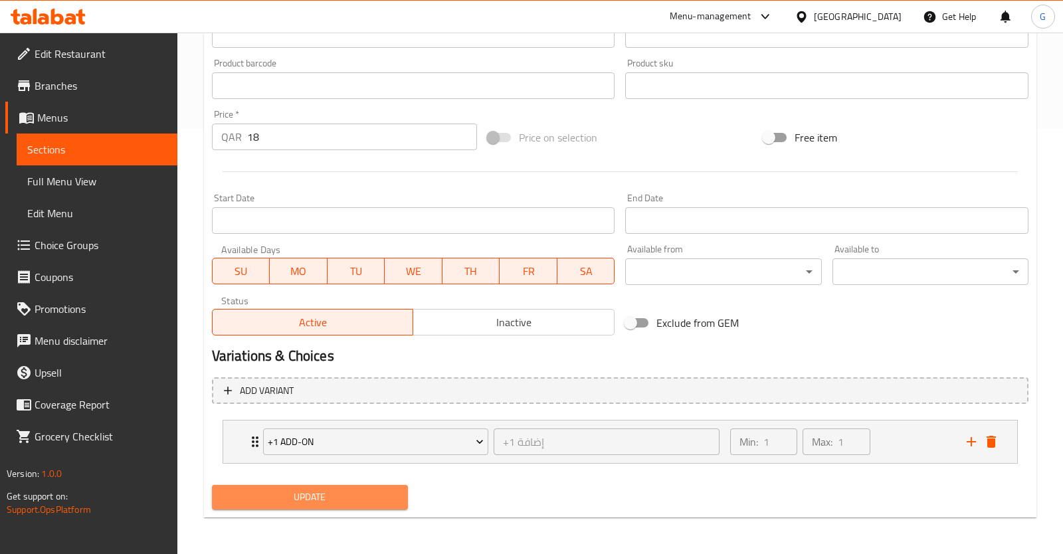
click at [364, 497] on span "Update" at bounding box center [310, 497] width 175 height 17
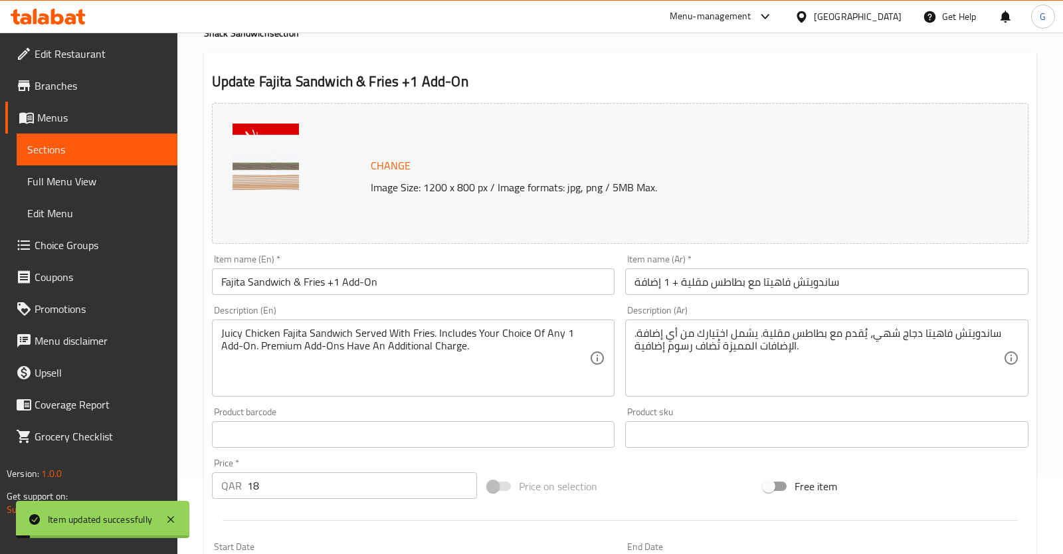
scroll to position [0, 0]
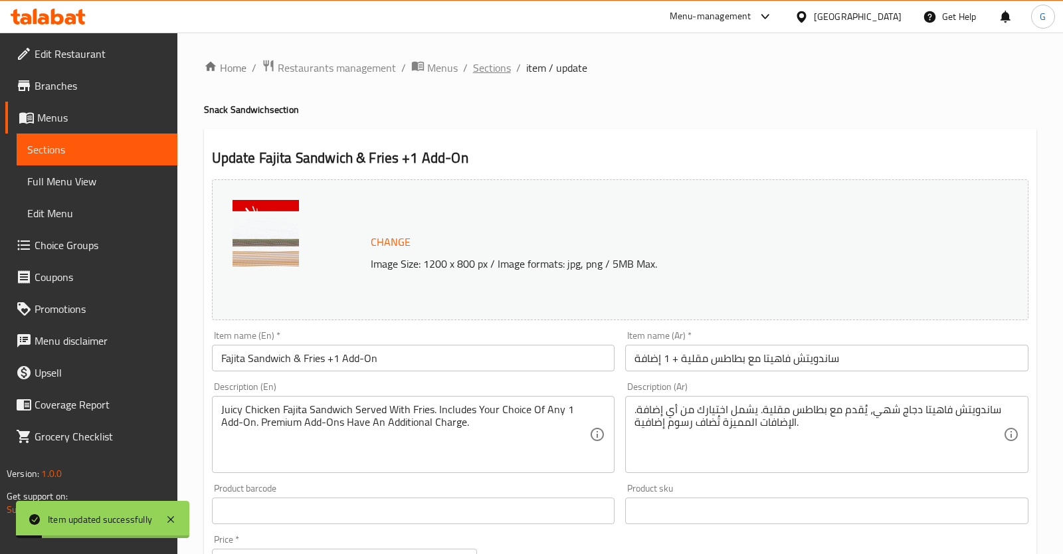
click at [487, 65] on span "Sections" at bounding box center [492, 68] width 38 height 16
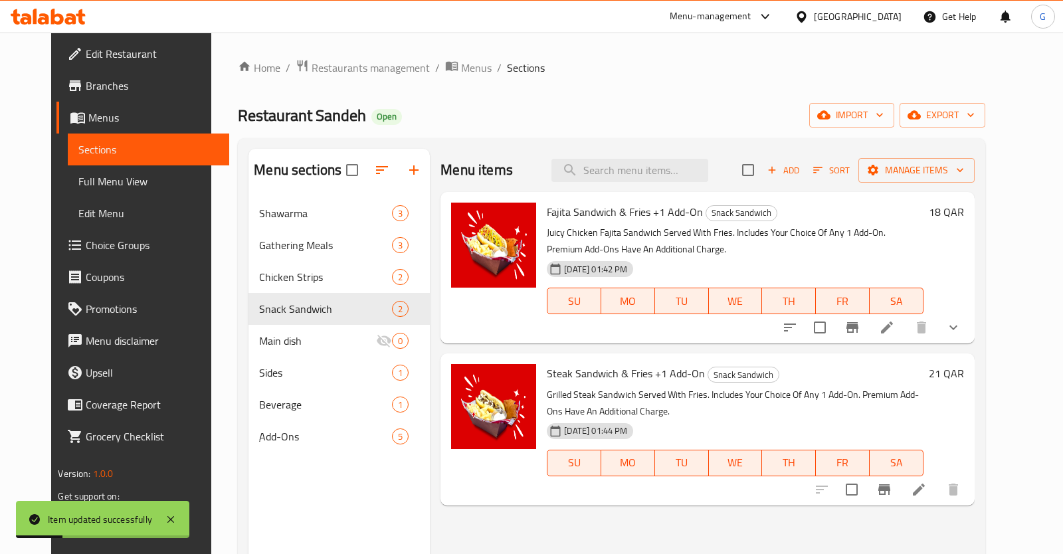
click at [927, 482] on icon at bounding box center [919, 490] width 16 height 16
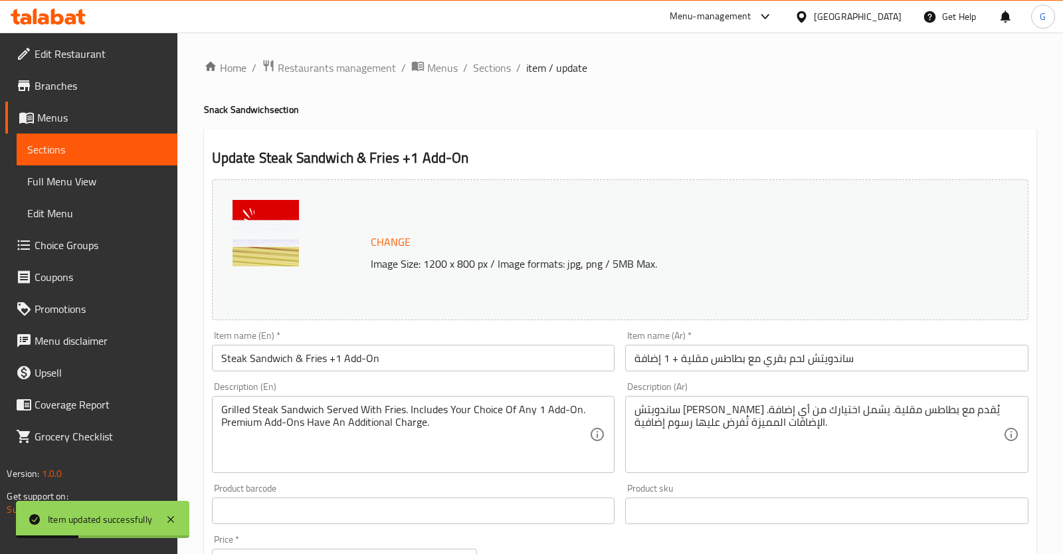
scroll to position [403, 0]
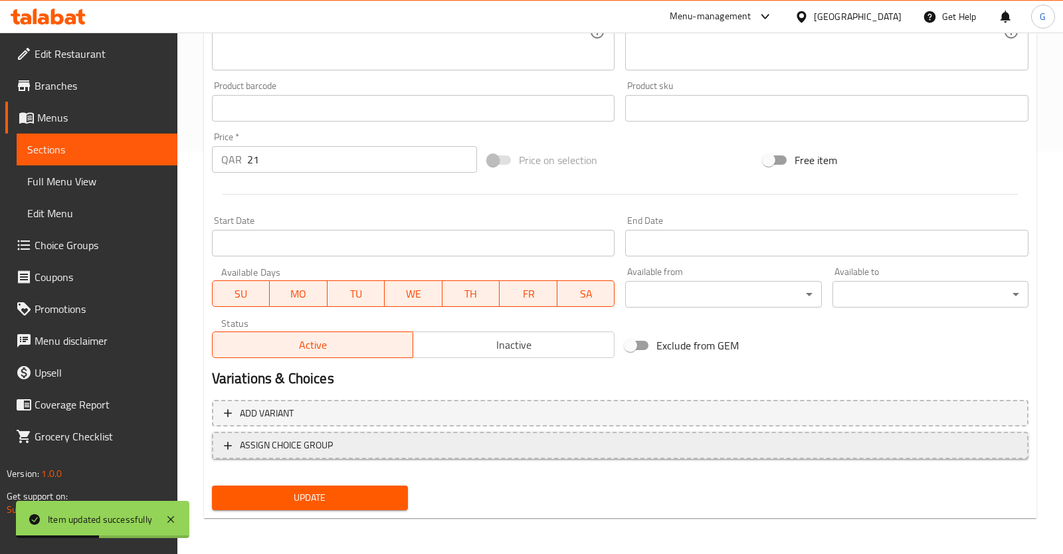
click at [335, 452] on span "ASSIGN CHOICE GROUP" at bounding box center [620, 445] width 793 height 17
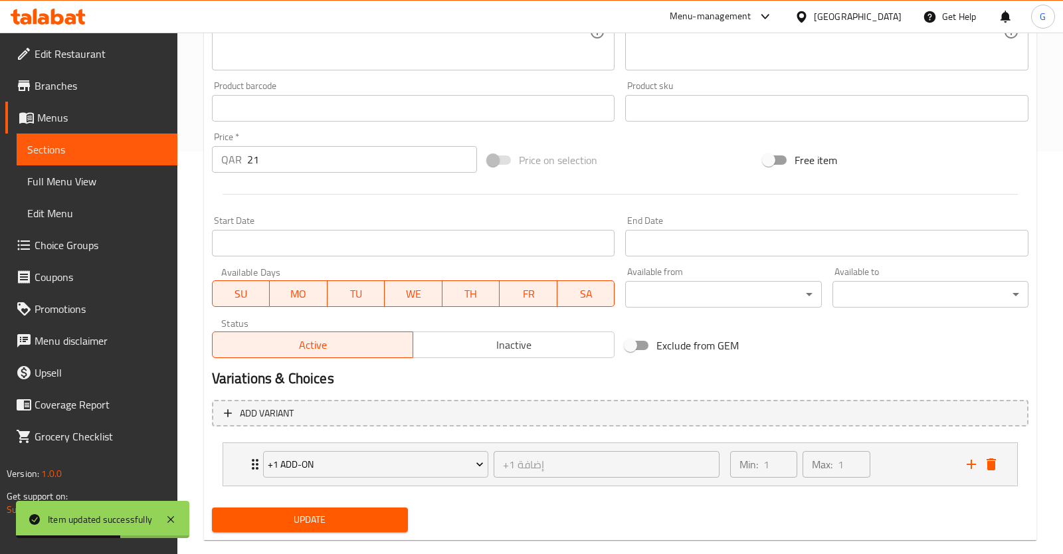
click at [334, 504] on div "Update" at bounding box center [310, 519] width 207 height 35
click at [339, 510] on button "Update" at bounding box center [310, 520] width 196 height 25
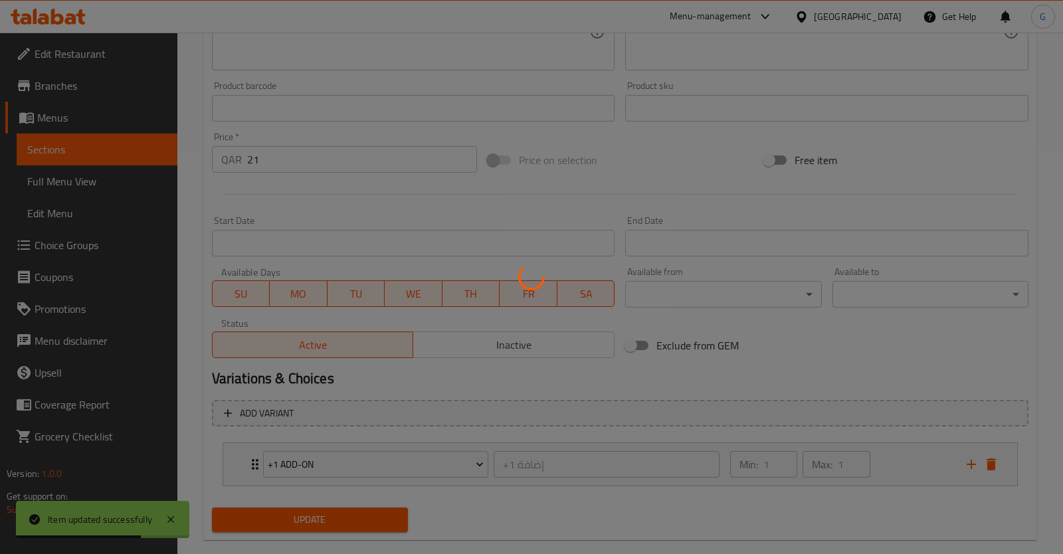
click at [904, 468] on div at bounding box center [531, 277] width 1063 height 554
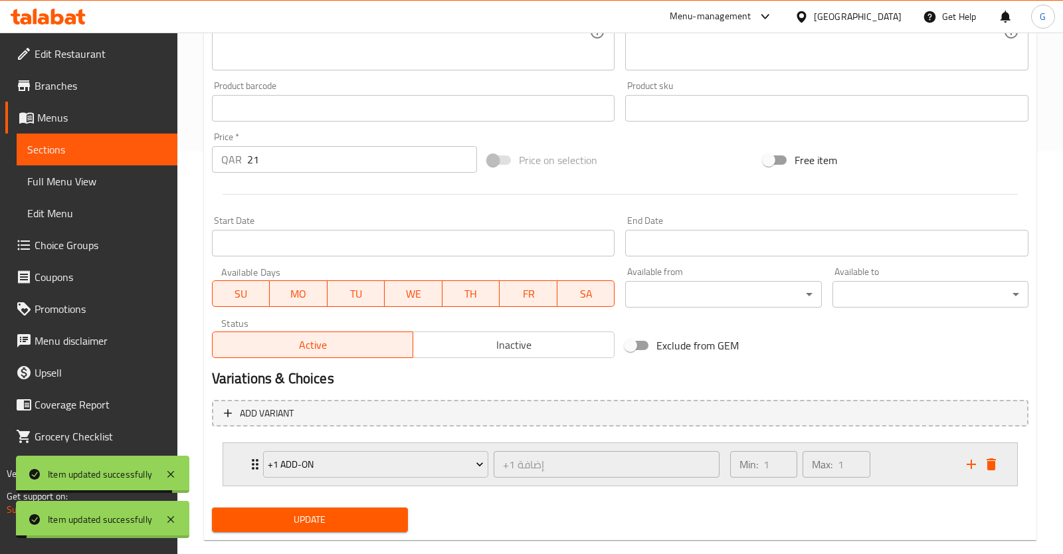
click at [893, 475] on div "Min: 1 ​ Max: 1 ​" at bounding box center [840, 464] width 237 height 43
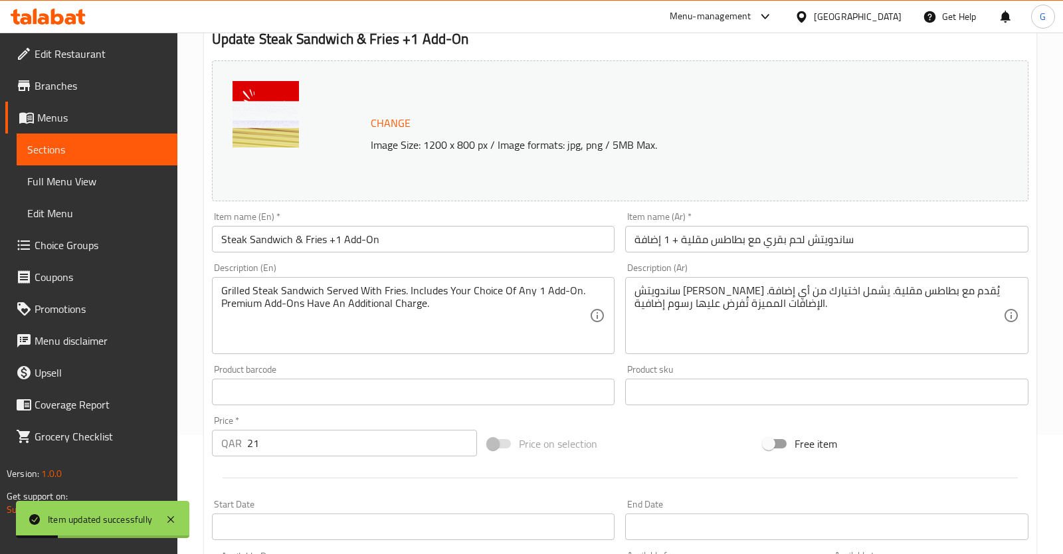
scroll to position [0, 0]
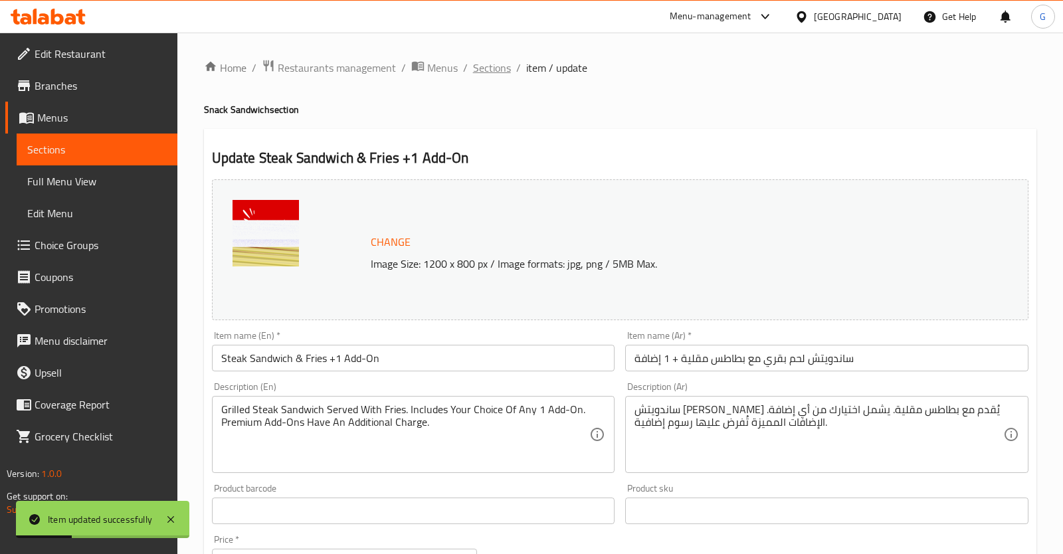
click at [475, 68] on span "Sections" at bounding box center [492, 68] width 38 height 16
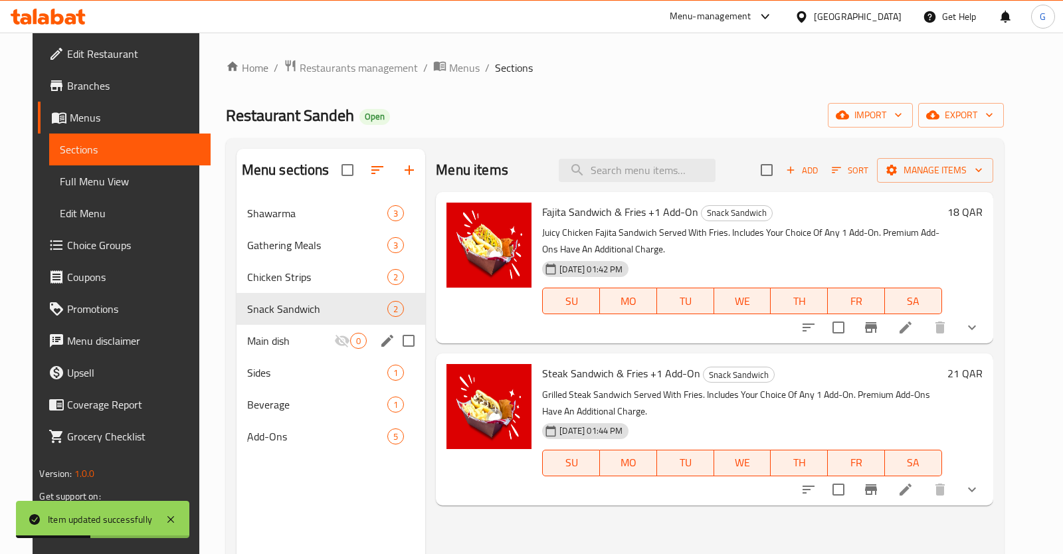
drag, startPoint x: 262, startPoint y: 351, endPoint x: 270, endPoint y: 347, distance: 8.6
click at [262, 351] on div "Main dish 0" at bounding box center [331, 341] width 189 height 32
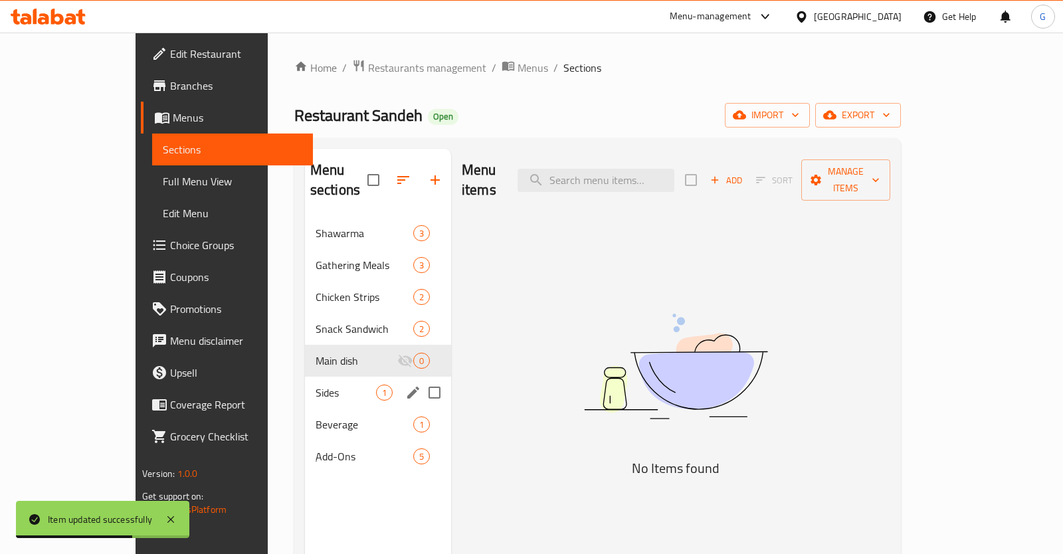
click at [316, 385] on span "Sides" at bounding box center [346, 393] width 60 height 16
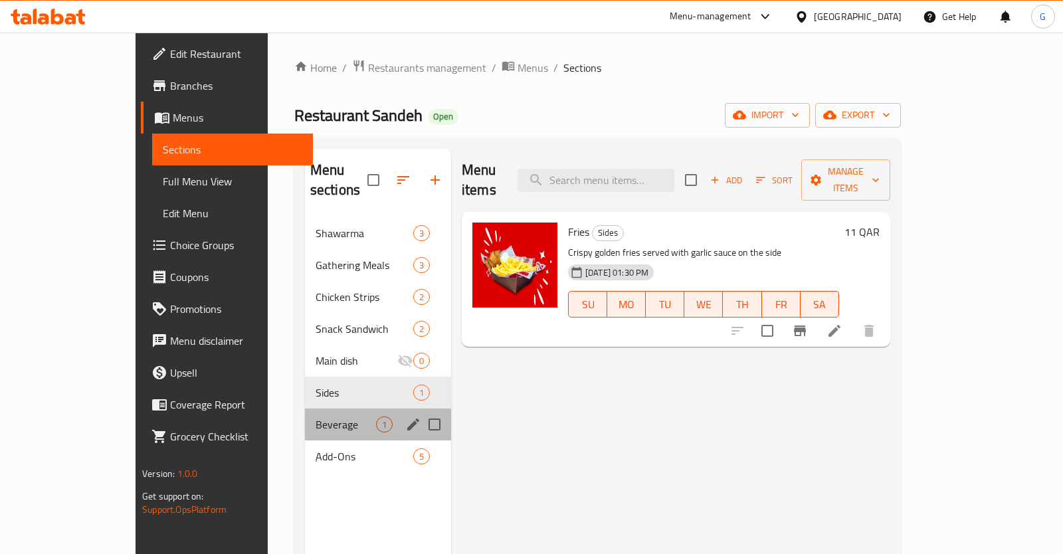
click at [305, 415] on div "Beverage 1" at bounding box center [378, 425] width 146 height 32
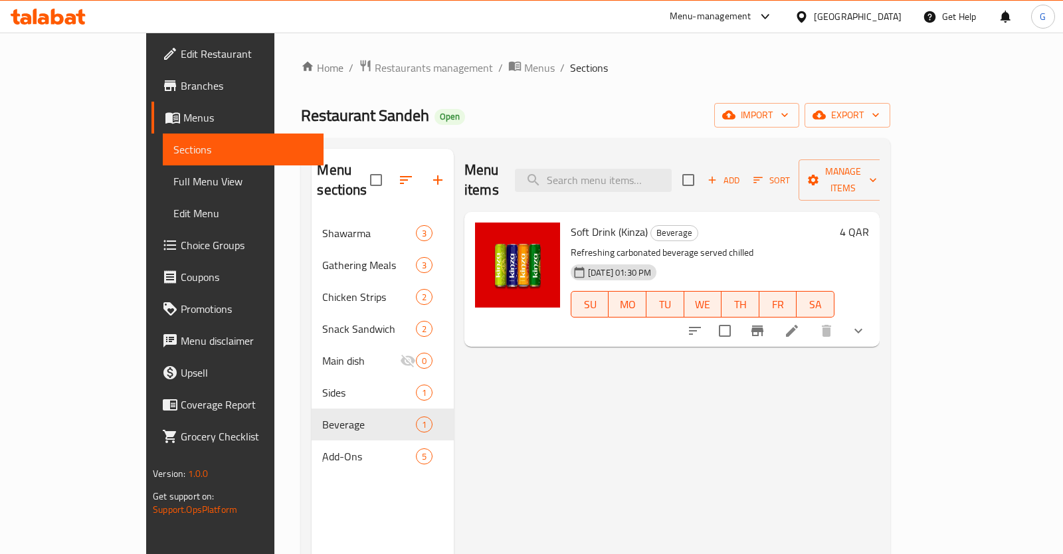
click at [800, 323] on icon at bounding box center [792, 331] width 16 height 16
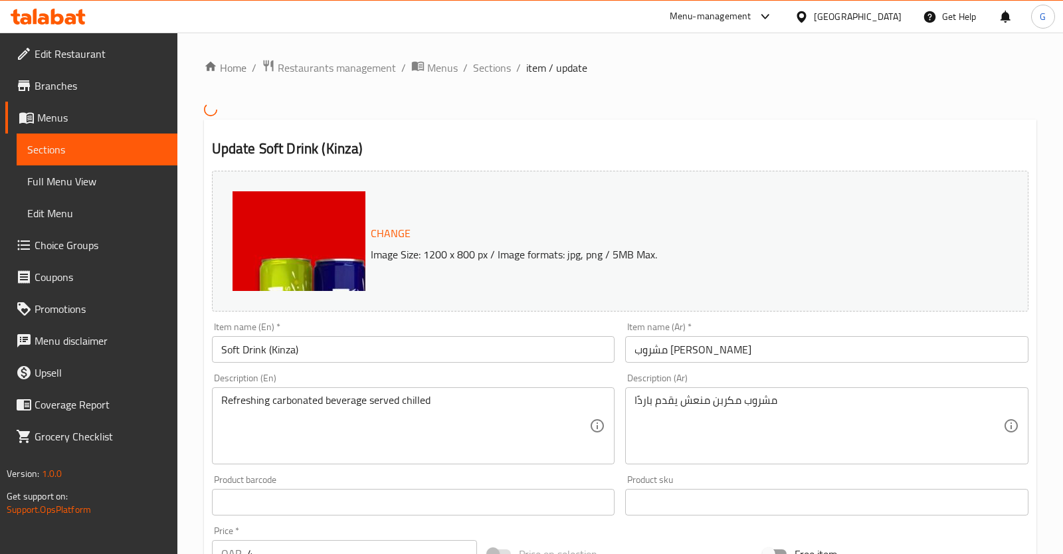
scroll to position [425, 0]
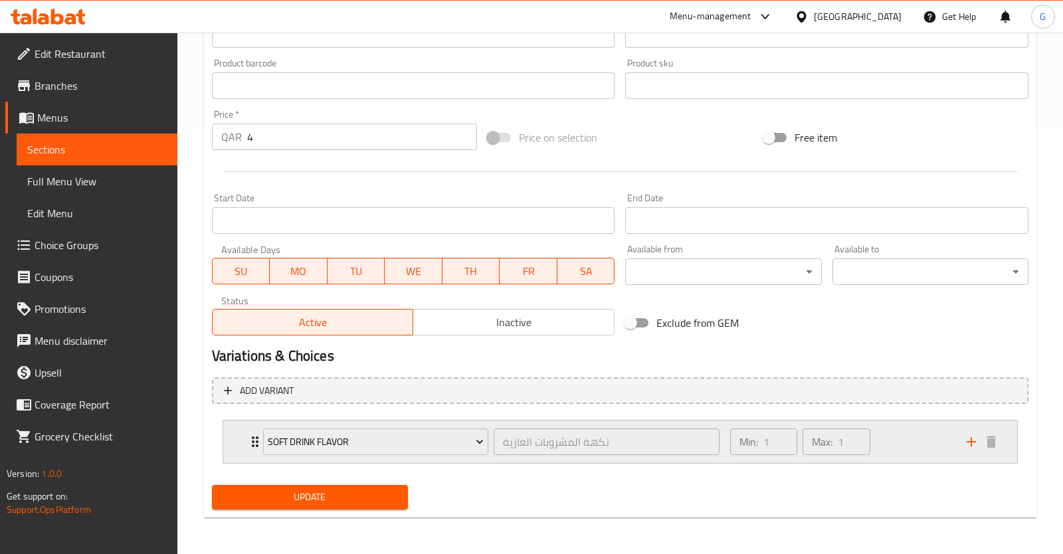
click at [886, 439] on div "Min: 1 ​ Max: 1 ​" at bounding box center [840, 442] width 237 height 43
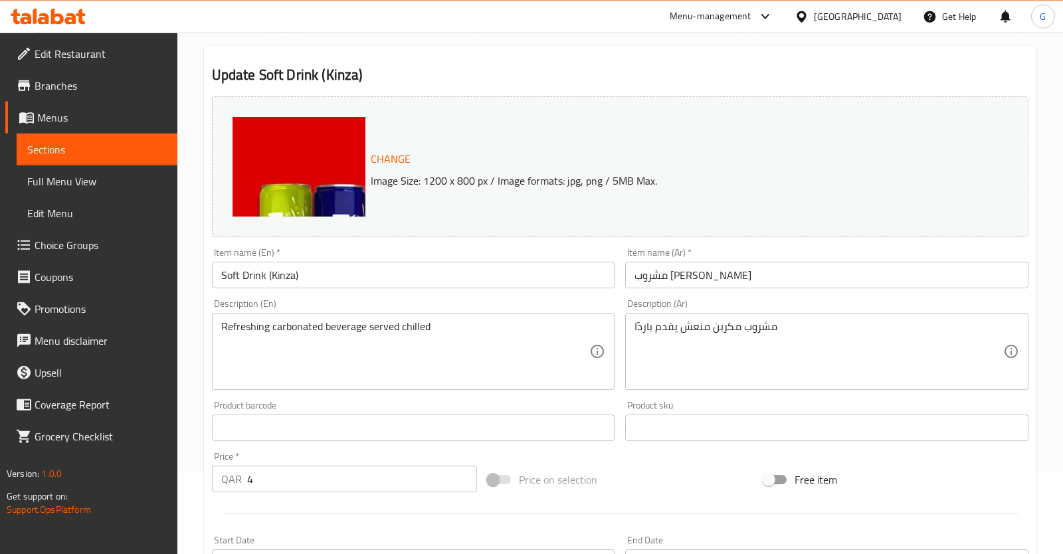
scroll to position [0, 0]
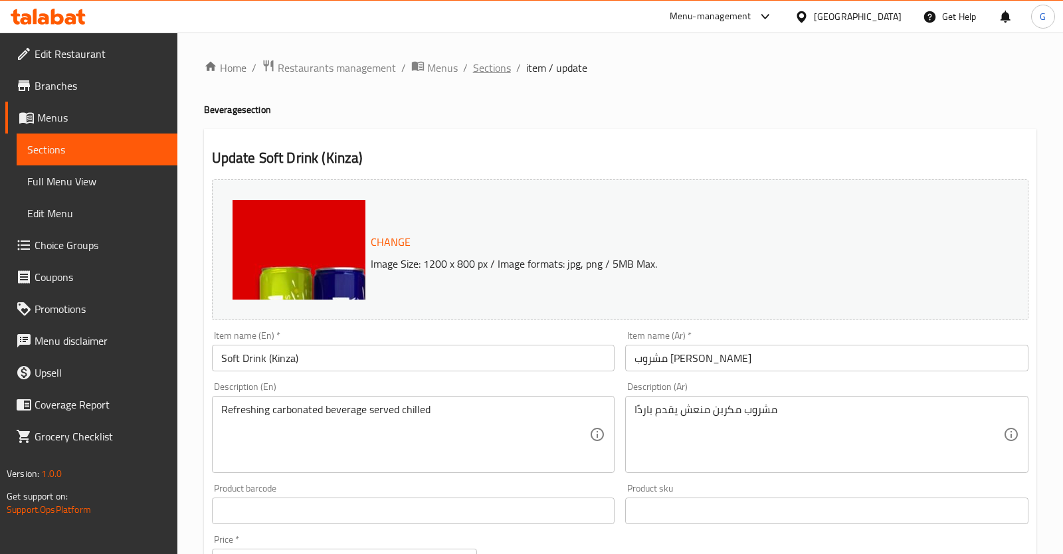
click at [500, 72] on span "Sections" at bounding box center [492, 68] width 38 height 16
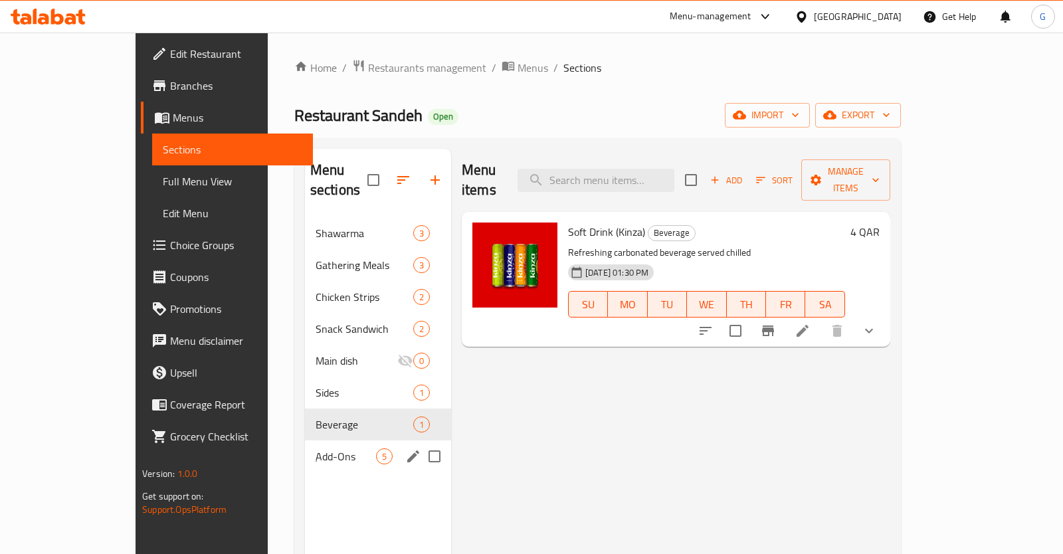
click at [316, 448] on span "ِAdd-Ons" at bounding box center [346, 456] width 60 height 16
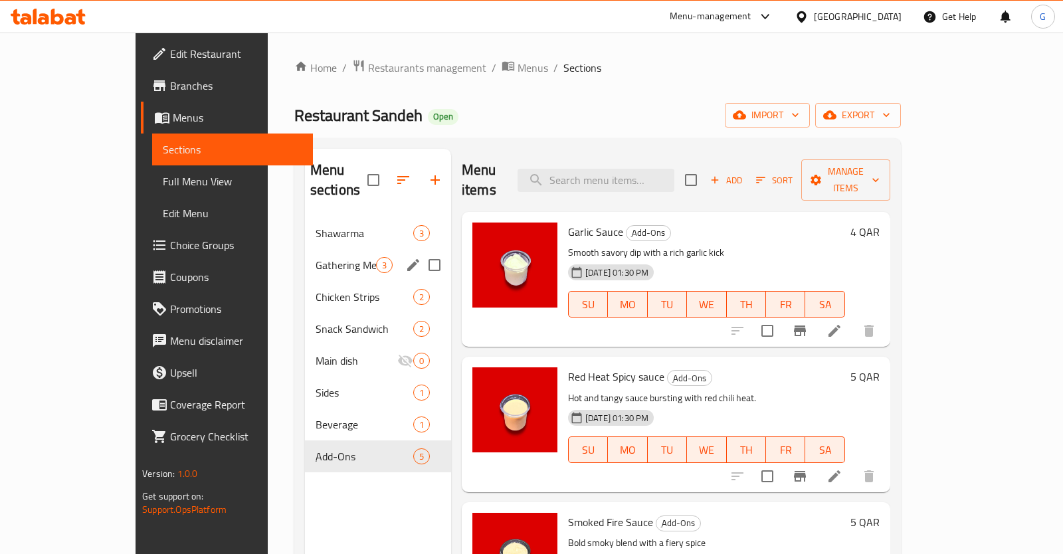
click at [316, 257] on span "Gathering Meals" at bounding box center [346, 265] width 60 height 16
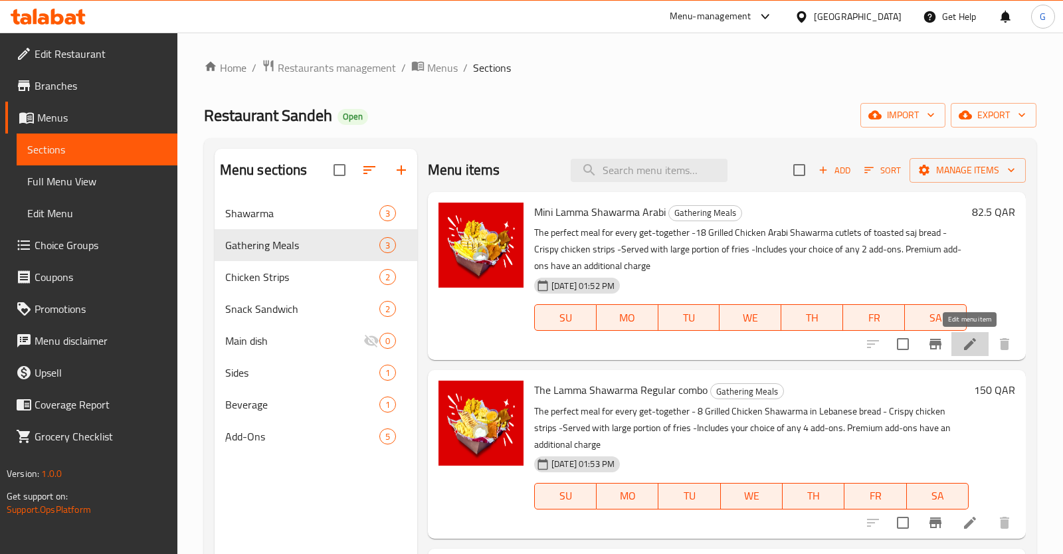
click at [966, 341] on icon at bounding box center [970, 344] width 16 height 16
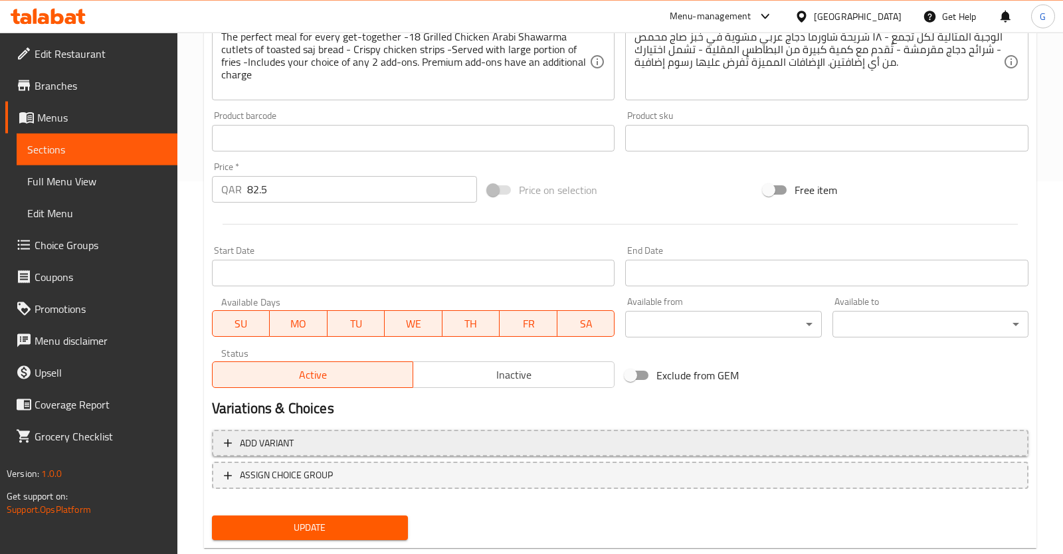
scroll to position [403, 0]
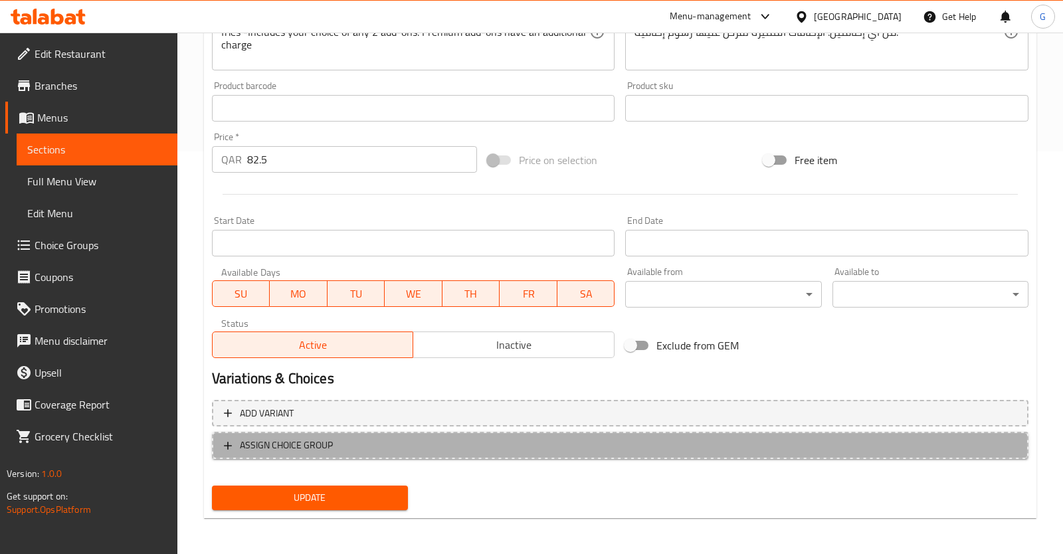
click at [408, 450] on span "ASSIGN CHOICE GROUP" at bounding box center [620, 445] width 793 height 17
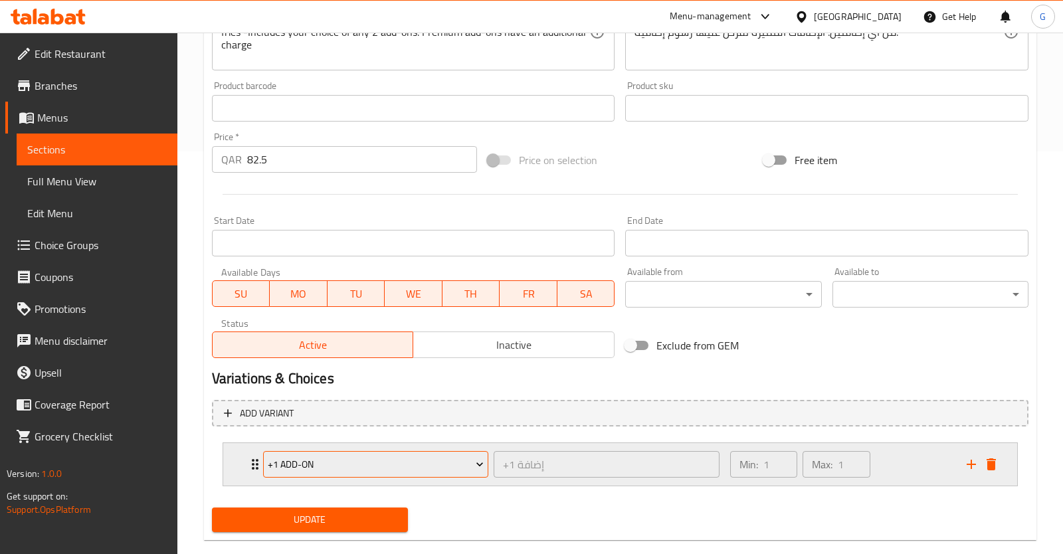
scroll to position [425, 0]
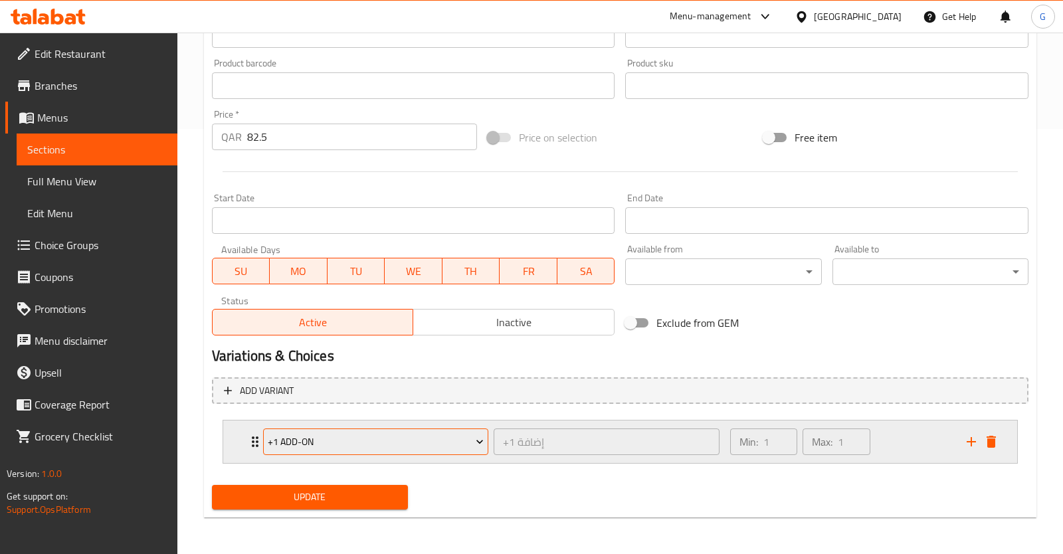
click at [409, 432] on button "+1 Add-on" at bounding box center [376, 442] width 226 height 27
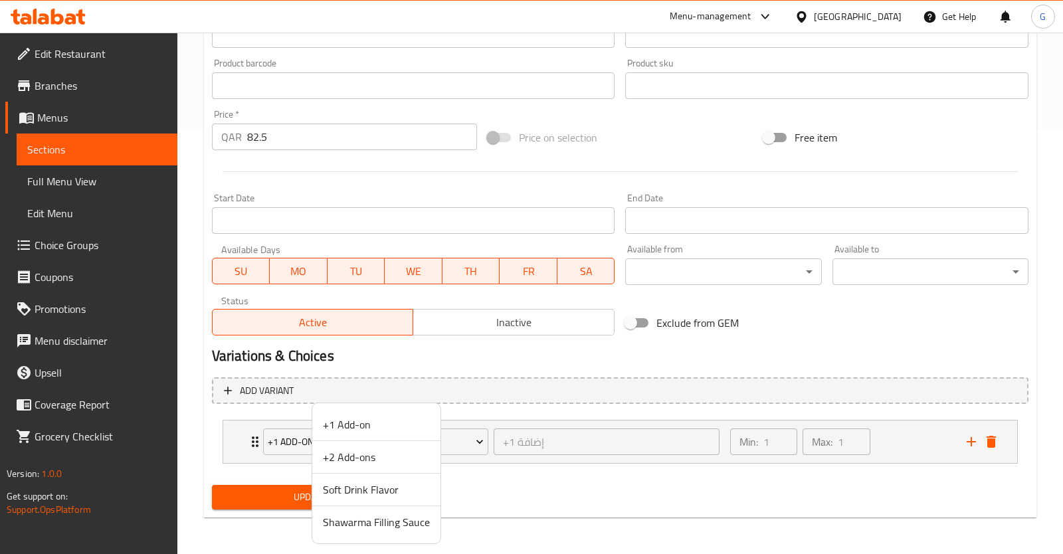
click at [399, 518] on span "Shawarma Filling Sauce" at bounding box center [376, 522] width 107 height 16
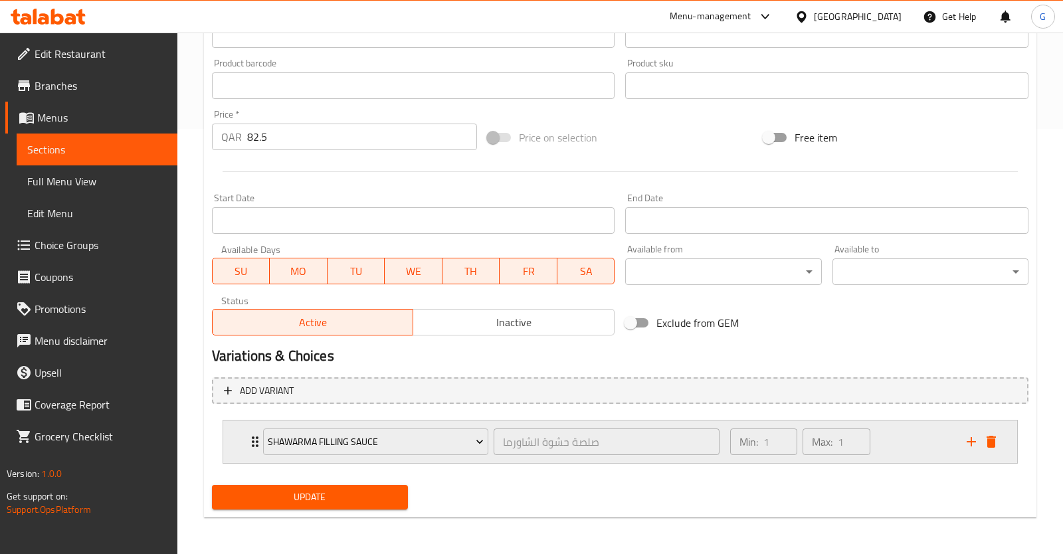
click at [975, 444] on icon "add" at bounding box center [971, 442] width 16 height 16
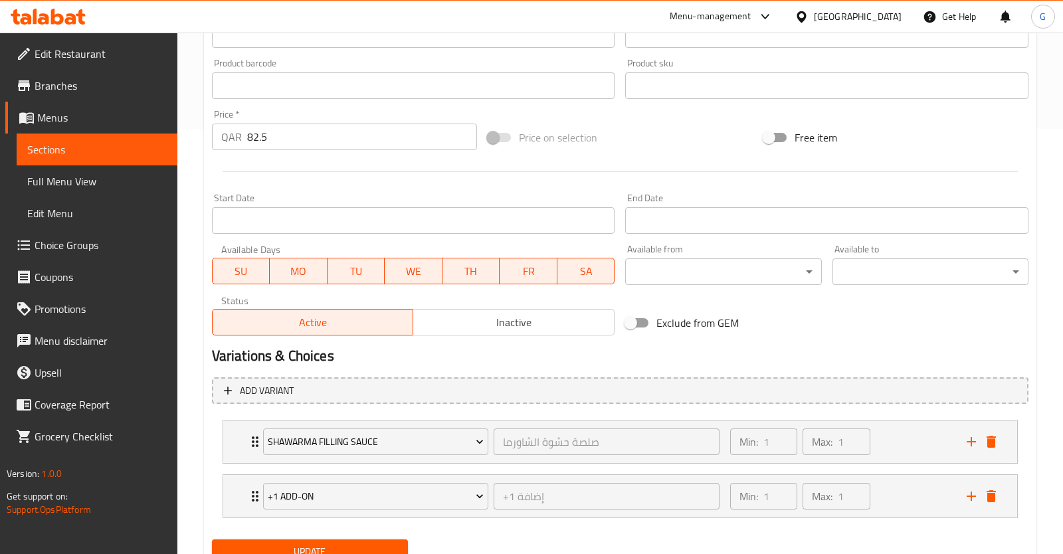
scroll to position [479, 0]
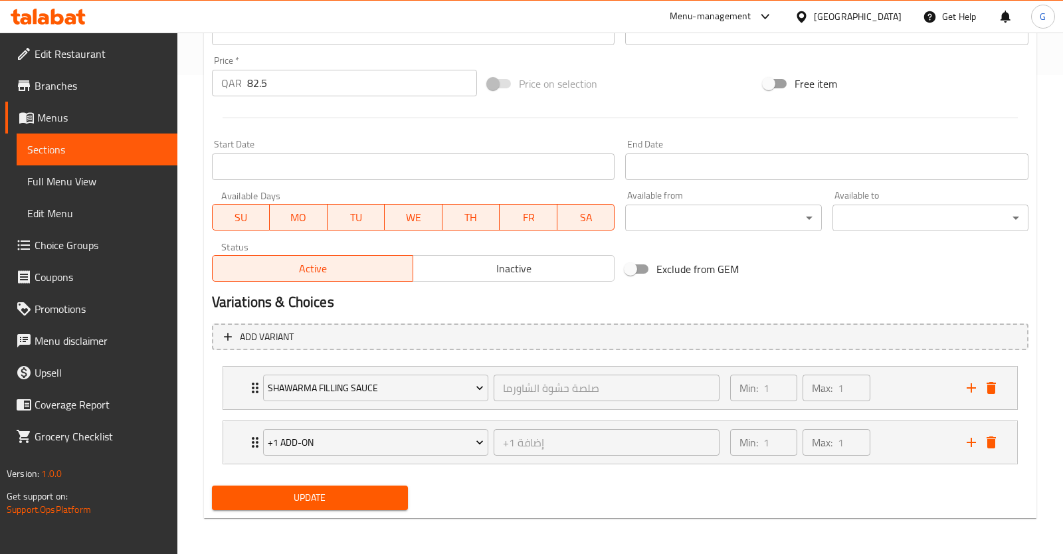
click at [379, 490] on span "Update" at bounding box center [310, 498] width 175 height 17
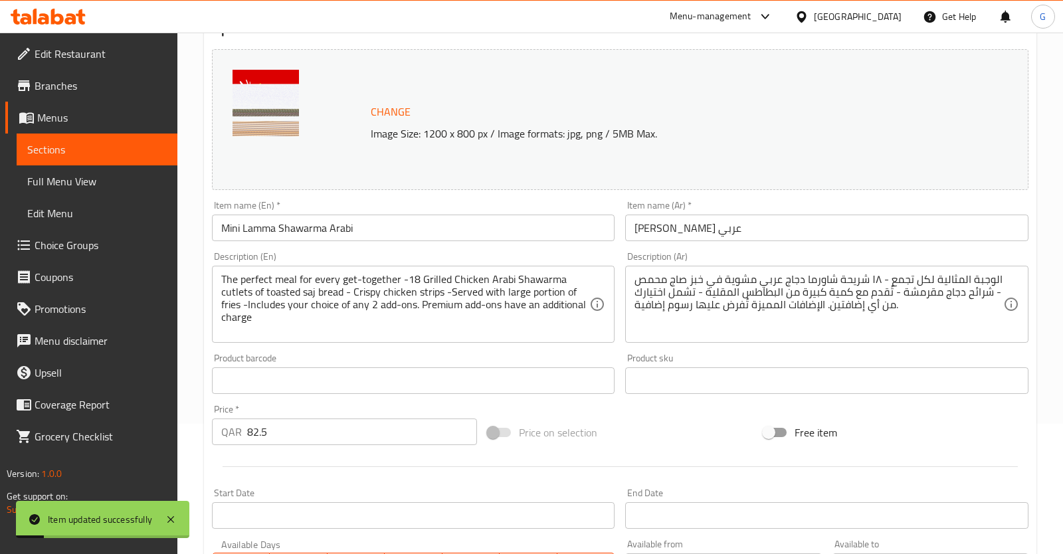
scroll to position [0, 0]
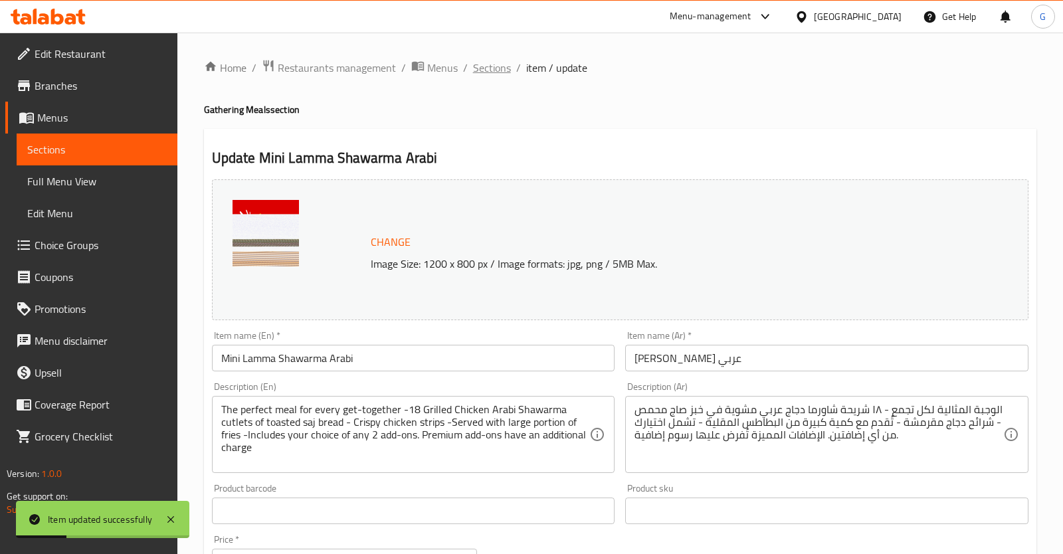
click at [493, 71] on span "Sections" at bounding box center [492, 68] width 38 height 16
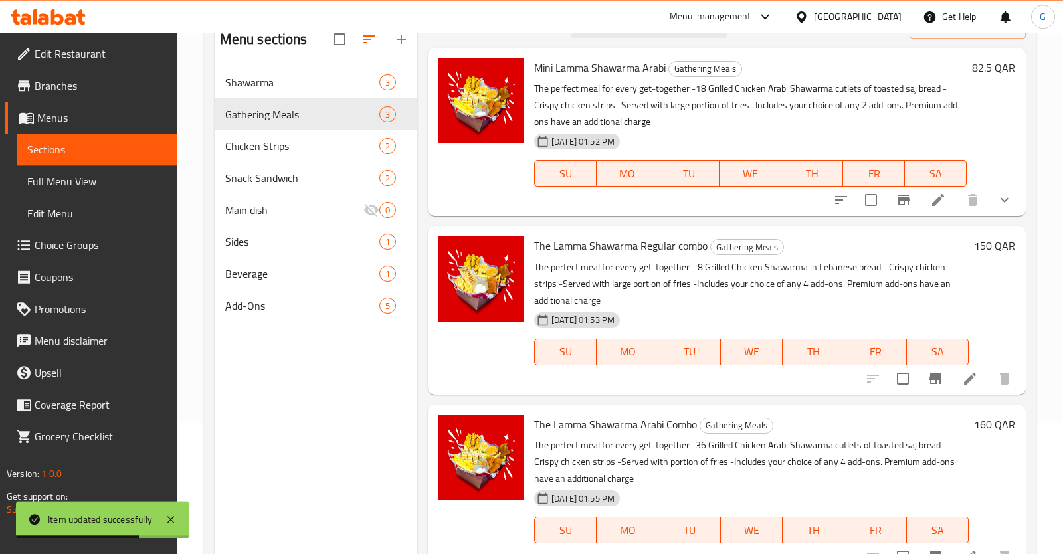
scroll to position [186, 0]
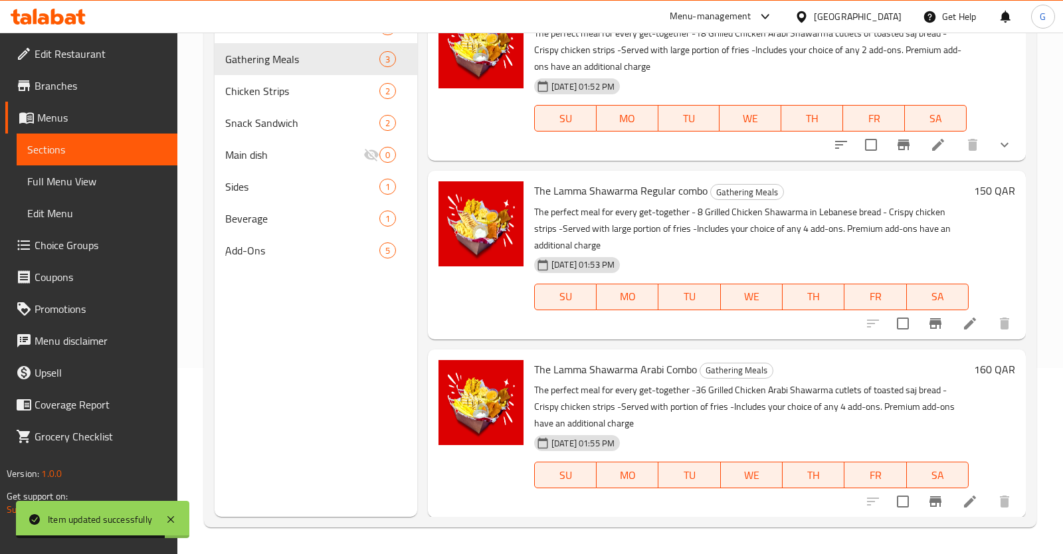
click at [968, 323] on icon at bounding box center [970, 324] width 16 height 16
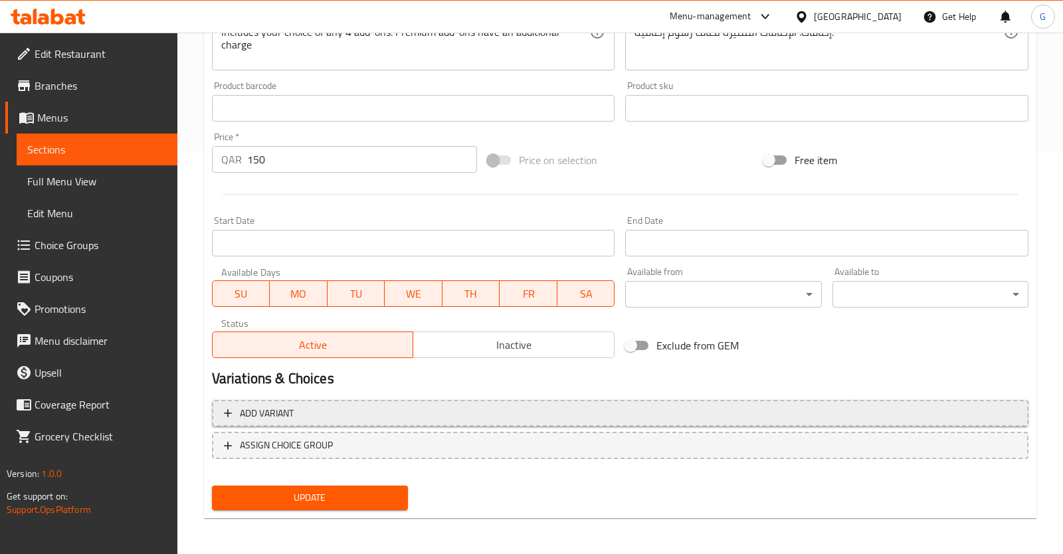
click at [409, 400] on button "Add variant" at bounding box center [620, 413] width 817 height 27
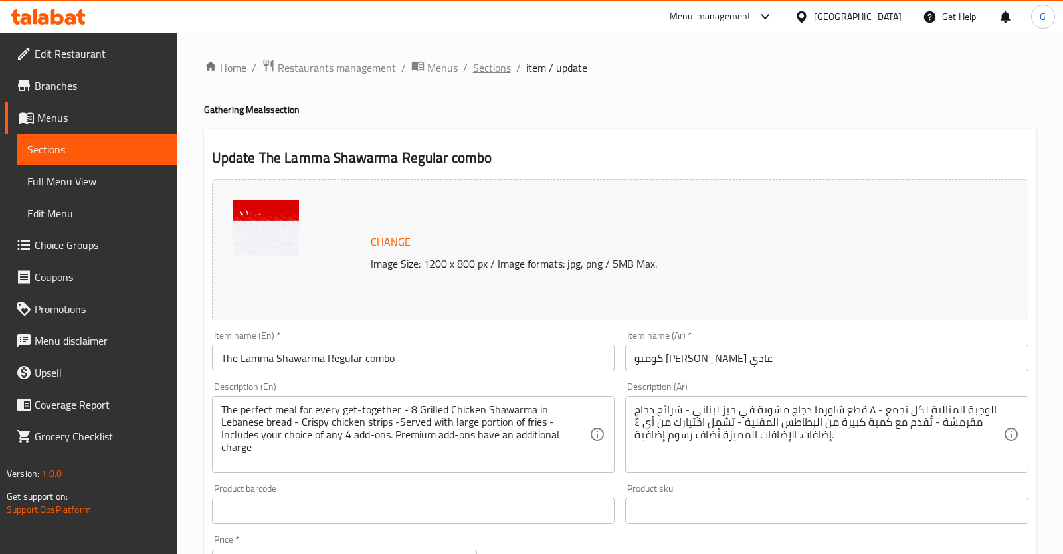
click at [495, 65] on span "Sections" at bounding box center [492, 68] width 38 height 16
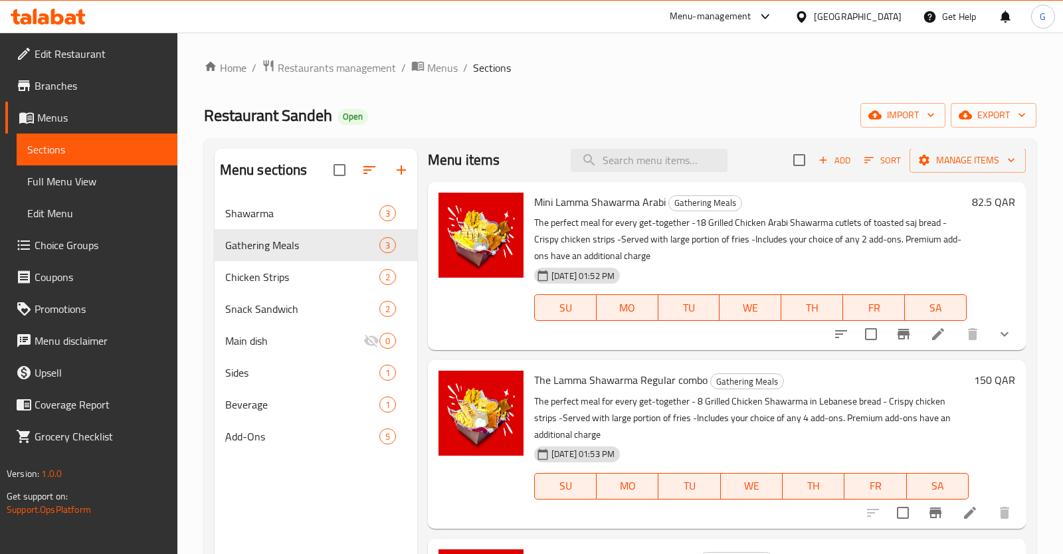
scroll to position [13, 0]
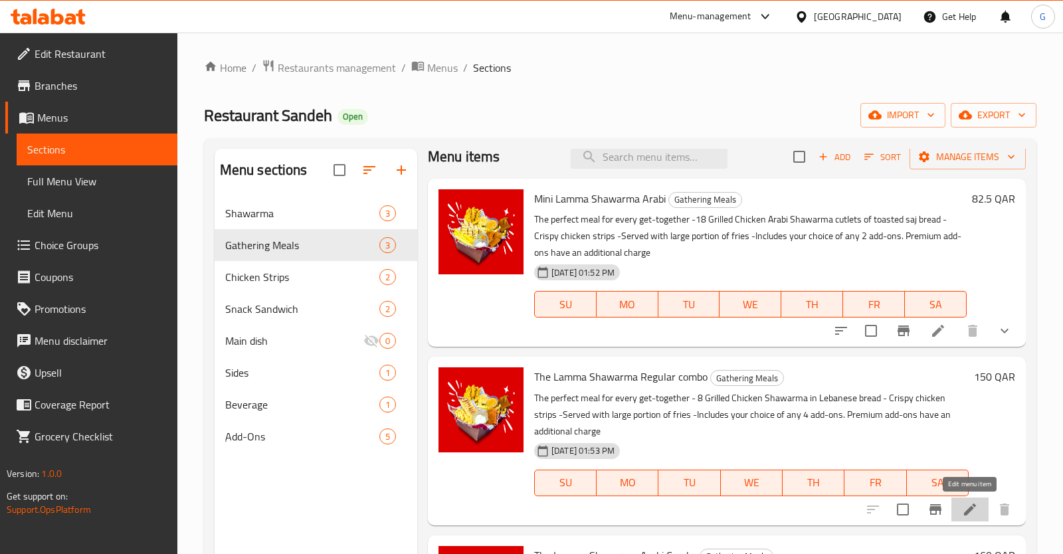
click at [974, 504] on icon at bounding box center [970, 510] width 12 height 12
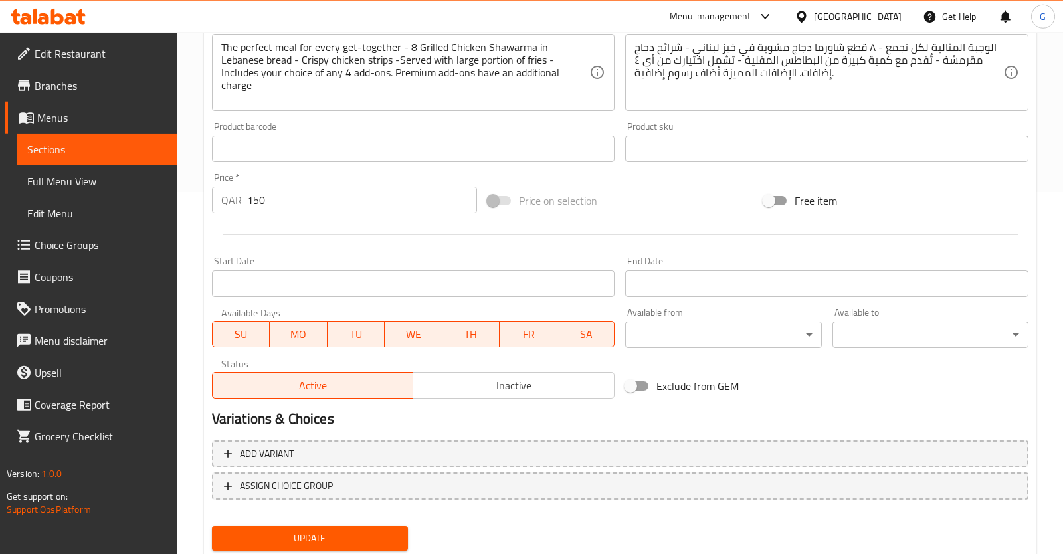
scroll to position [403, 0]
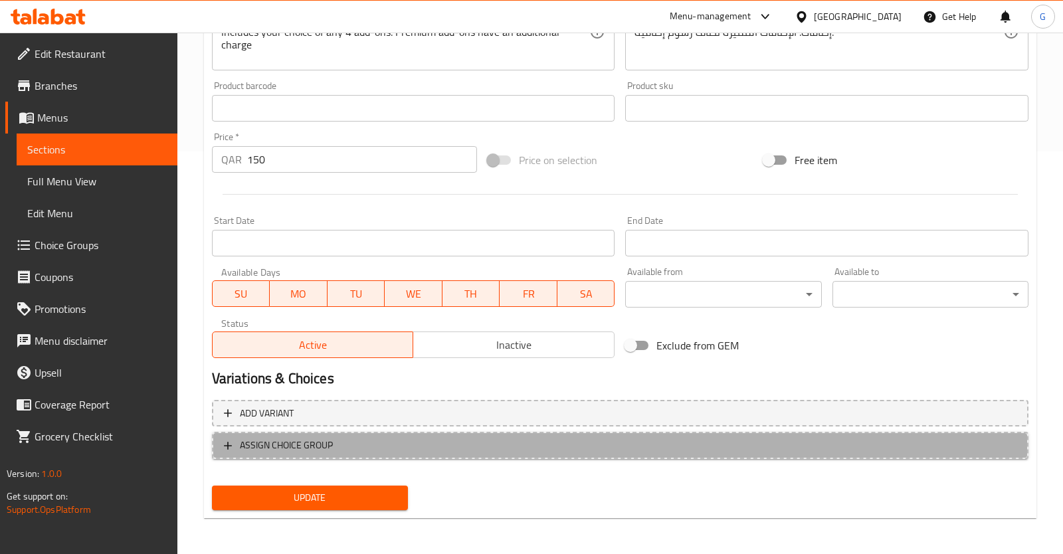
click at [347, 442] on span "ASSIGN CHOICE GROUP" at bounding box center [620, 445] width 793 height 17
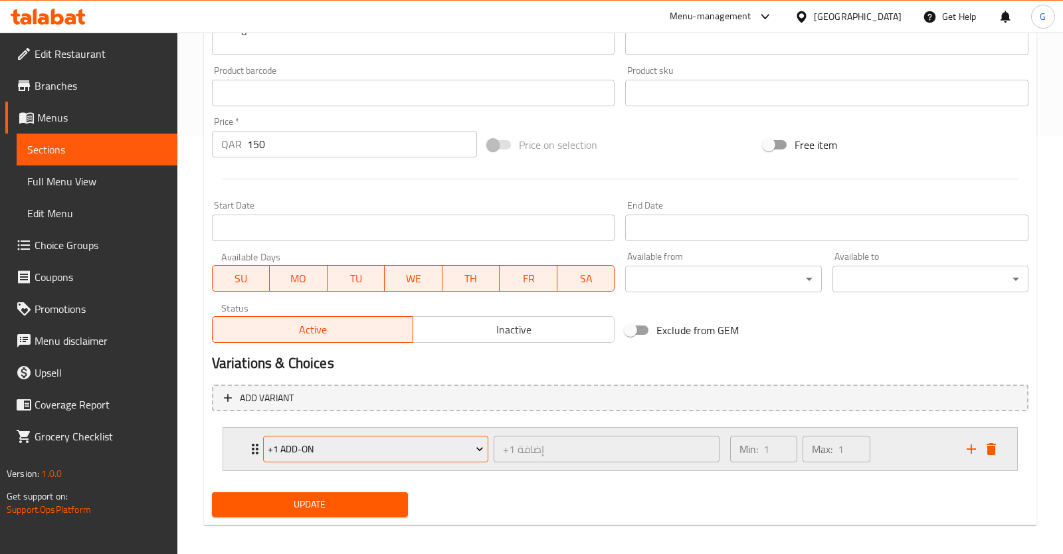
scroll to position [425, 0]
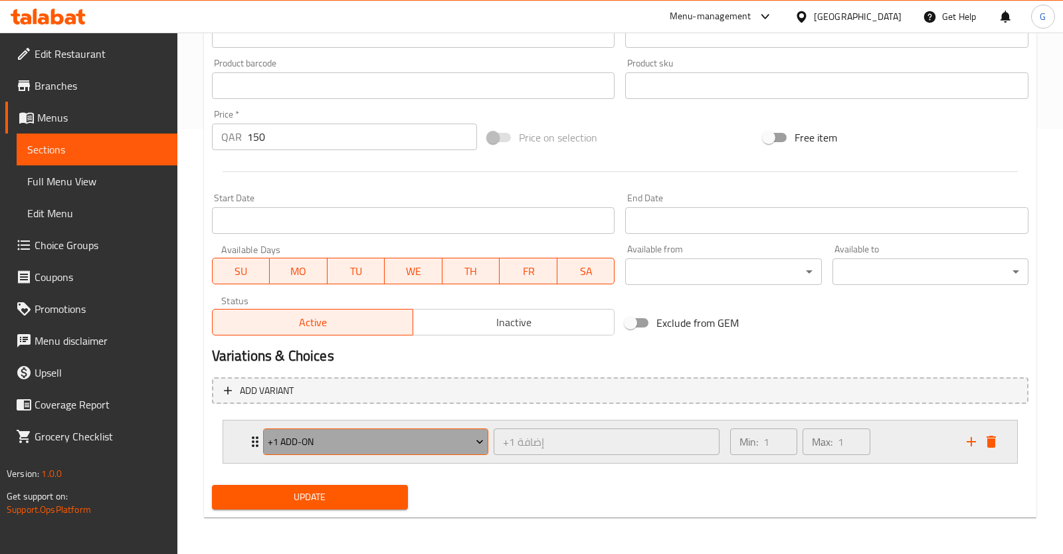
click at [353, 439] on span "+1 Add-on" at bounding box center [376, 442] width 216 height 17
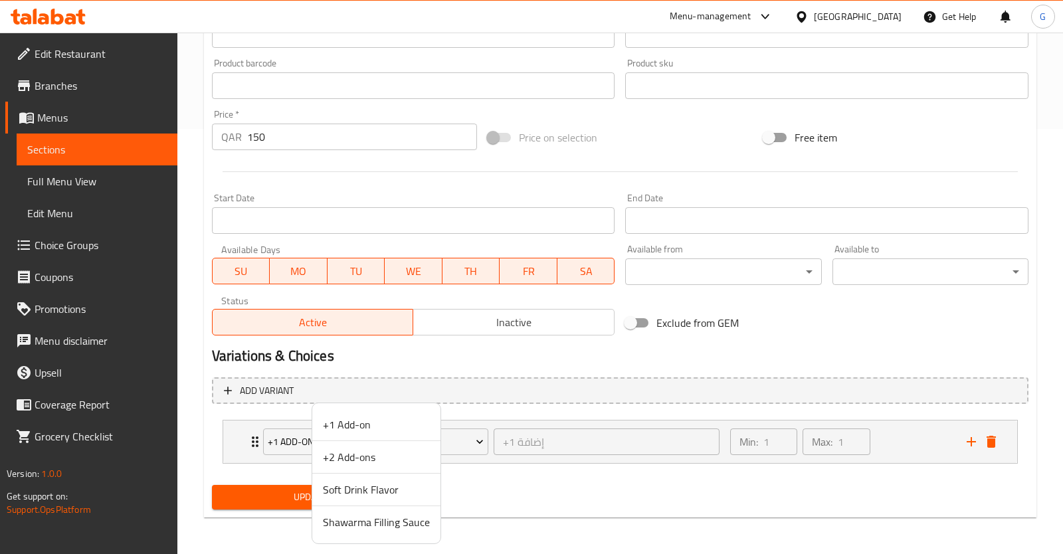
click at [383, 427] on span "+1 Add-on" at bounding box center [376, 425] width 107 height 16
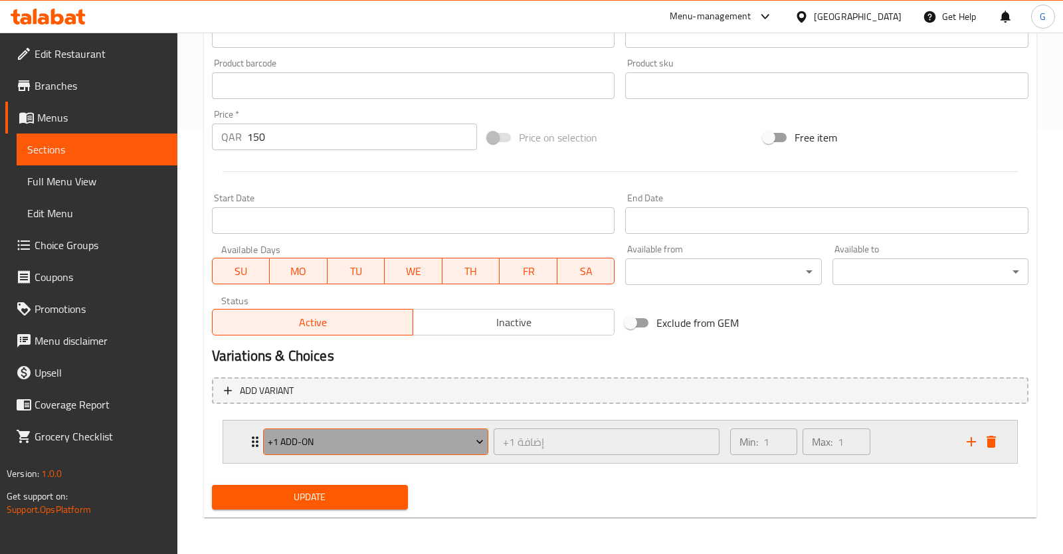
click at [486, 445] on icon "Expand" at bounding box center [479, 441] width 13 height 13
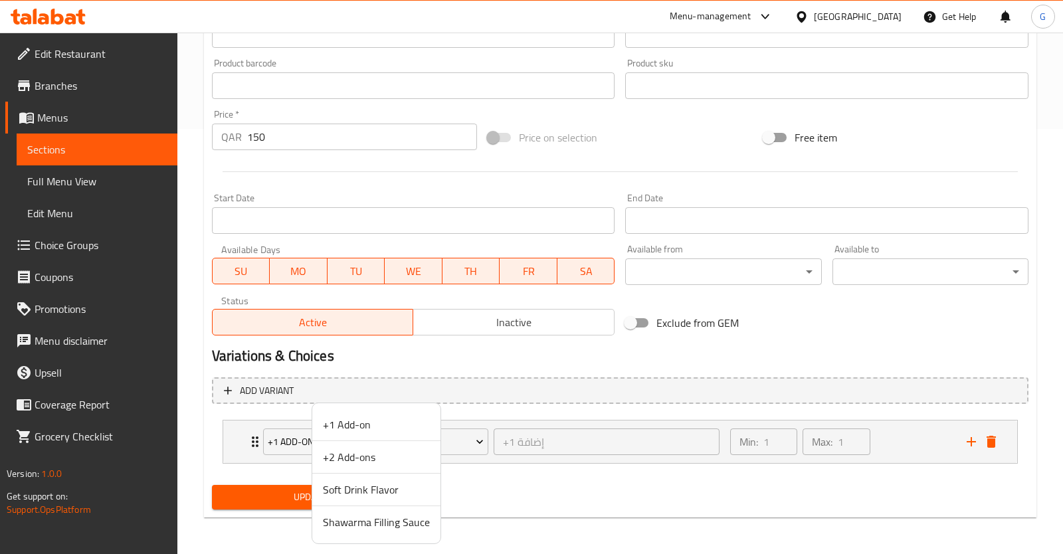
click at [385, 520] on span "Shawarma Filling Sauce" at bounding box center [376, 522] width 107 height 16
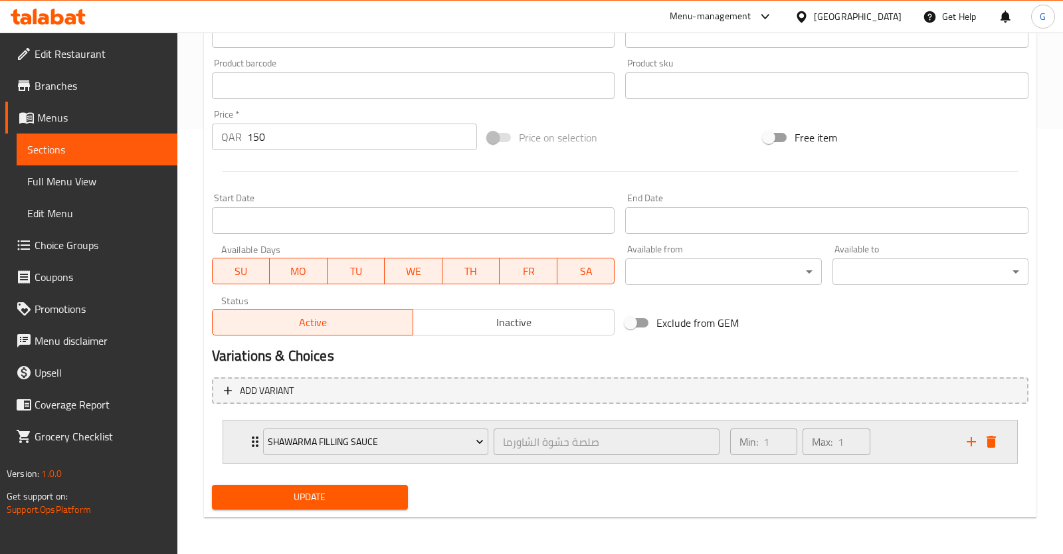
click at [972, 438] on icon "add" at bounding box center [971, 441] width 9 height 9
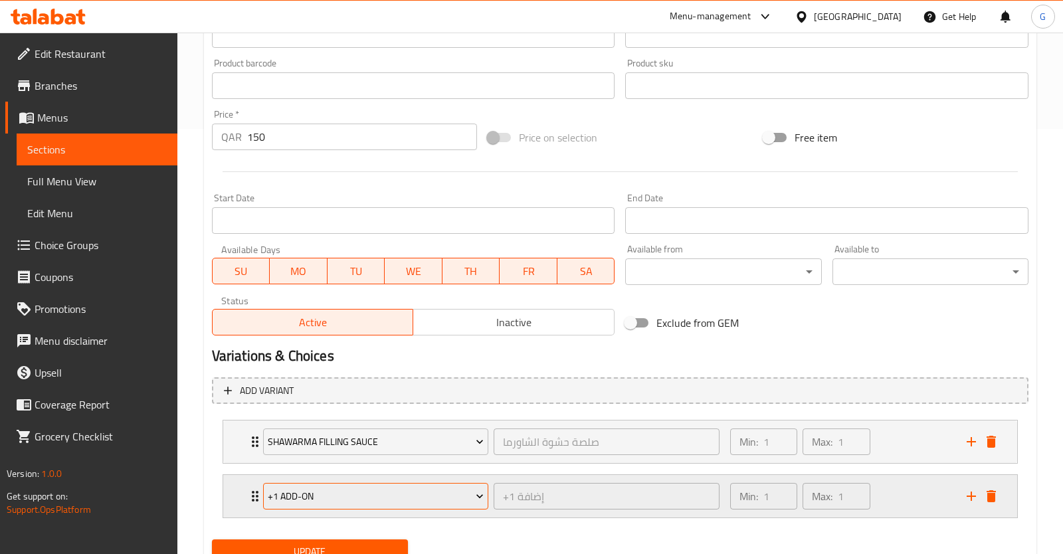
click at [291, 490] on span "+1 Add-on" at bounding box center [376, 496] width 216 height 17
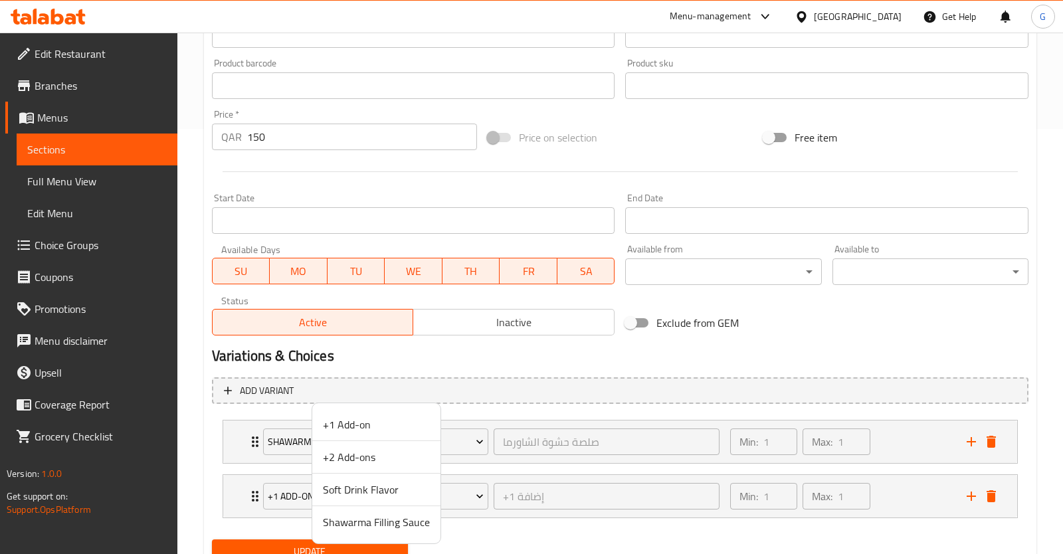
click at [543, 530] on div at bounding box center [531, 277] width 1063 height 554
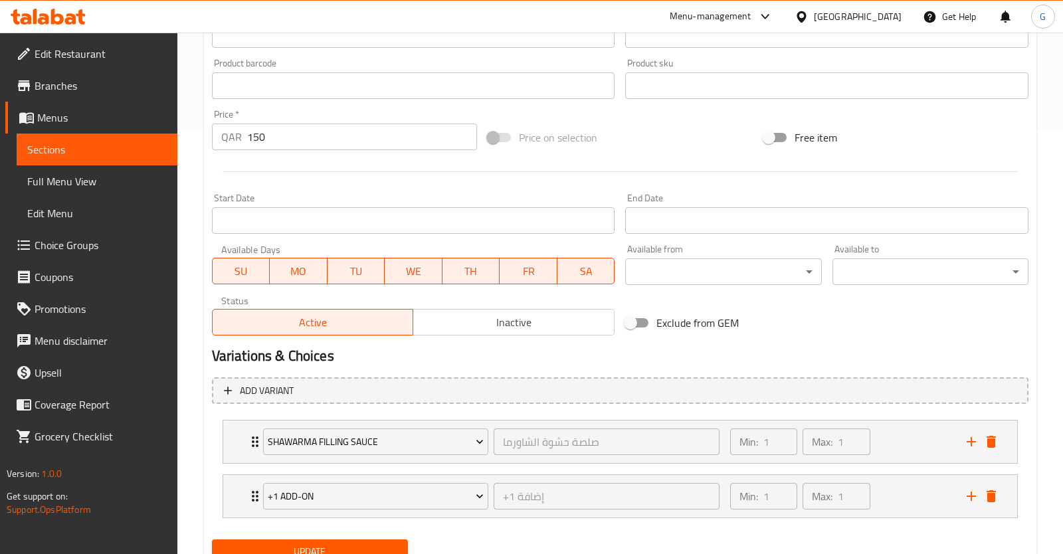
scroll to position [479, 0]
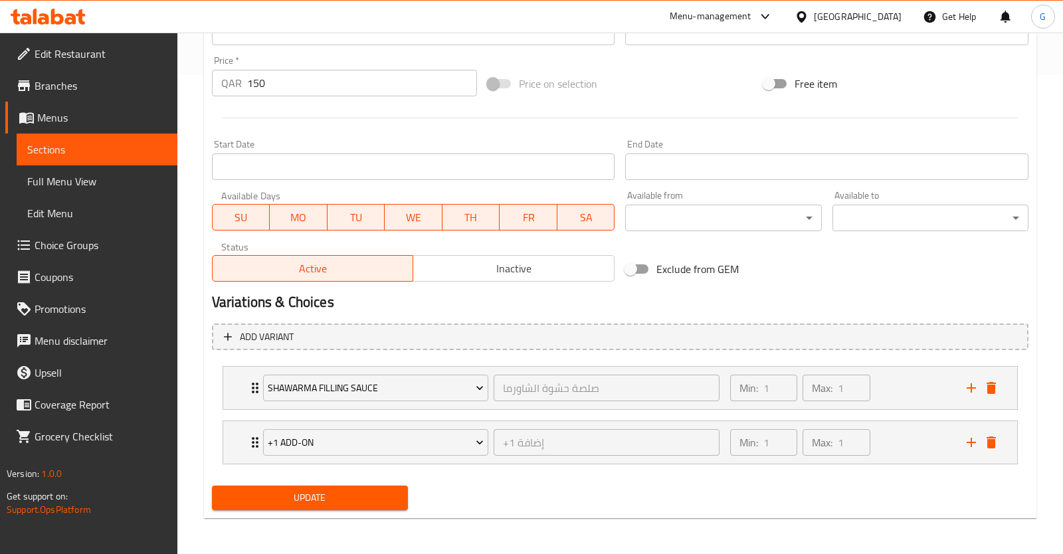
click at [333, 500] on span "Update" at bounding box center [310, 498] width 175 height 17
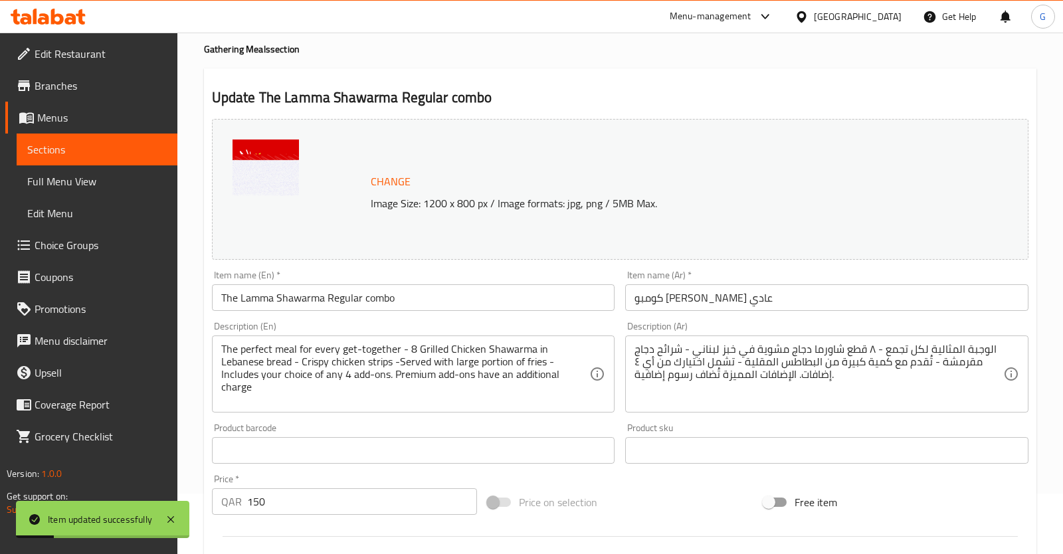
scroll to position [0, 0]
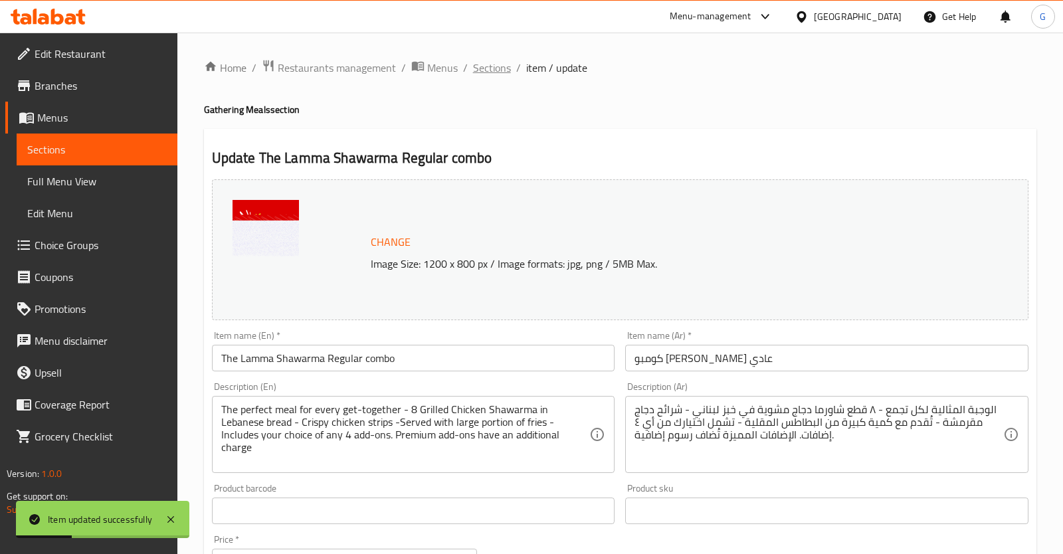
click at [492, 68] on span "Sections" at bounding box center [492, 68] width 38 height 16
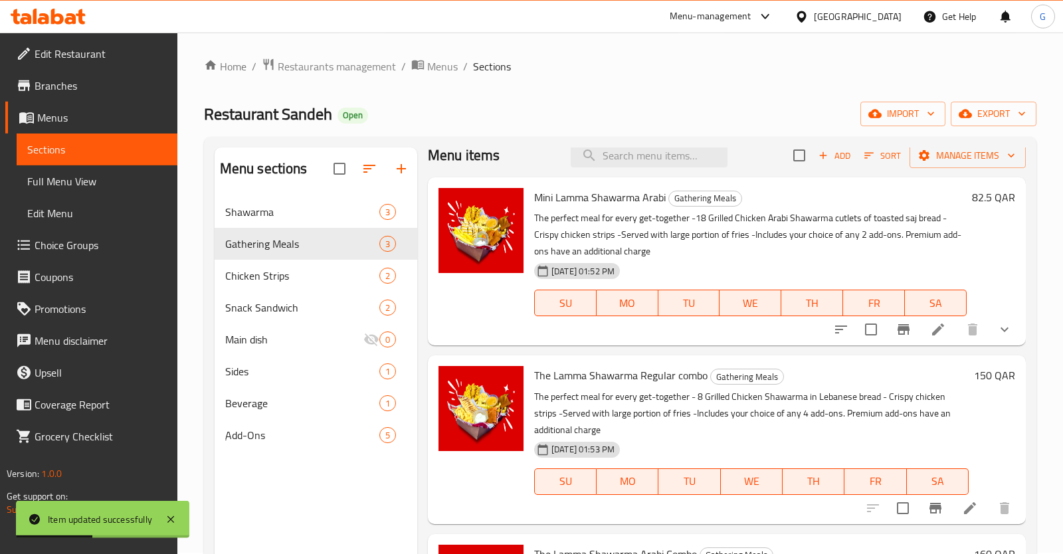
scroll to position [186, 0]
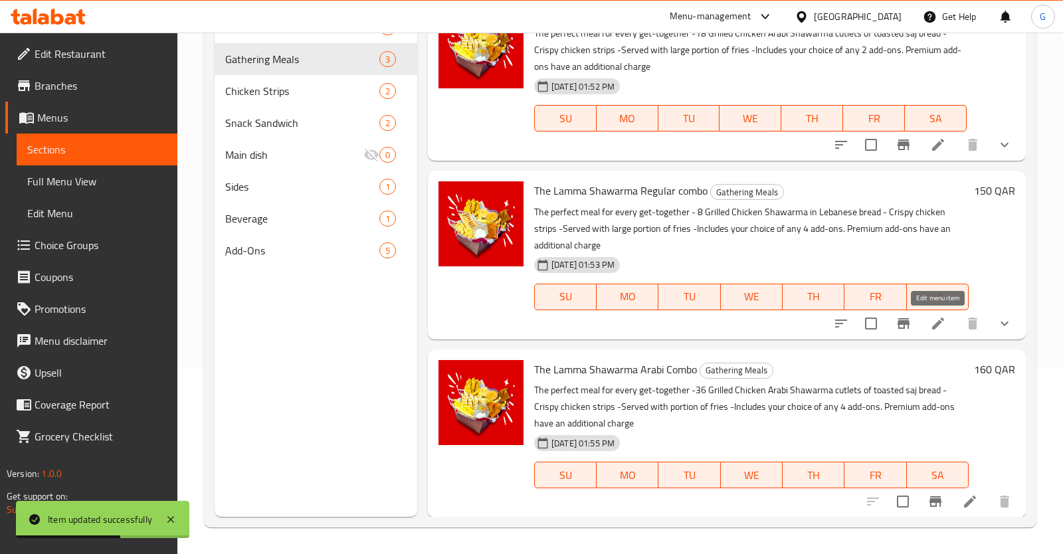
click at [937, 320] on icon at bounding box center [938, 324] width 16 height 16
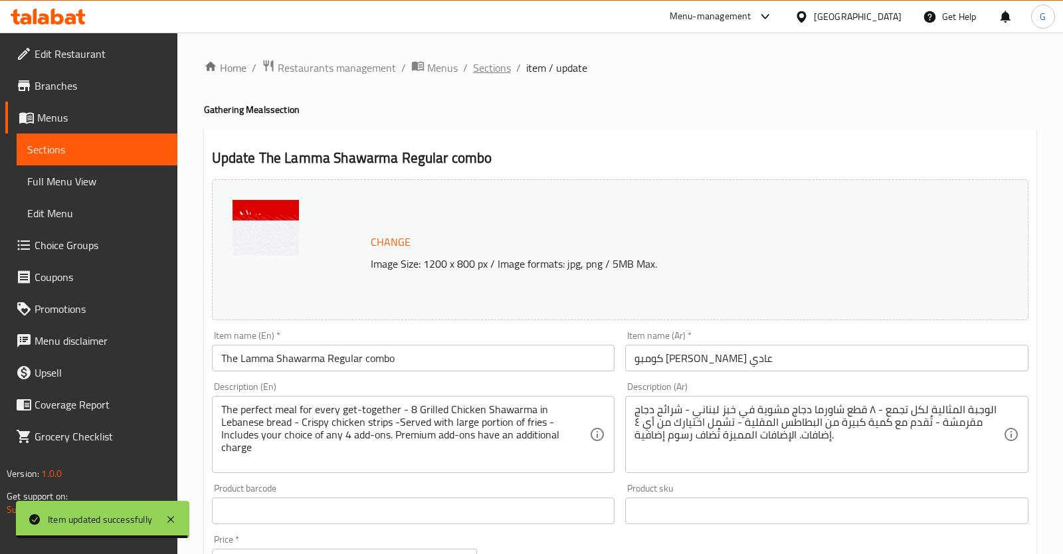
click at [494, 76] on span "Sections" at bounding box center [492, 68] width 38 height 16
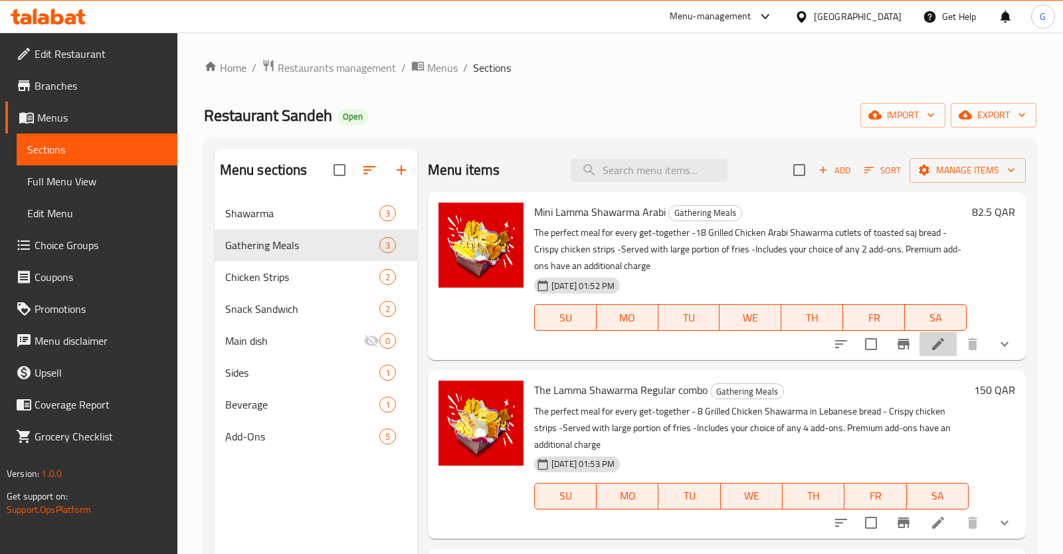
click at [939, 336] on li at bounding box center [938, 344] width 37 height 24
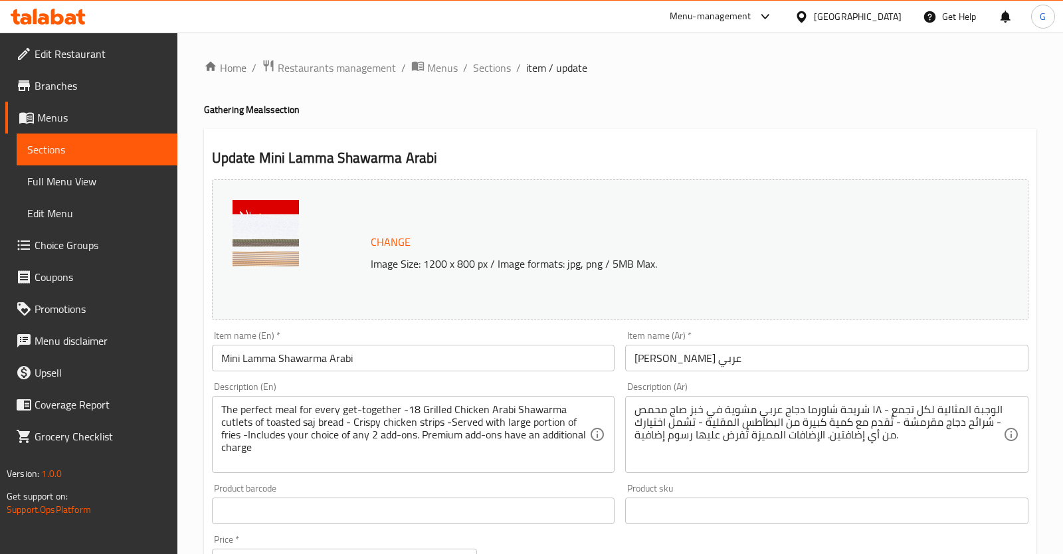
drag, startPoint x: 482, startPoint y: 65, endPoint x: 492, endPoint y: 78, distance: 16.6
click at [482, 65] on span "Sections" at bounding box center [492, 68] width 38 height 16
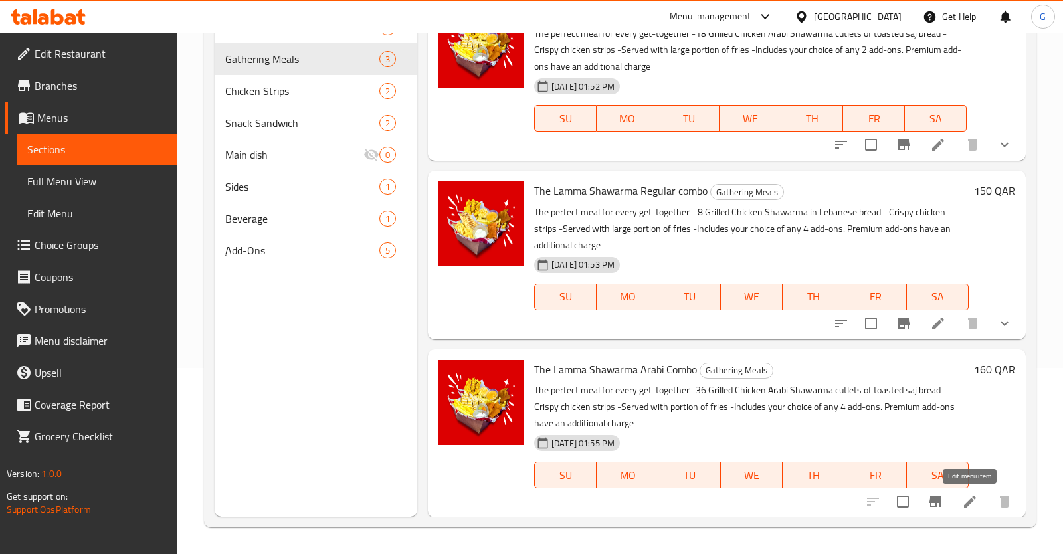
click at [974, 500] on icon at bounding box center [970, 502] width 16 height 16
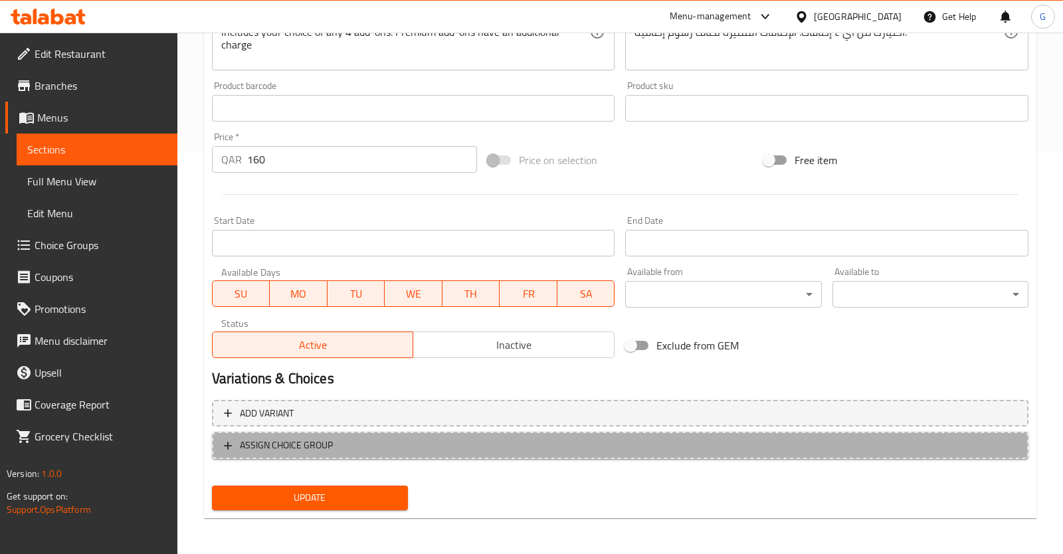
click at [423, 454] on button "ASSIGN CHOICE GROUP" at bounding box center [620, 445] width 817 height 27
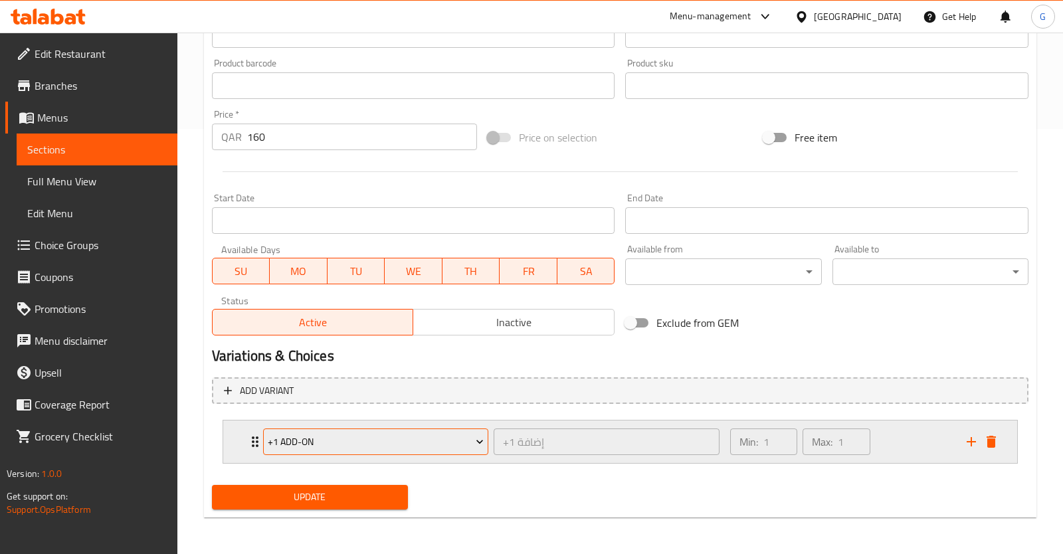
click at [419, 437] on span "+1 Add-on" at bounding box center [376, 442] width 216 height 17
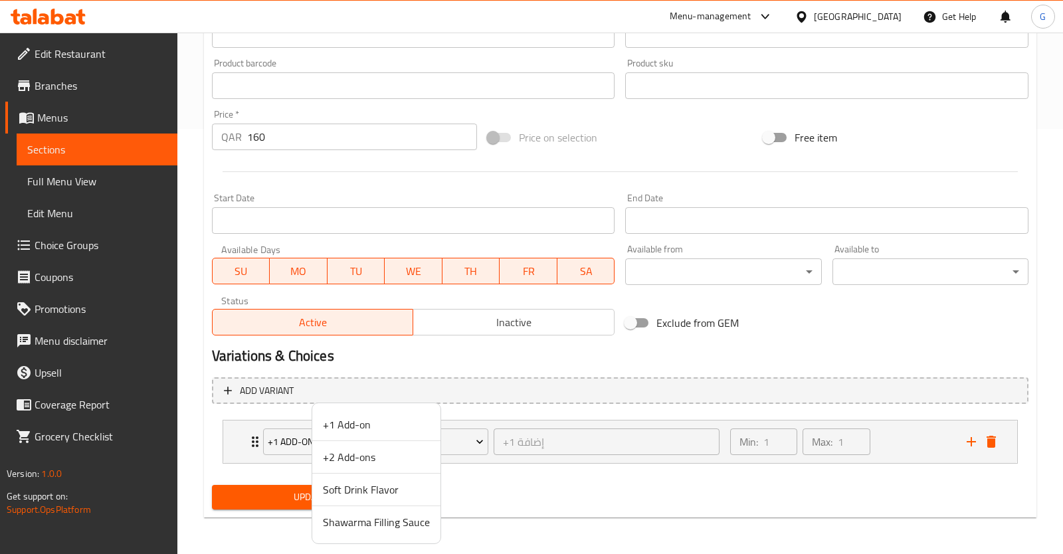
click at [377, 524] on span "Shawarma Filling Sauce" at bounding box center [376, 522] width 107 height 16
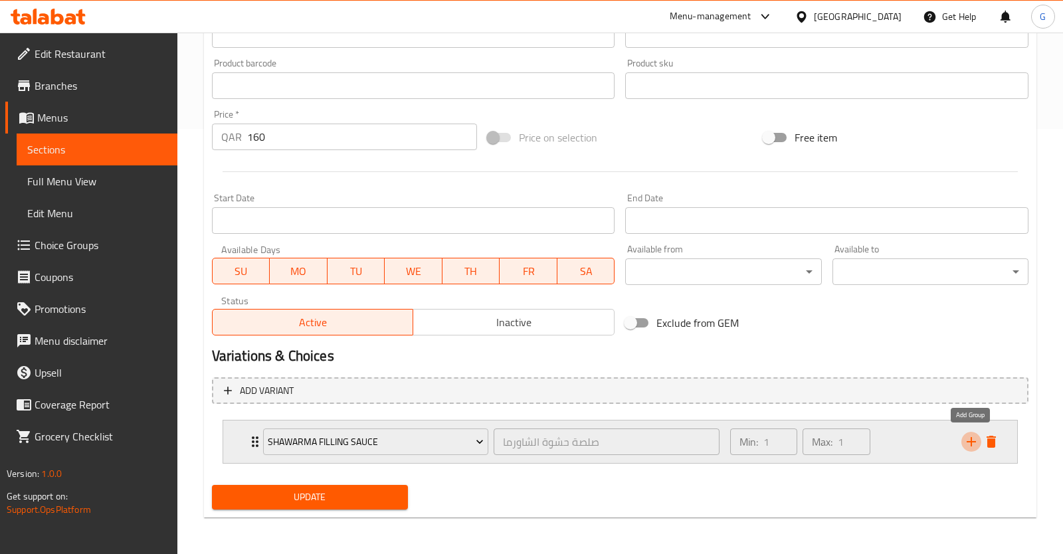
click at [967, 448] on icon "add" at bounding box center [971, 442] width 16 height 16
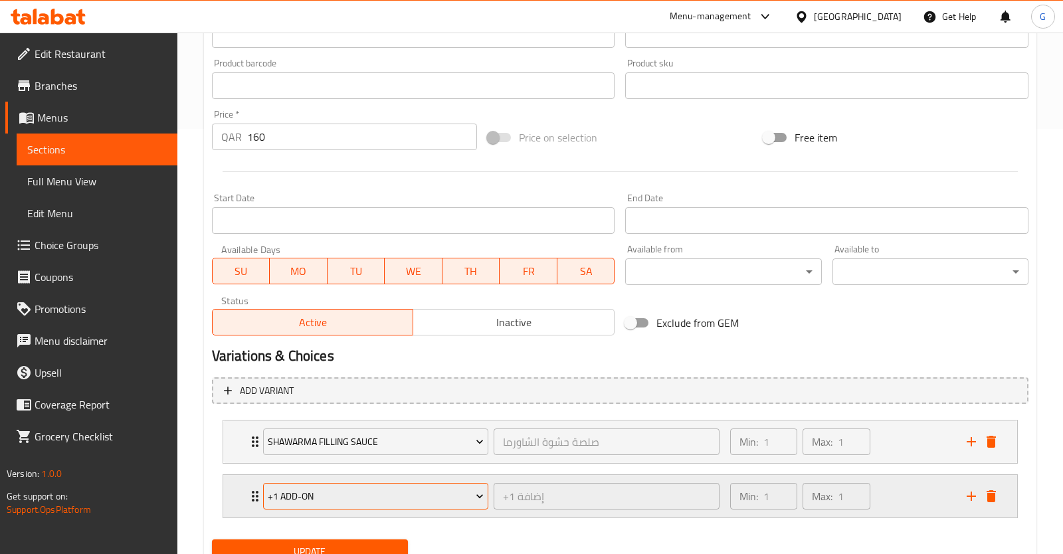
click at [320, 504] on span "+1 Add-on" at bounding box center [376, 496] width 216 height 17
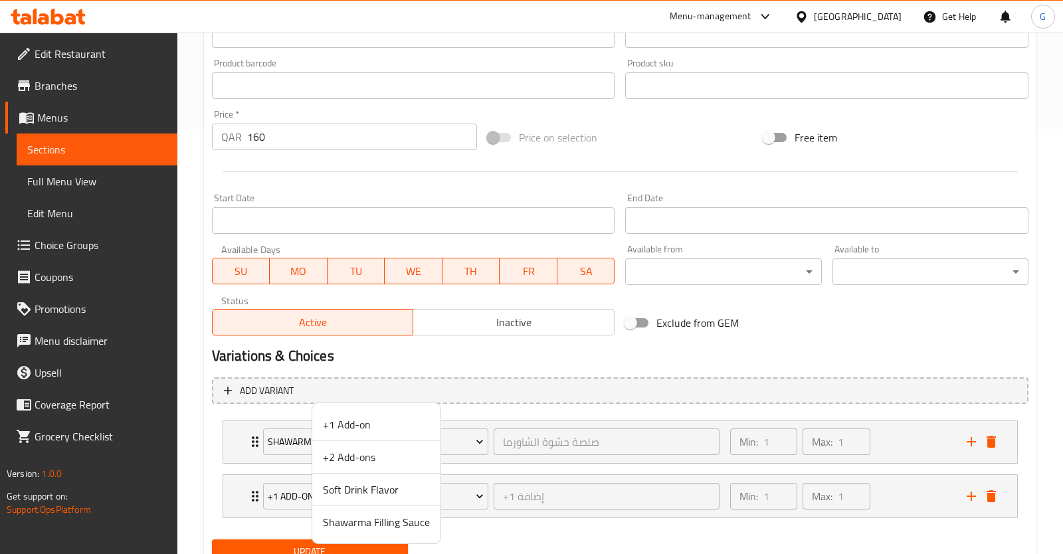
click at [657, 381] on div at bounding box center [531, 277] width 1063 height 554
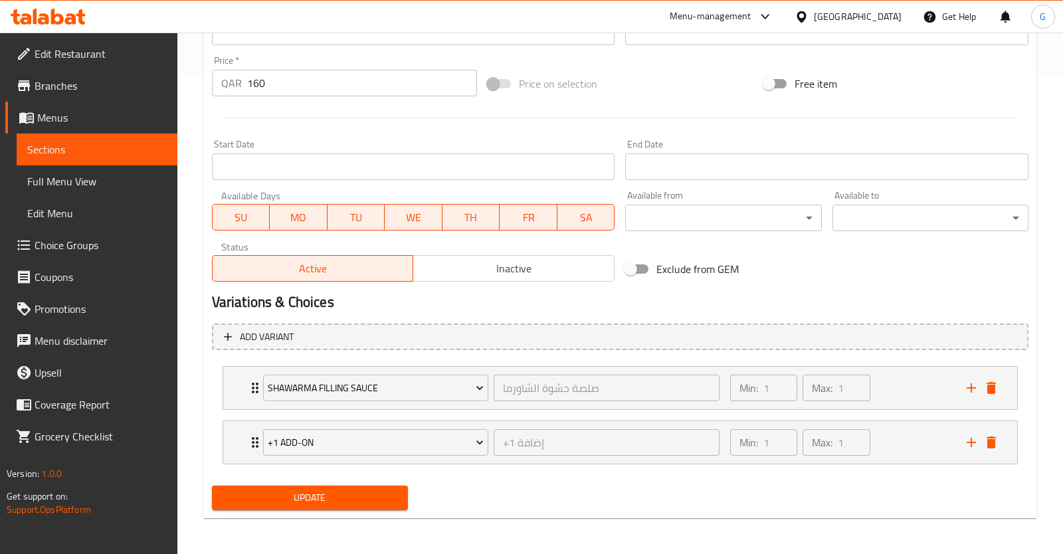
click at [319, 504] on span "Update" at bounding box center [310, 498] width 175 height 17
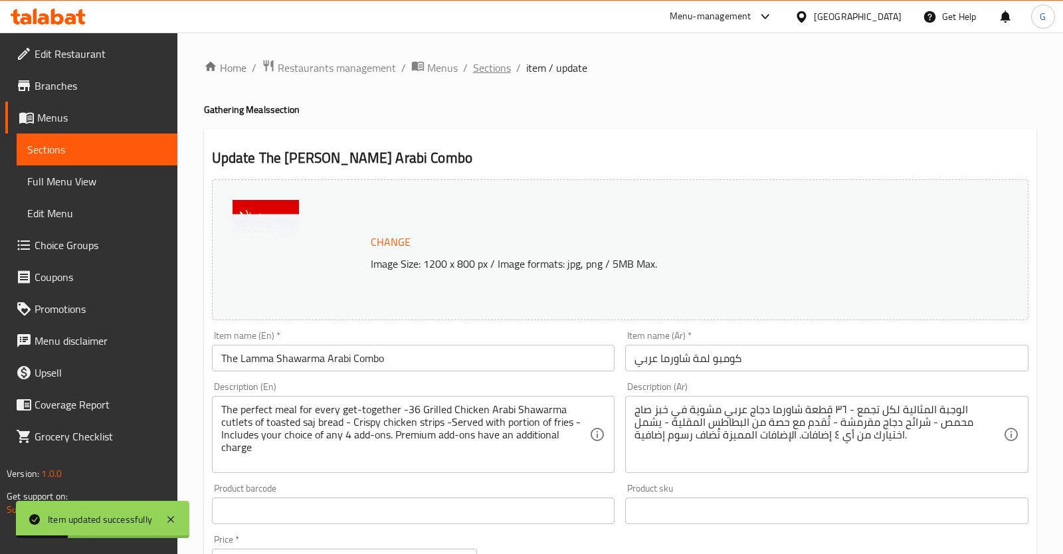
click at [485, 72] on span "Sections" at bounding box center [492, 68] width 38 height 16
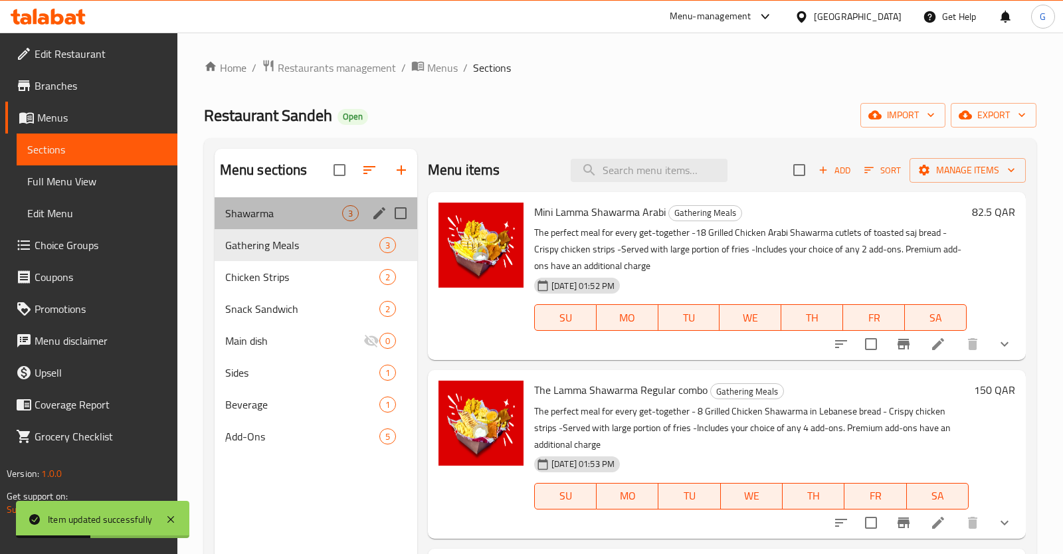
click at [282, 202] on div "Shawarma 3" at bounding box center [316, 213] width 203 height 32
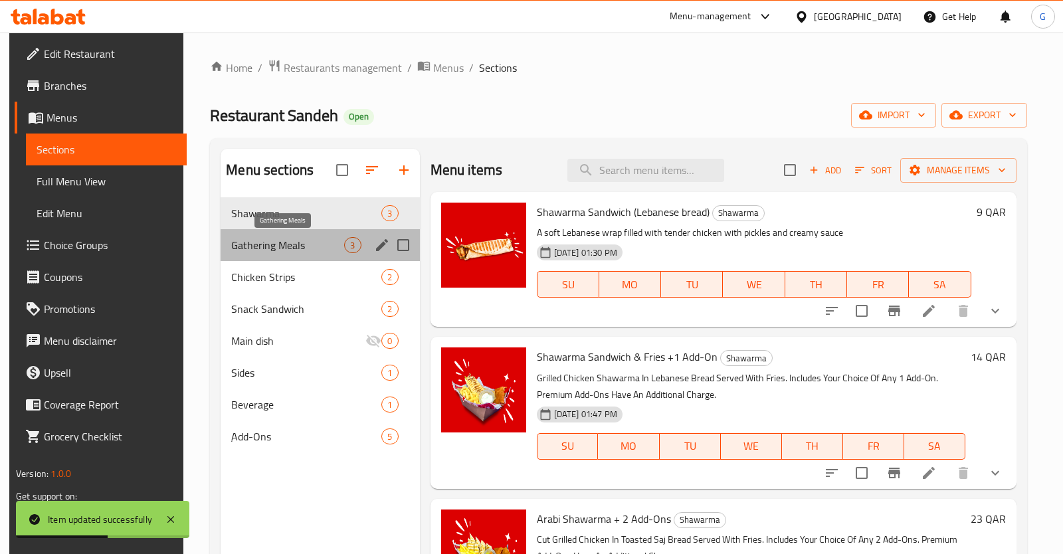
click at [291, 244] on span "Gathering Meals" at bounding box center [287, 245] width 113 height 16
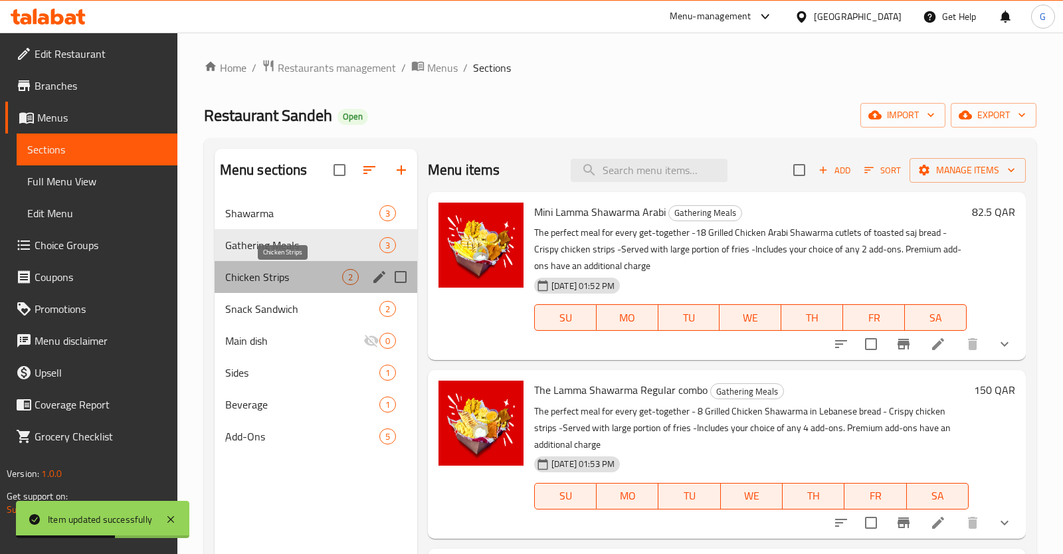
click at [288, 271] on span "Chicken Strips" at bounding box center [283, 277] width 117 height 16
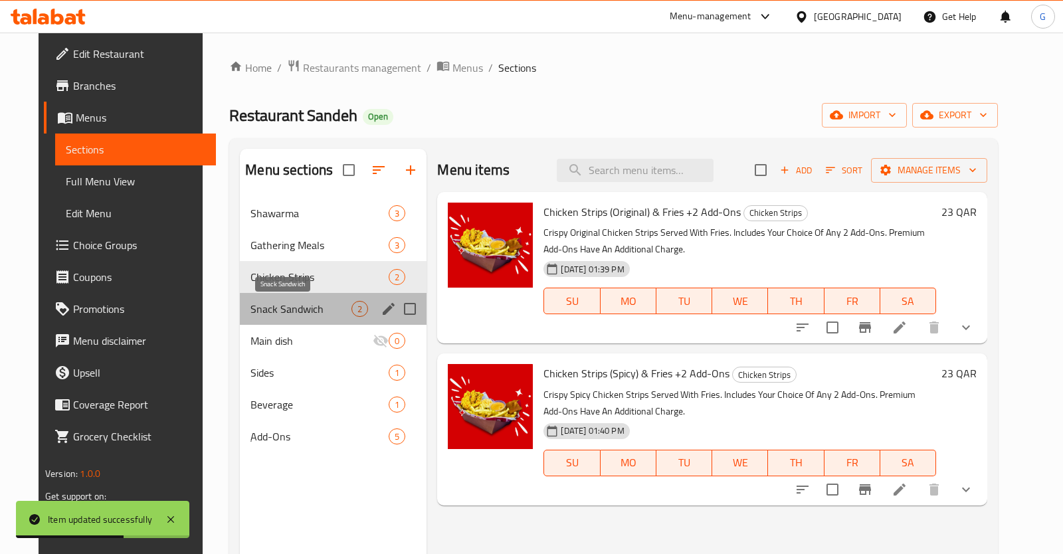
click at [273, 304] on span "Snack Sandwich" at bounding box center [300, 309] width 101 height 16
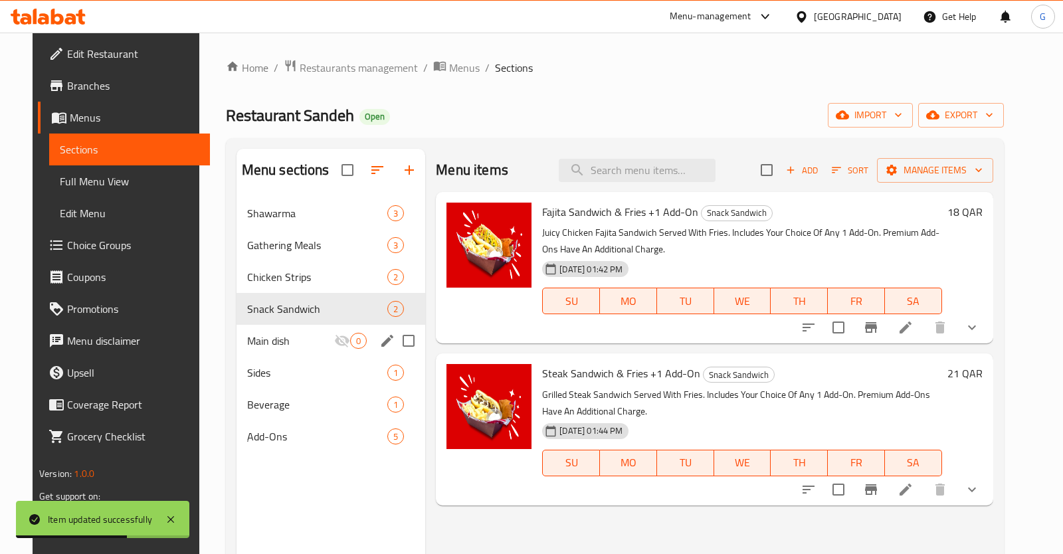
click at [282, 341] on span "Main dish" at bounding box center [291, 341] width 88 height 16
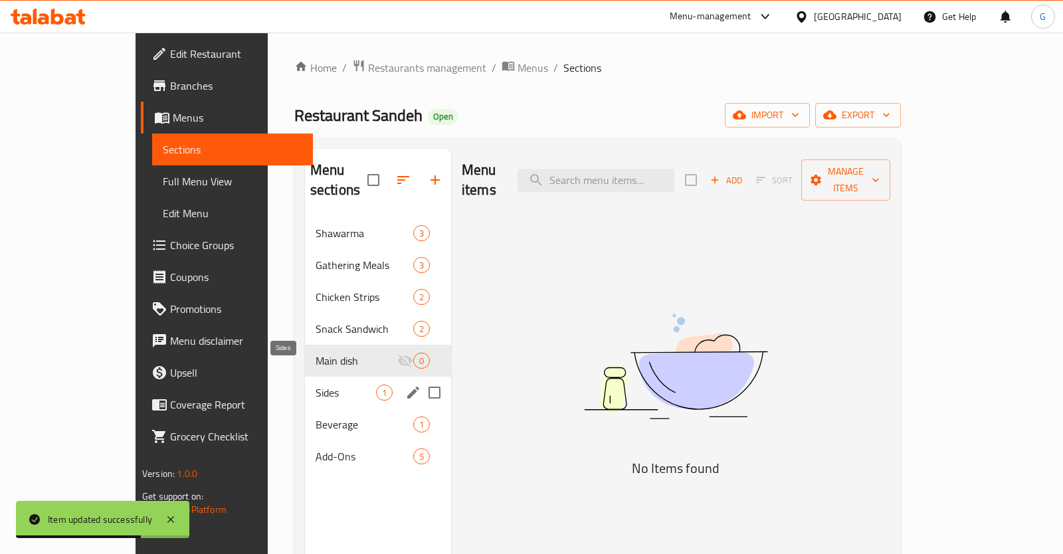
click at [316, 385] on span "Sides" at bounding box center [346, 393] width 60 height 16
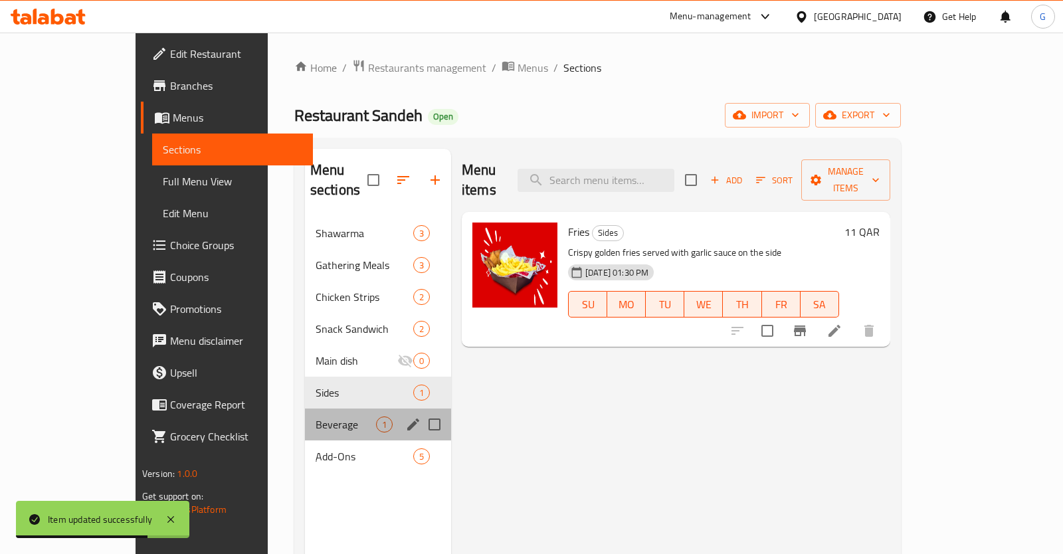
click at [305, 409] on div "Beverage 1" at bounding box center [378, 425] width 146 height 32
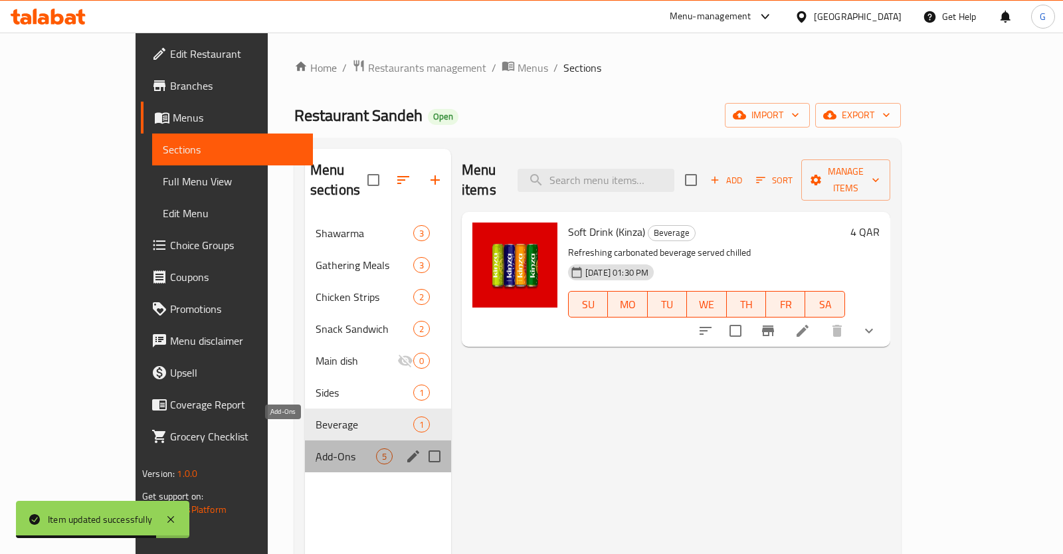
drag, startPoint x: 290, startPoint y: 438, endPoint x: 290, endPoint y: 431, distance: 7.3
click at [316, 448] on span "ِAdd-Ons" at bounding box center [346, 456] width 60 height 16
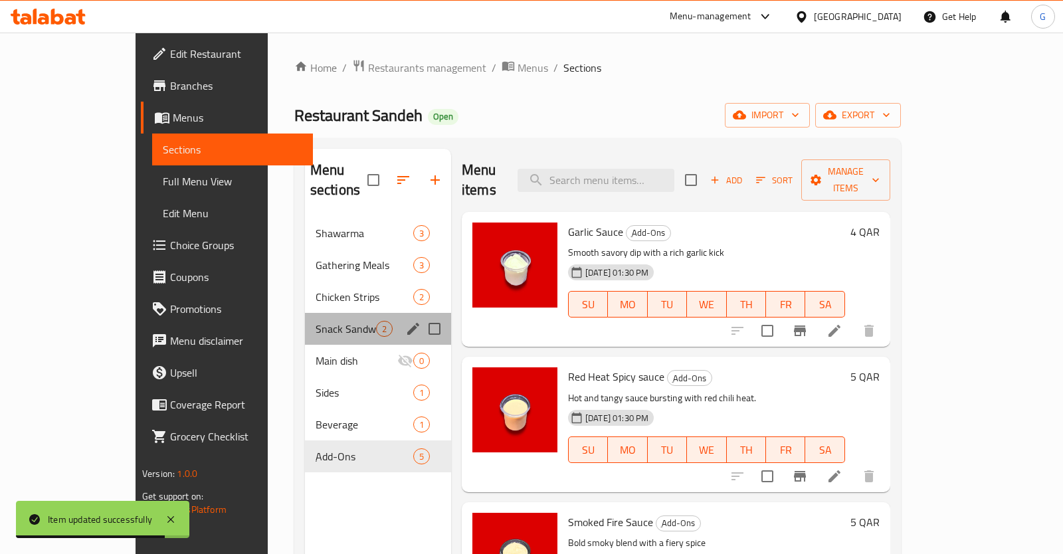
click at [305, 324] on div "Snack Sandwich 2" at bounding box center [378, 329] width 146 height 32
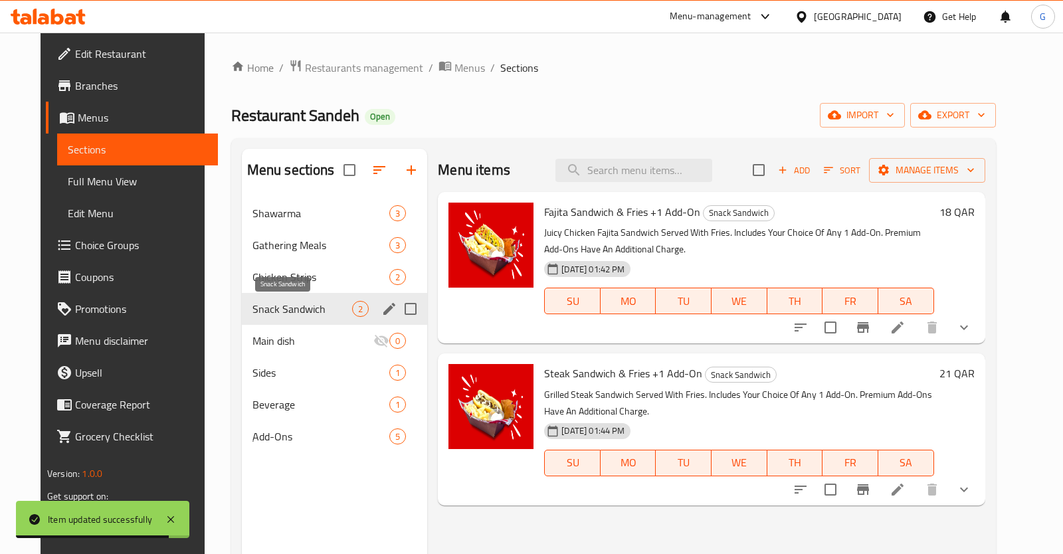
click at [252, 305] on span "Snack Sandwich" at bounding box center [302, 309] width 100 height 16
click at [257, 288] on div "Chicken Strips 2" at bounding box center [335, 277] width 186 height 32
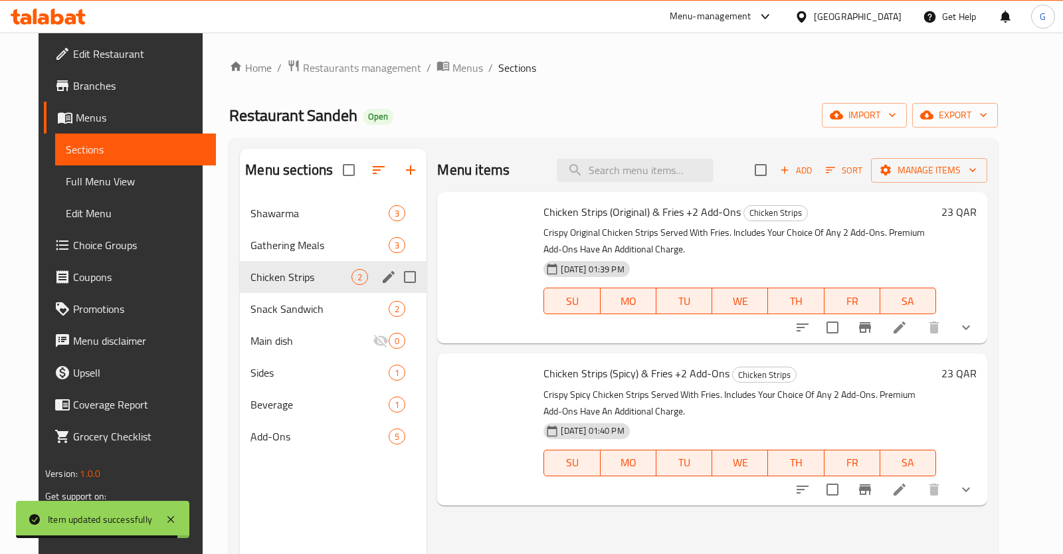
click at [260, 284] on span "Chicken Strips" at bounding box center [300, 277] width 101 height 16
